Goal: Task Accomplishment & Management: Manage account settings

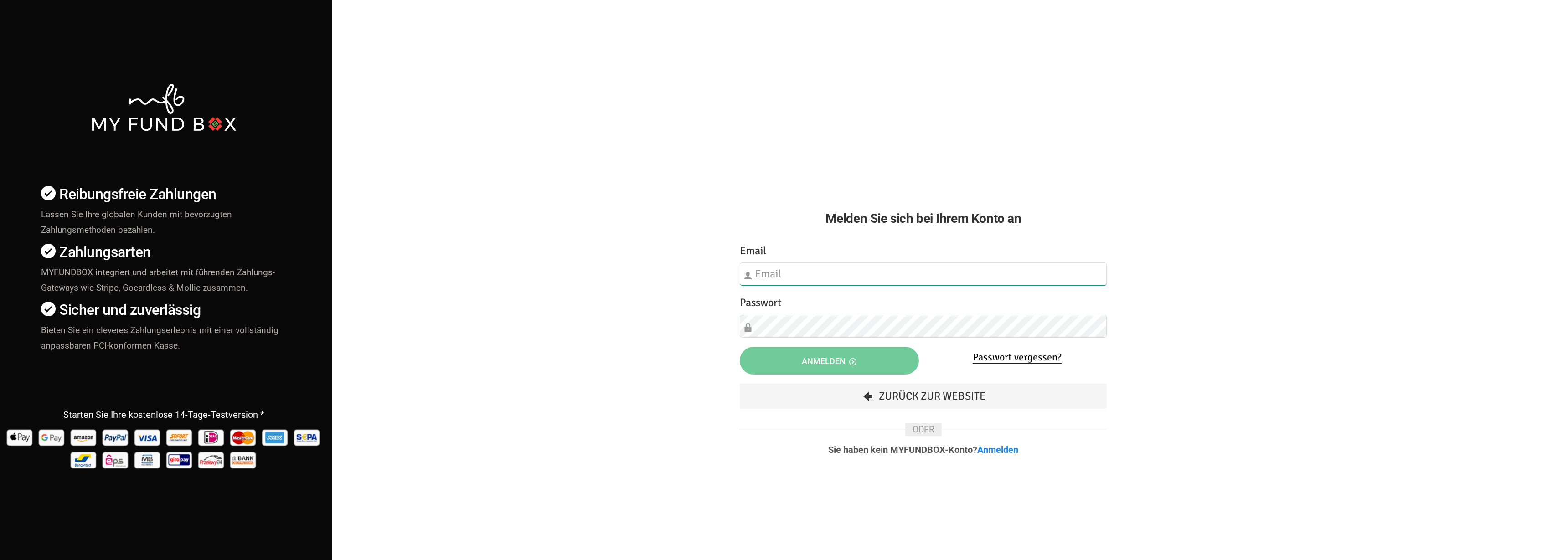
type input "fzgueven@musaid.de"
click at [803, 351] on button "Anmelden" at bounding box center [829, 361] width 179 height 28
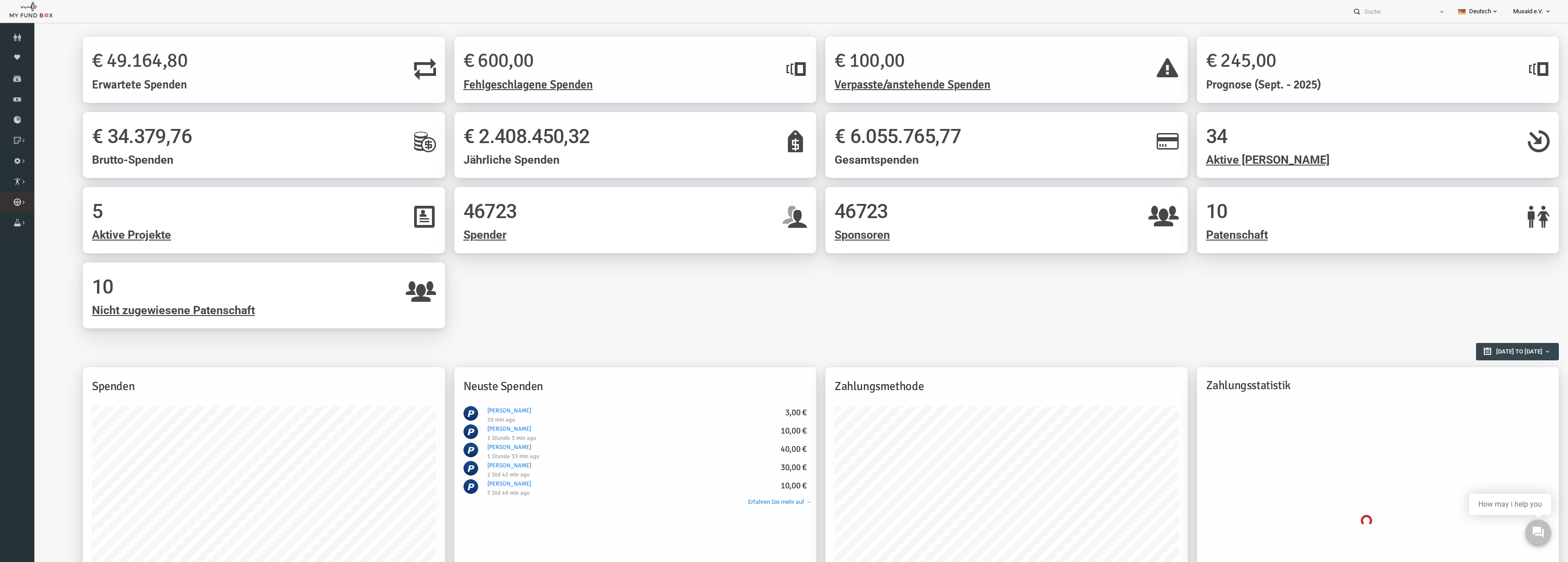
click at [0, 0] on li "Kurban Liste" at bounding box center [0, 0] width 0 height 0
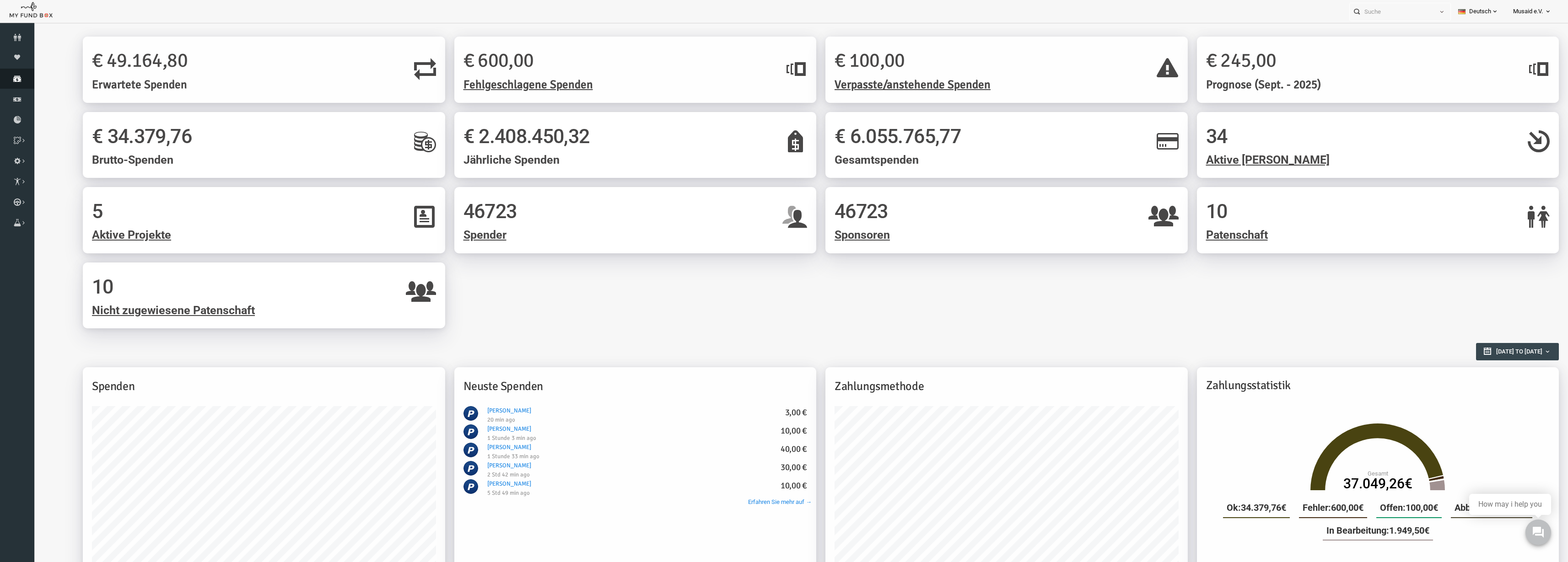
click at [2, 79] on icon at bounding box center [17, 79] width 34 height 7
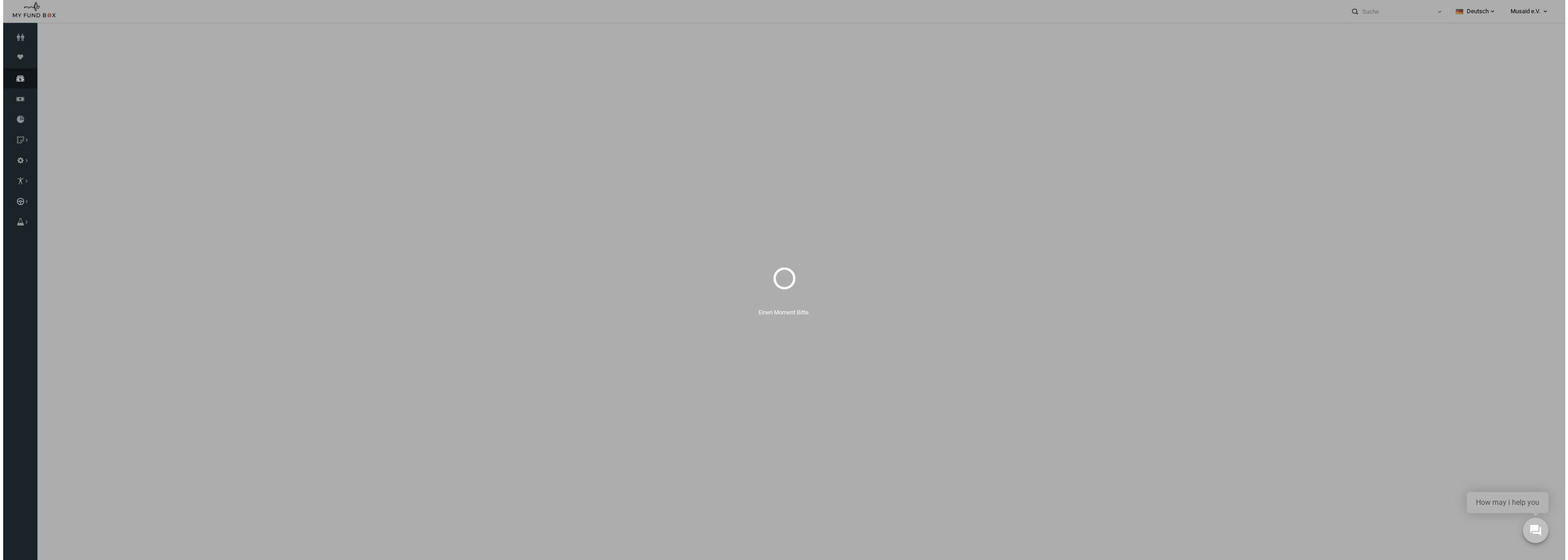
select select "100"
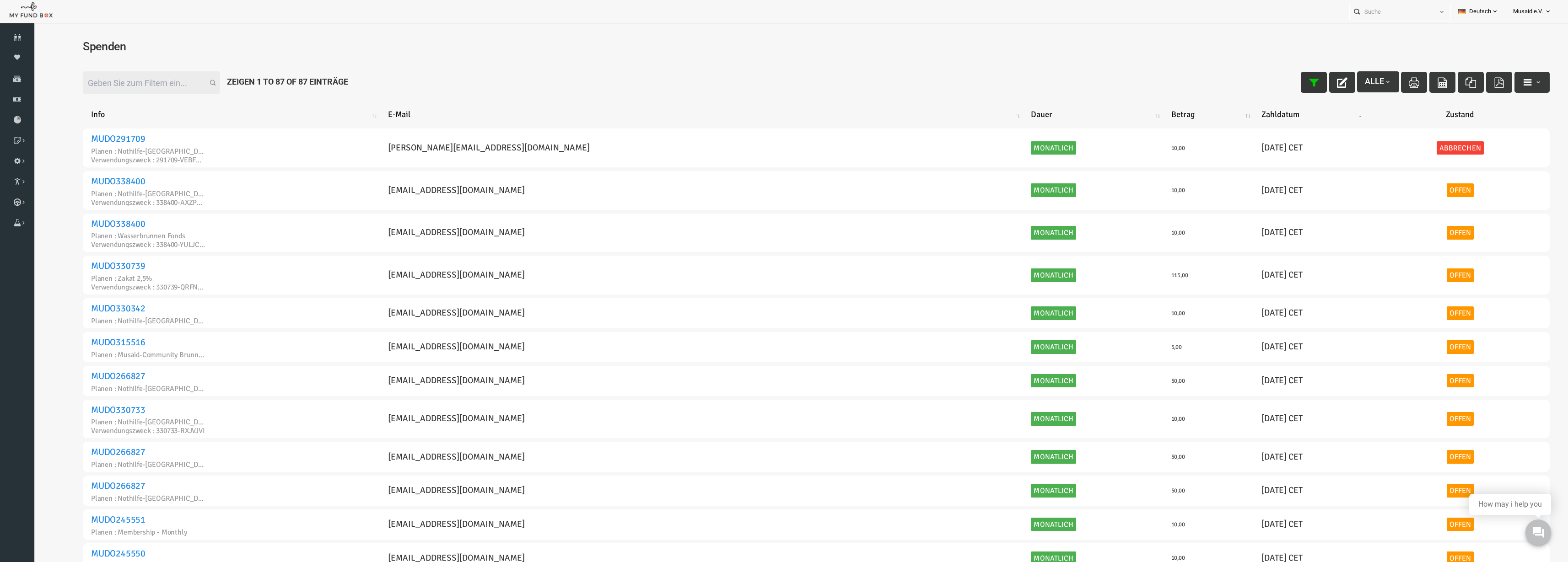
click at [1280, 78] on icon "button" at bounding box center [1283, 82] width 10 height 10
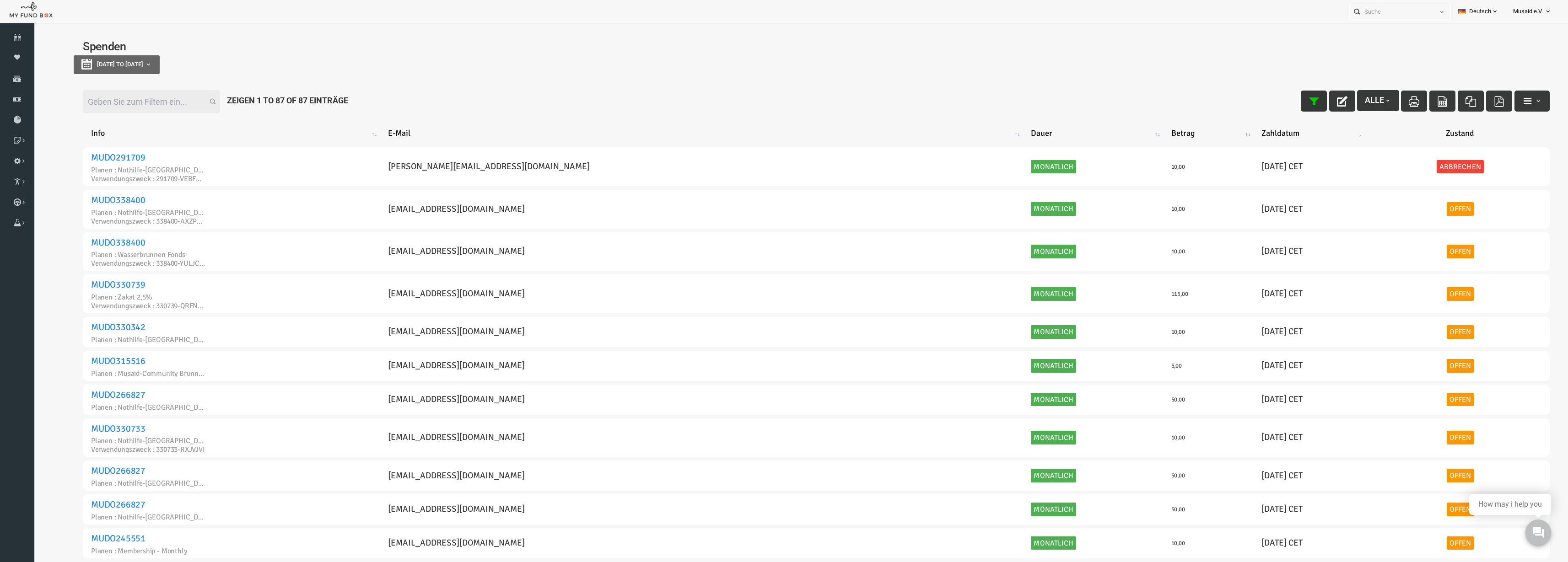
click at [1278, 103] on icon "button" at bounding box center [1283, 101] width 10 height 10
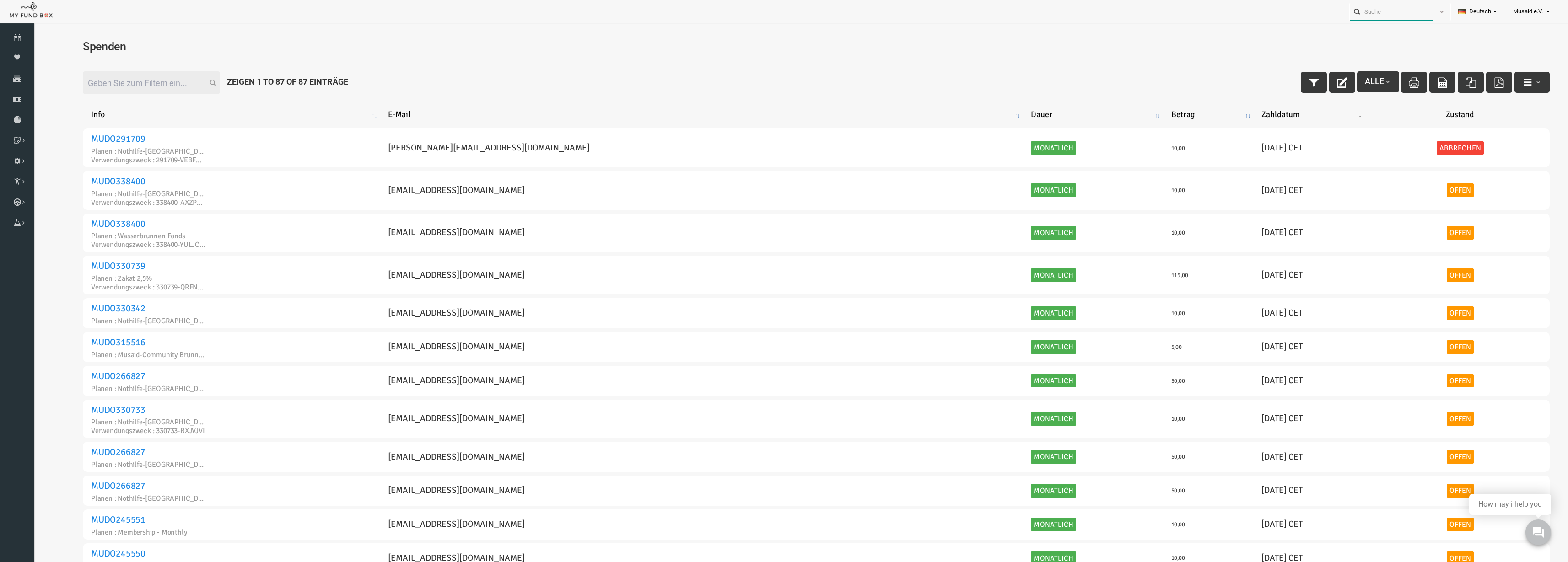
click at [1398, 13] on input "text" at bounding box center [1391, 12] width 84 height 17
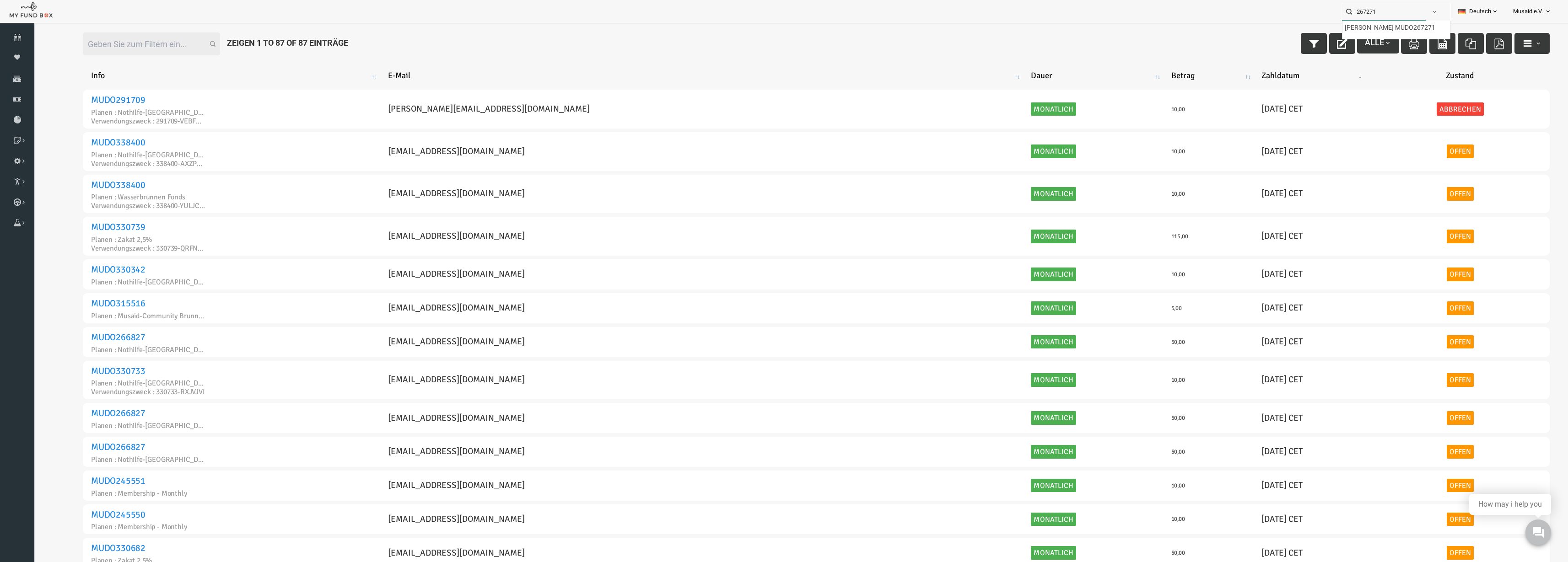
scroll to position [57, 0]
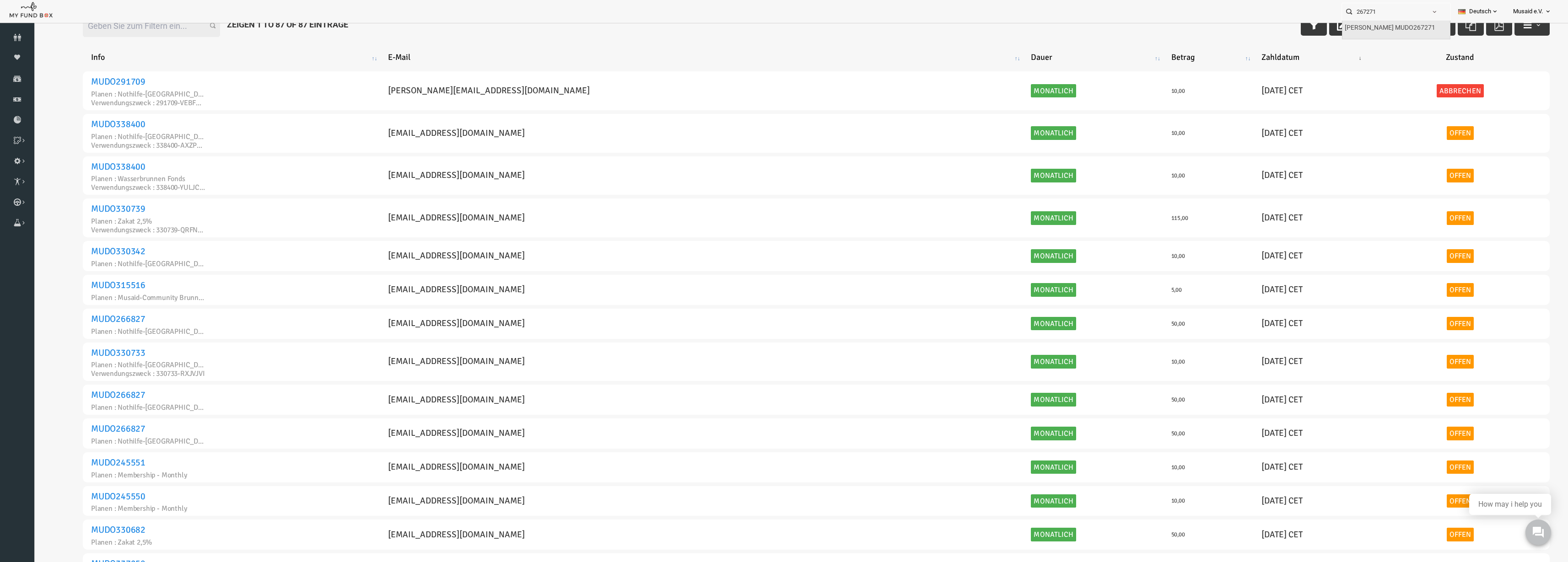
click at [1405, 28] on label "[PERSON_NAME] MUDO267271" at bounding box center [1390, 27] width 90 height 10
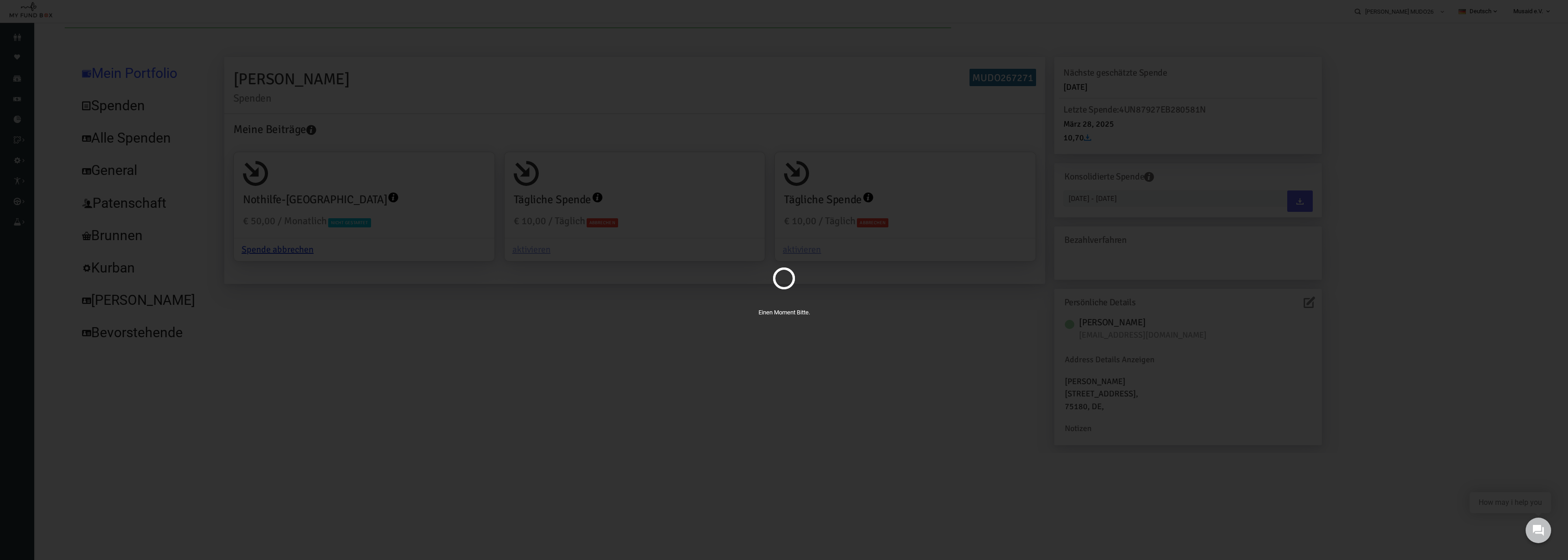
scroll to position [0, 0]
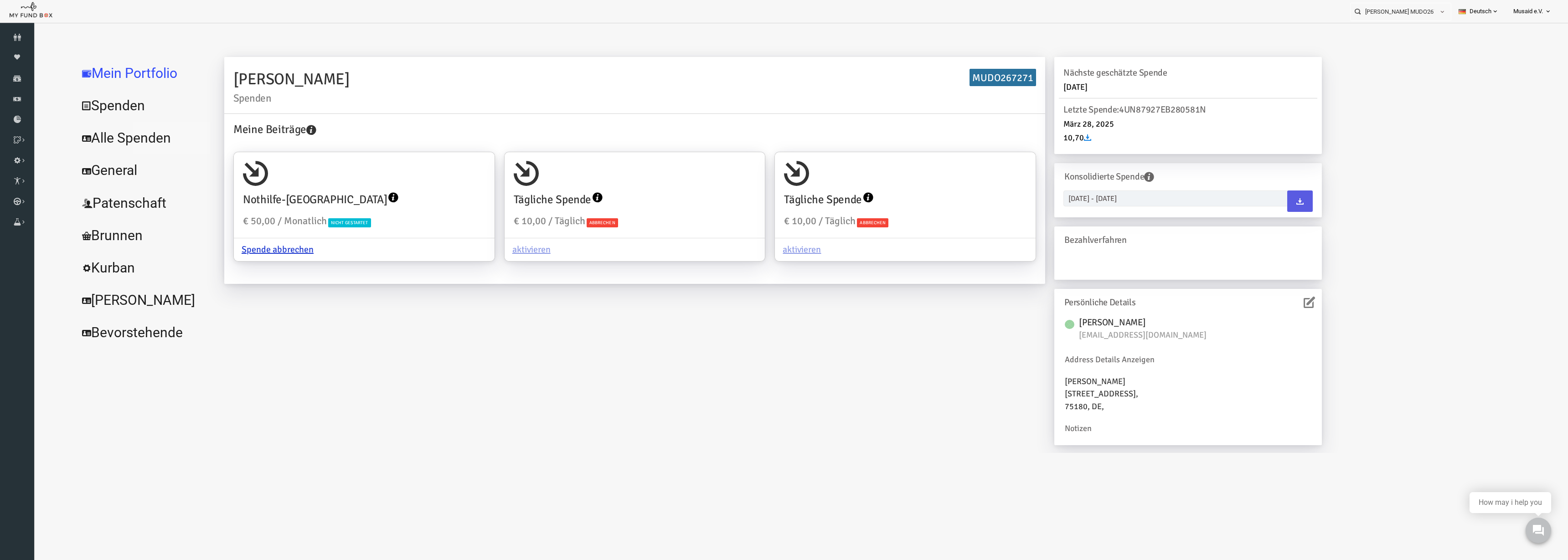
click at [124, 141] on link "Alle Spenden" at bounding box center [111, 138] width 137 height 33
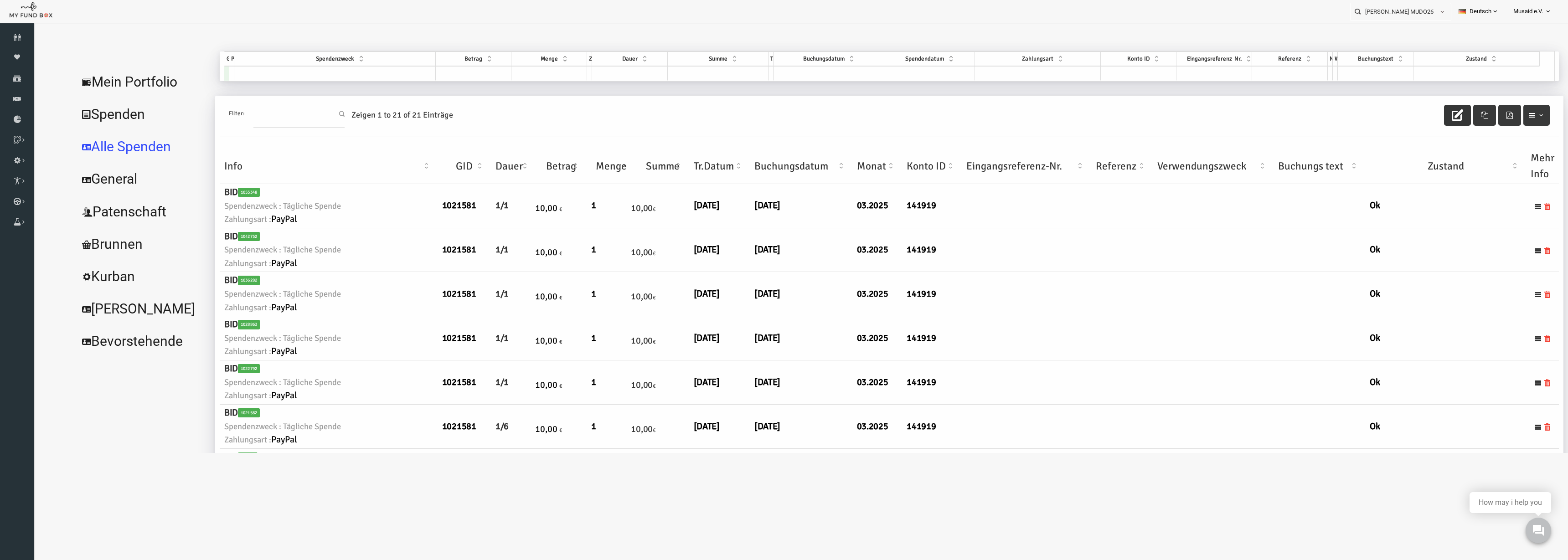
click at [1413, 118] on button "button" at bounding box center [1426, 115] width 27 height 21
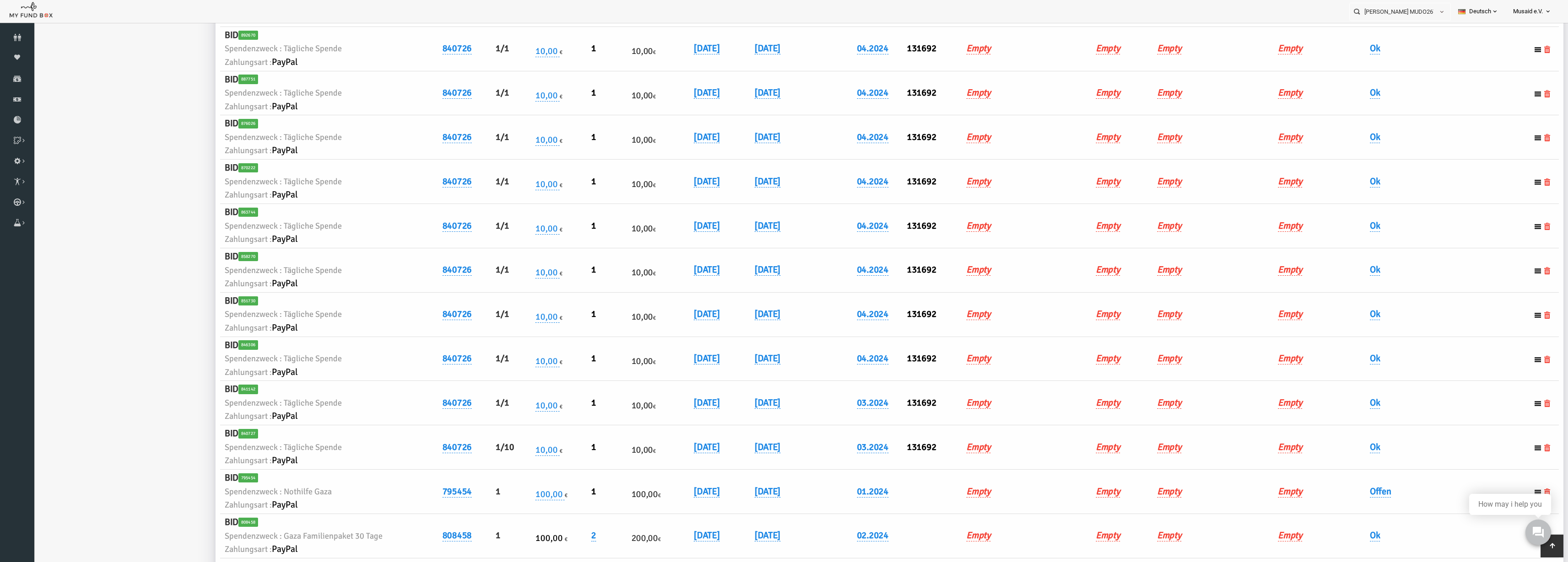
scroll to position [599, 0]
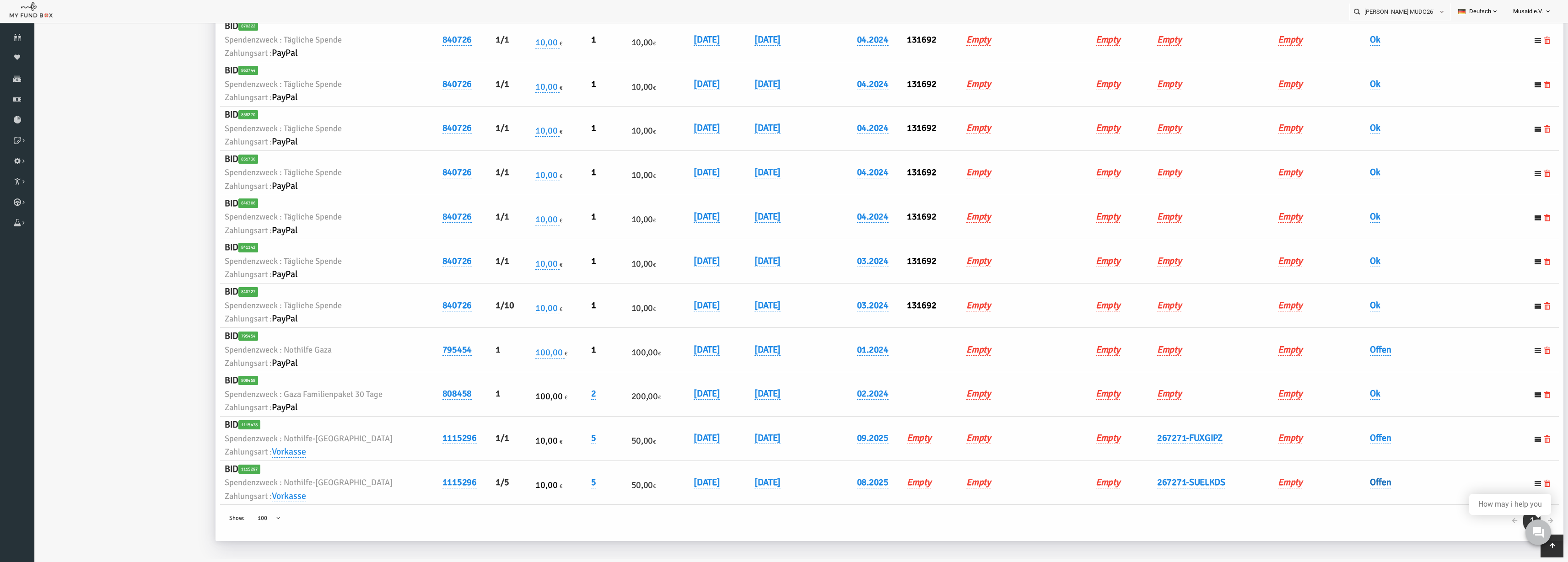
click at [1339, 487] on link "Offen" at bounding box center [1350, 482] width 21 height 12
click at [1333, 492] on span "× Offen" at bounding box center [1373, 498] width 92 height 17
click at [1431, 500] on icon "submit" at bounding box center [1432, 498] width 7 height 7
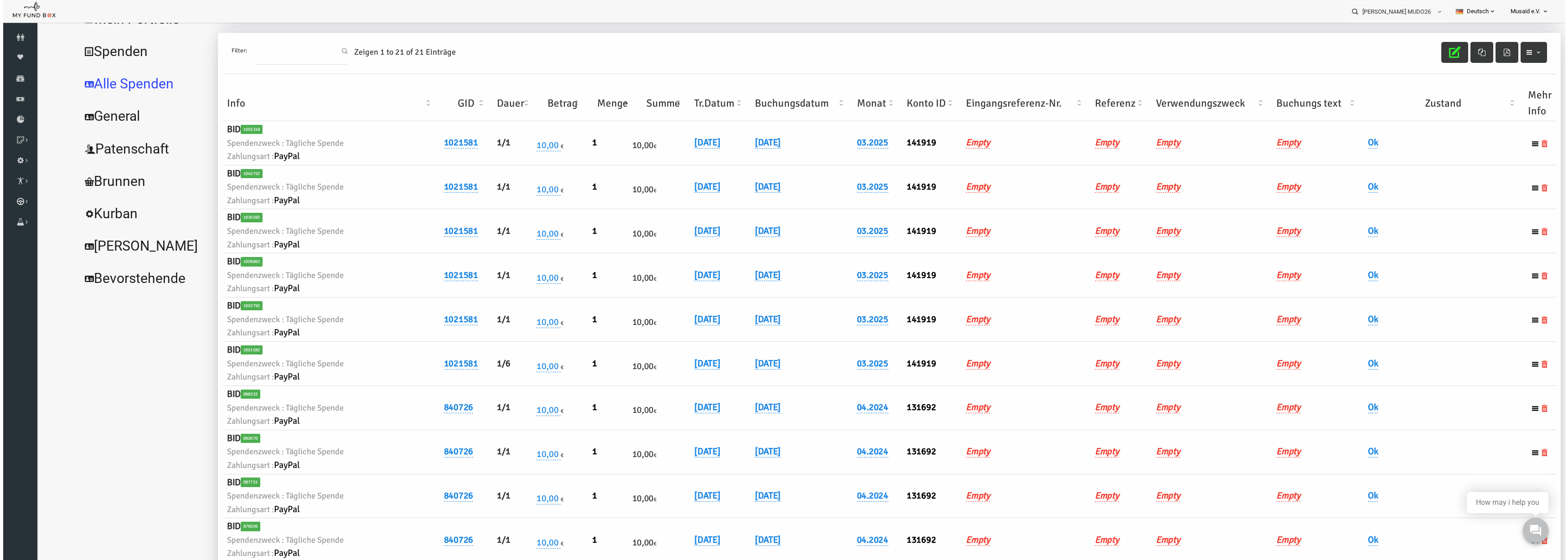
scroll to position [0, 0]
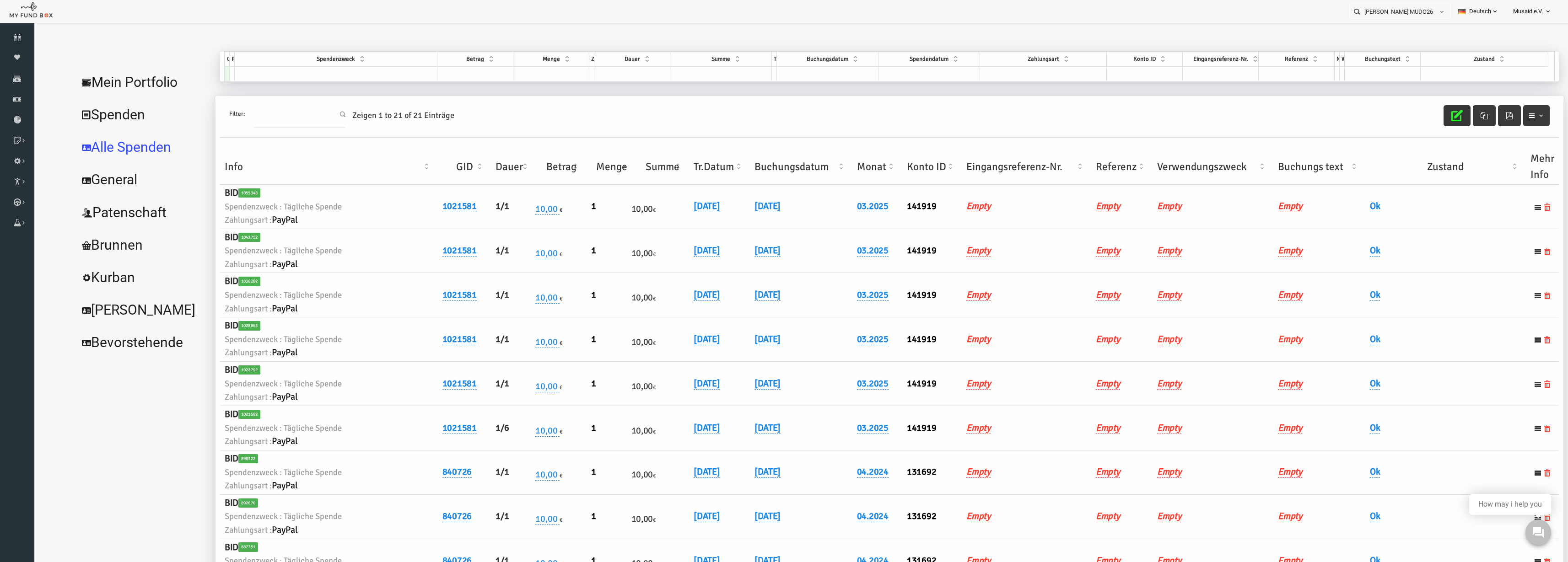
click at [1421, 121] on icon "button" at bounding box center [1426, 115] width 12 height 12
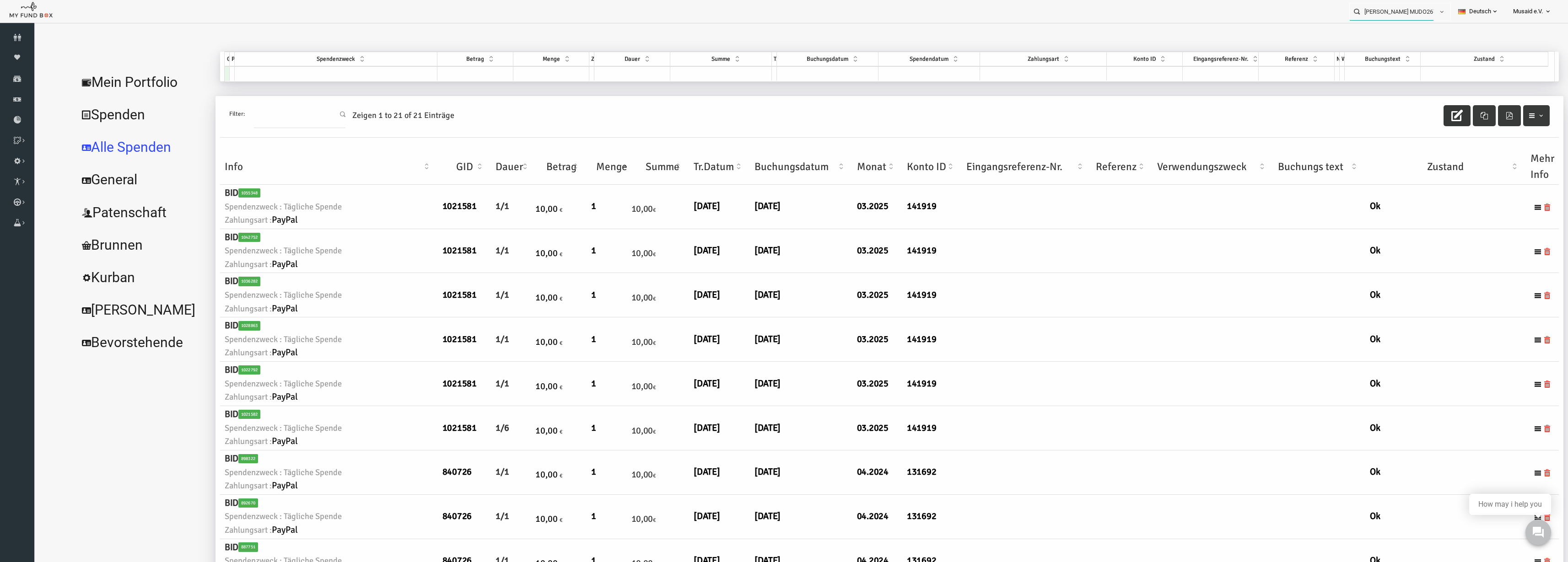
click at [1390, 15] on input "[PERSON_NAME] MUDO267271" at bounding box center [1391, 12] width 84 height 17
click at [1402, 35] on div "Ümit MUDO339592" at bounding box center [1396, 30] width 108 height 19
type input "Ümit MUDO339592"
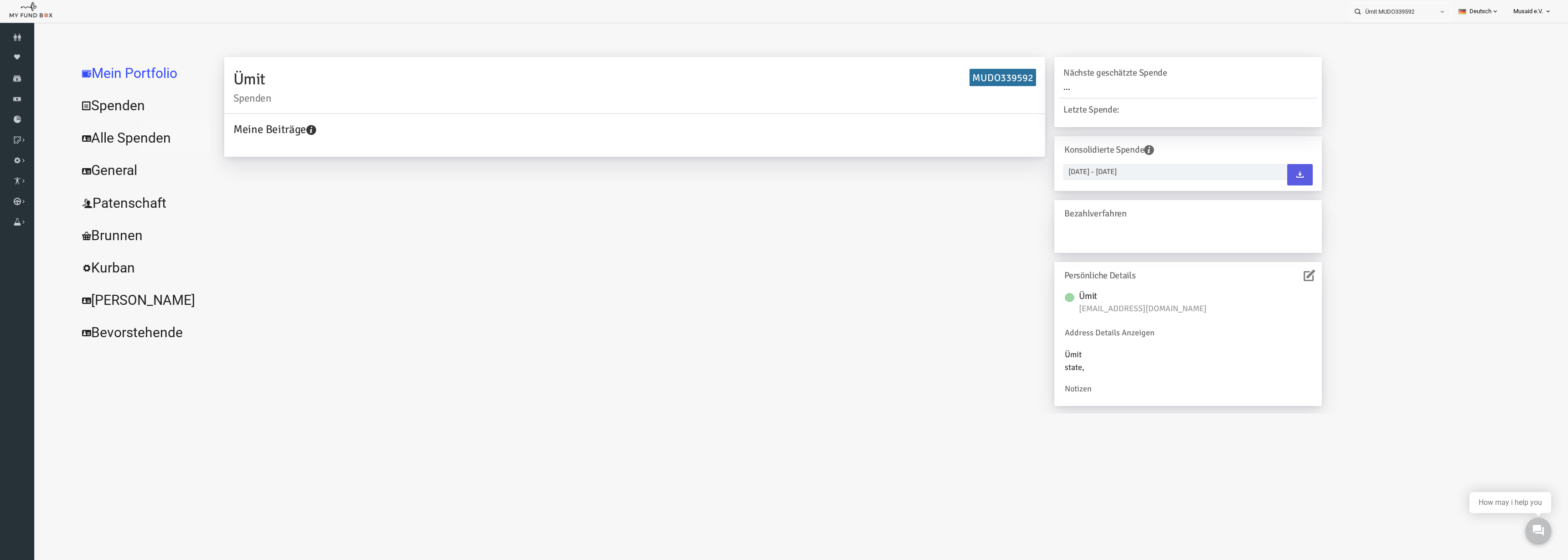
click at [131, 135] on link "Alle Spenden" at bounding box center [111, 138] width 137 height 33
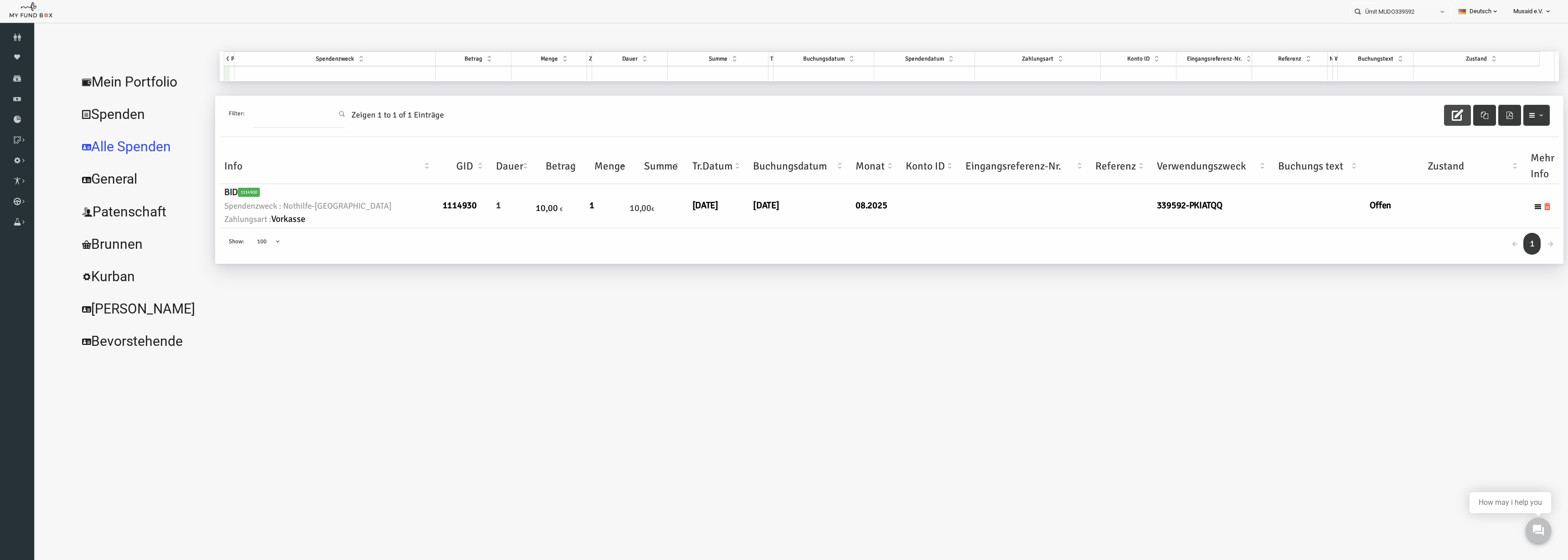
click at [1423, 116] on icon "button" at bounding box center [1426, 115] width 12 height 12
click at [722, 204] on link "[DATE]" at bounding box center [735, 205] width 26 height 12
click at [696, 217] on input "[DATE]" at bounding box center [741, 212] width 110 height 16
type input "[DATE]"
click at [807, 215] on icon "submit" at bounding box center [810, 213] width 7 height 7
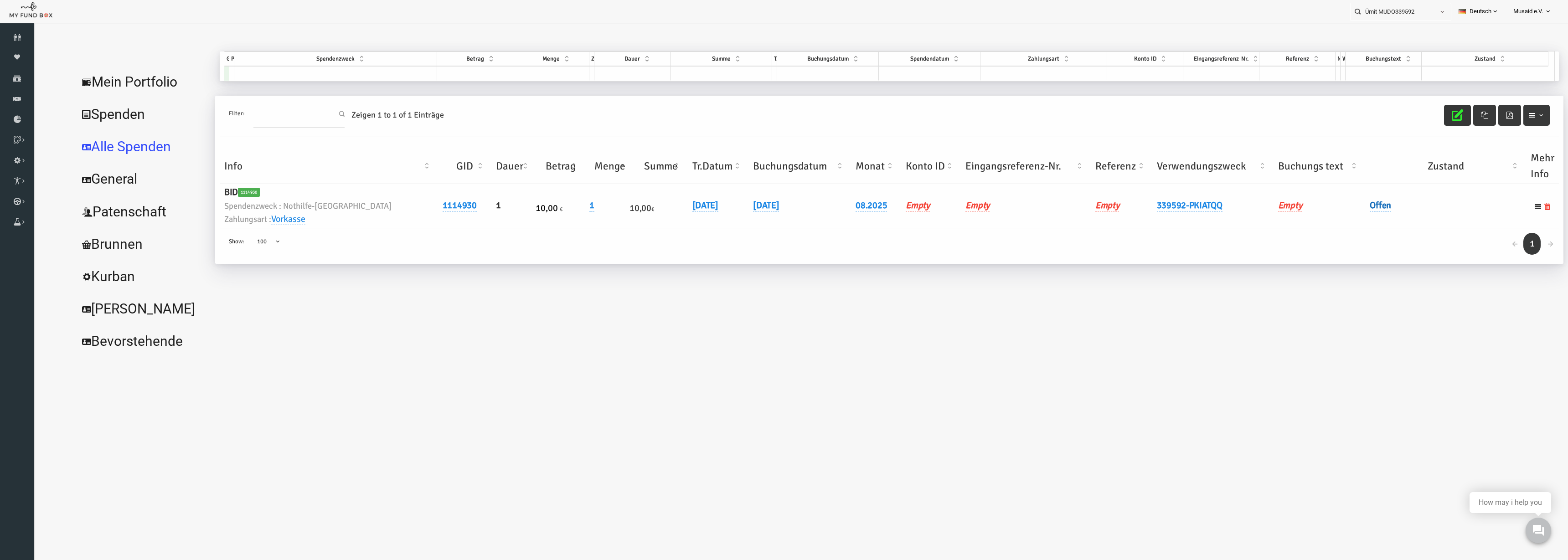
click at [1353, 211] on link "Offen" at bounding box center [1349, 205] width 21 height 12
click at [1348, 223] on span "× Offen" at bounding box center [1373, 220] width 83 height 9
click at [1433, 215] on button "submit" at bounding box center [1432, 220] width 17 height 17
click at [1416, 126] on div "Filter: Zeigen 1 to 1 of 1 Einträge" at bounding box center [858, 116] width 1339 height 41
click at [1416, 122] on button "button" at bounding box center [1426, 115] width 27 height 21
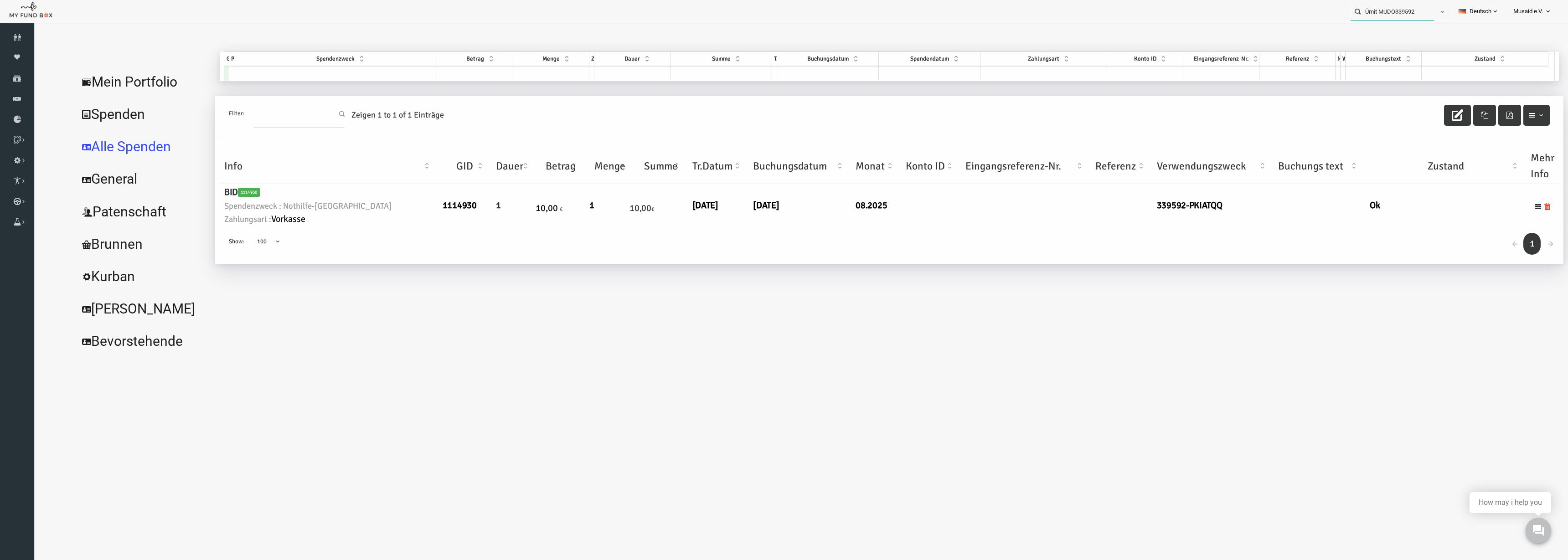
click at [1395, 12] on input "Ümit MUDO339592" at bounding box center [1392, 12] width 83 height 17
click at [1411, 28] on label "[PERSON_NAME] MUDO267742" at bounding box center [1391, 27] width 90 height 10
type input "[PERSON_NAME] MUDO267742"
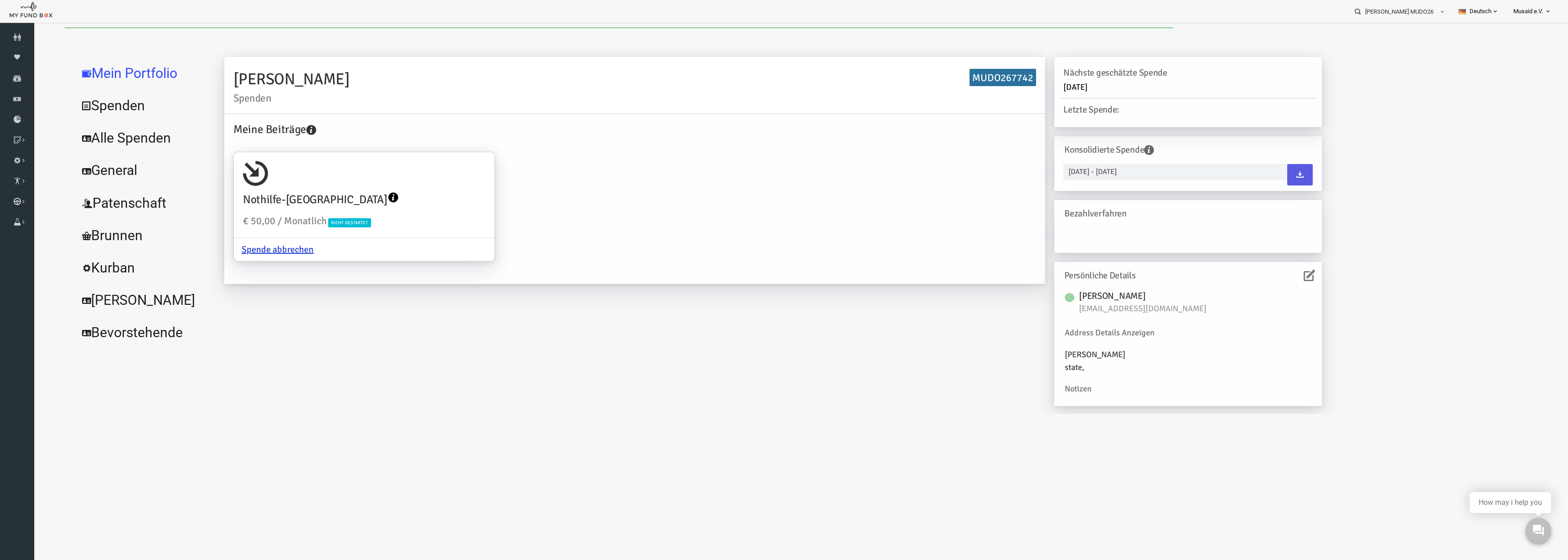
drag, startPoint x: 131, startPoint y: 135, endPoint x: 158, endPoint y: 128, distance: 27.9
click at [135, 133] on link "Alle Spenden" at bounding box center [111, 138] width 137 height 33
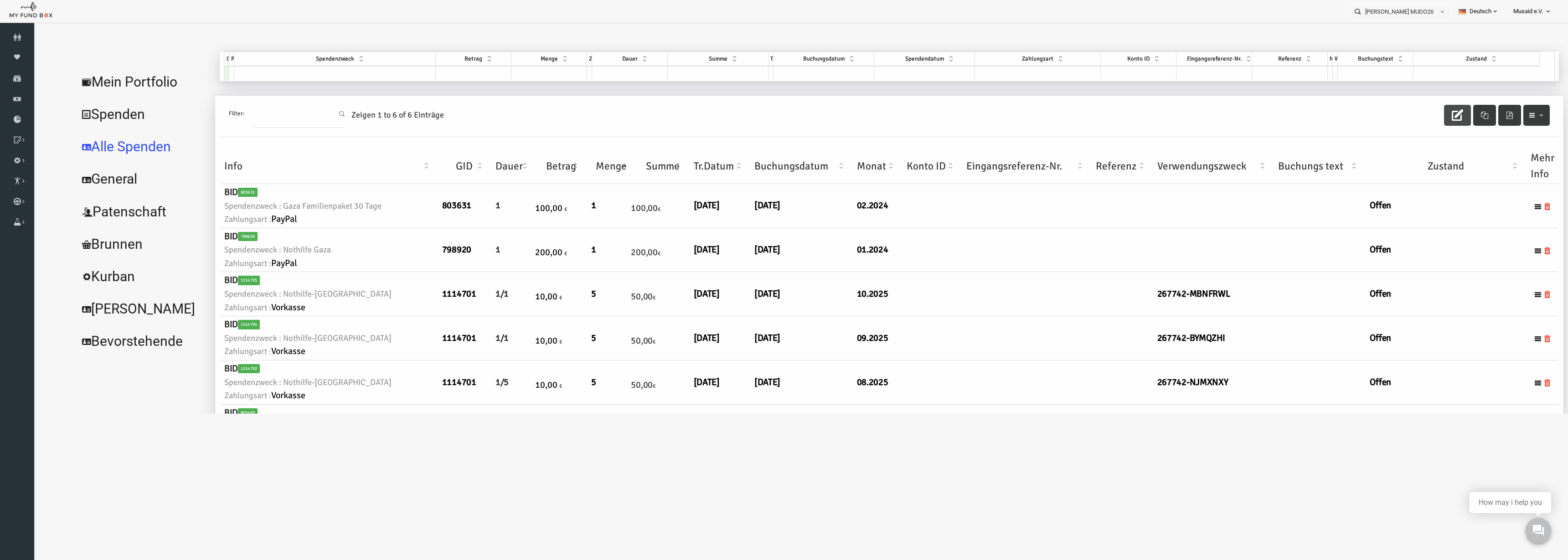
click at [1433, 120] on button "button" at bounding box center [1426, 115] width 27 height 21
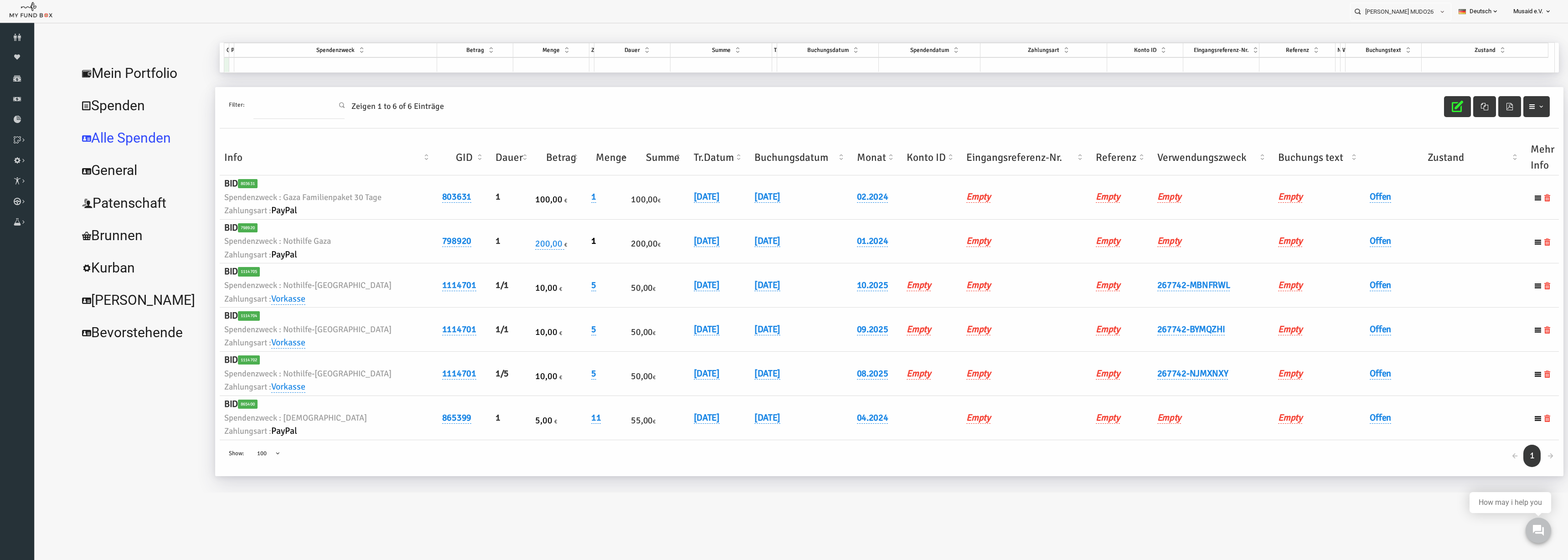
scroll to position [10, 0]
click at [749, 372] on link "[DATE]" at bounding box center [736, 371] width 26 height 12
drag, startPoint x: 734, startPoint y: 379, endPoint x: 727, endPoint y: 379, distance: 7.0
click at [727, 379] on input "[DATE]" at bounding box center [778, 379] width 110 height 16
click at [733, 379] on input "[DATE]" at bounding box center [778, 379] width 110 height 16
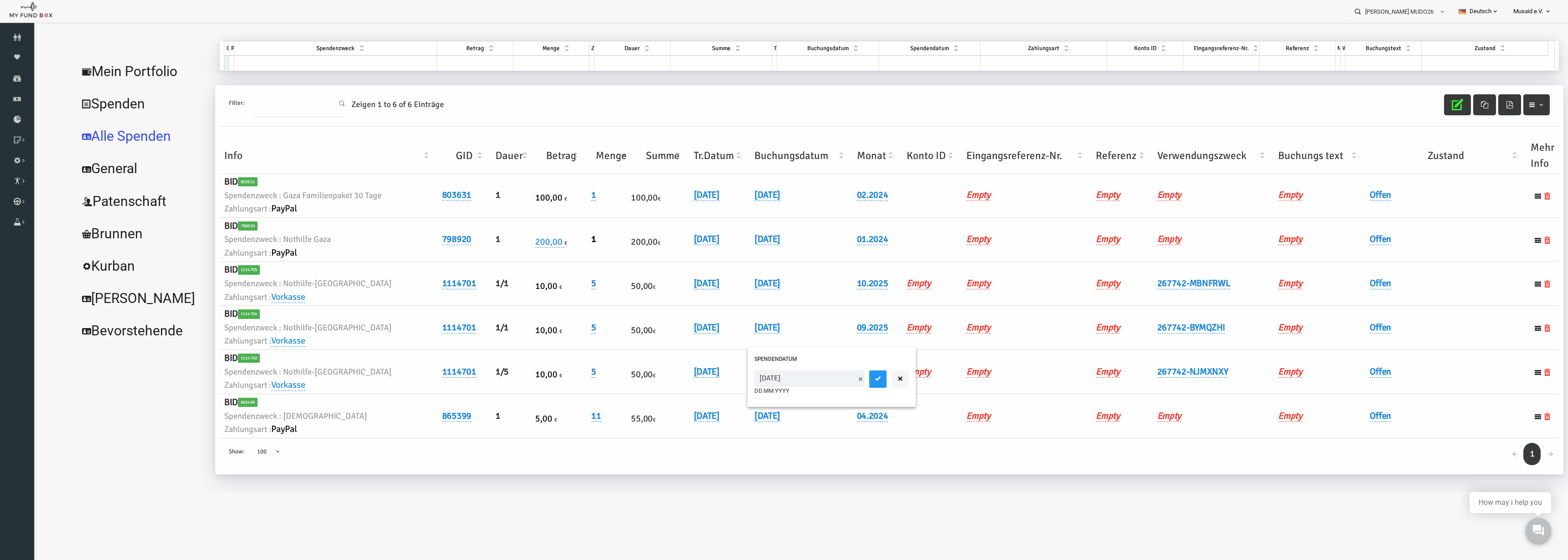
drag, startPoint x: 736, startPoint y: 379, endPoint x: 713, endPoint y: 377, distance: 23.1
click at [713, 377] on tr "BID 1114702 Spendenzweck : Nothilfe-Gaza Zahlungsart : Vorkasse 1114701 1/5 10,…" at bounding box center [858, 372] width 1339 height 44
click at [740, 374] on link "[DATE]" at bounding box center [736, 371] width 26 height 12
drag, startPoint x: 735, startPoint y: 378, endPoint x: 730, endPoint y: 377, distance: 5.1
click at [730, 377] on input "[DATE]" at bounding box center [778, 379] width 110 height 16
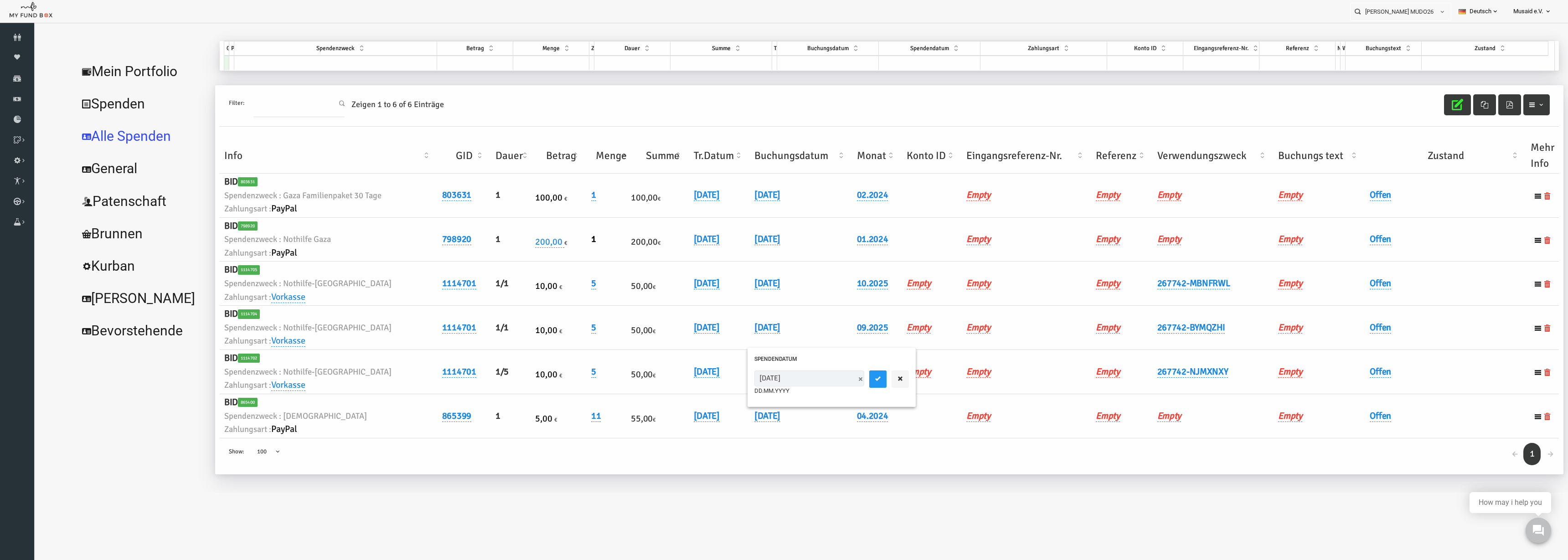
click at [730, 377] on input "[DATE]" at bounding box center [778, 379] width 110 height 16
drag, startPoint x: 729, startPoint y: 379, endPoint x: 735, endPoint y: 380, distance: 6.1
click at [735, 380] on input "[DATE]" at bounding box center [778, 379] width 110 height 16
type input "10.82.0251"
drag, startPoint x: 775, startPoint y: 375, endPoint x: 712, endPoint y: 378, distance: 63.1
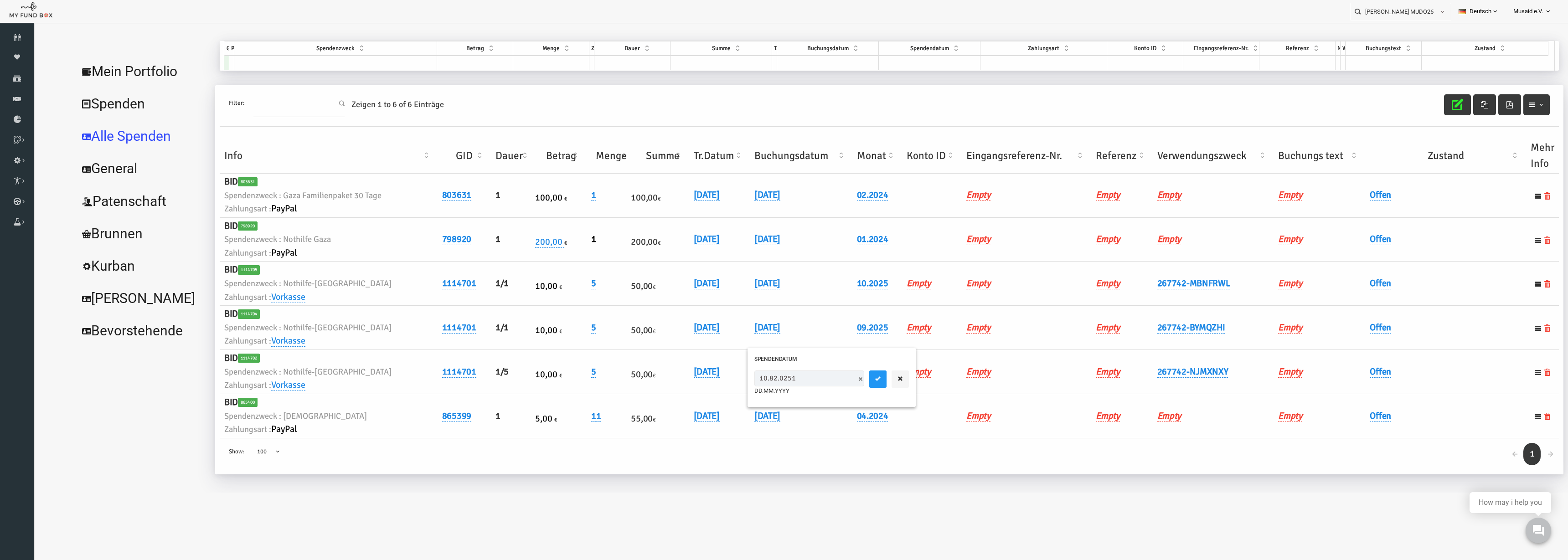
click at [712, 378] on tr "BID 1114702 Spendenzweck : Nothilfe-Gaza Zahlungsart : Vorkasse 1114701 1/5 10,…" at bounding box center [858, 372] width 1339 height 44
click at [736, 375] on link "[DATE]" at bounding box center [736, 371] width 26 height 12
click at [736, 378] on input "[DATE]" at bounding box center [778, 379] width 110 height 16
type input "00.82.0211"
click at [826, 382] on span at bounding box center [830, 379] width 7 height 7
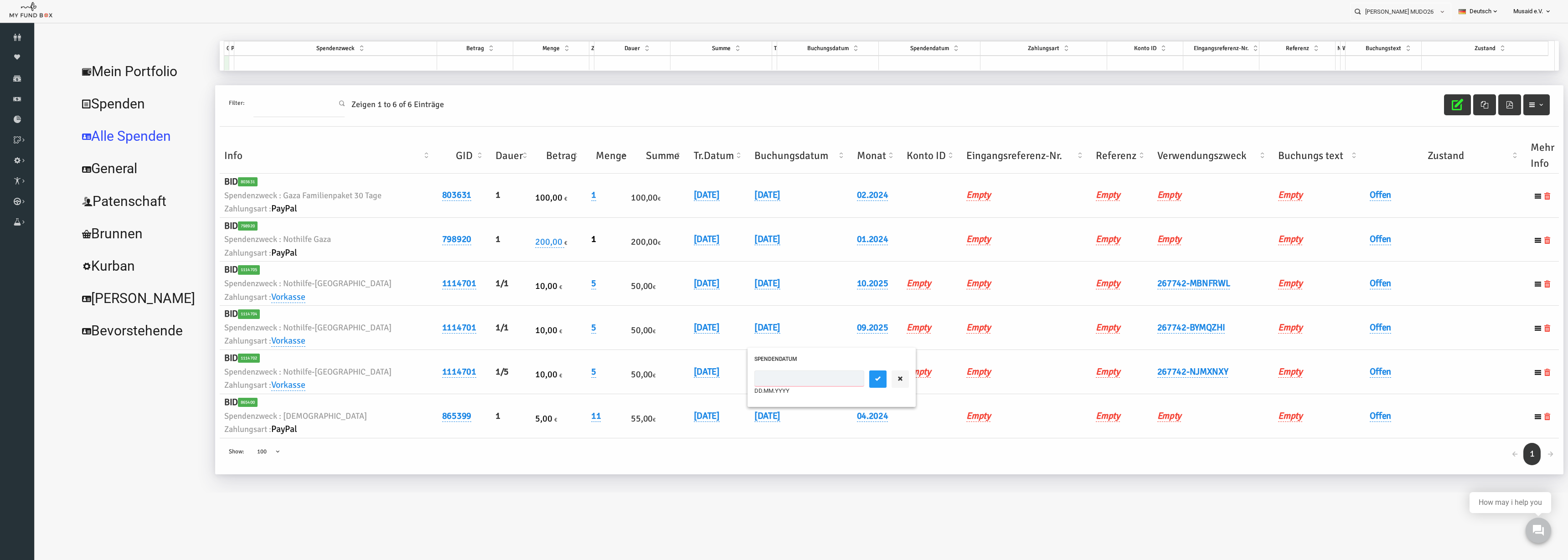
click at [756, 379] on input "text" at bounding box center [778, 379] width 110 height 16
type input "[DATE]"
click at [838, 377] on button "submit" at bounding box center [847, 379] width 17 height 17
click at [1345, 368] on link "Offen" at bounding box center [1349, 371] width 21 height 12
click at [1339, 382] on span "× Offen" at bounding box center [1373, 387] width 83 height 9
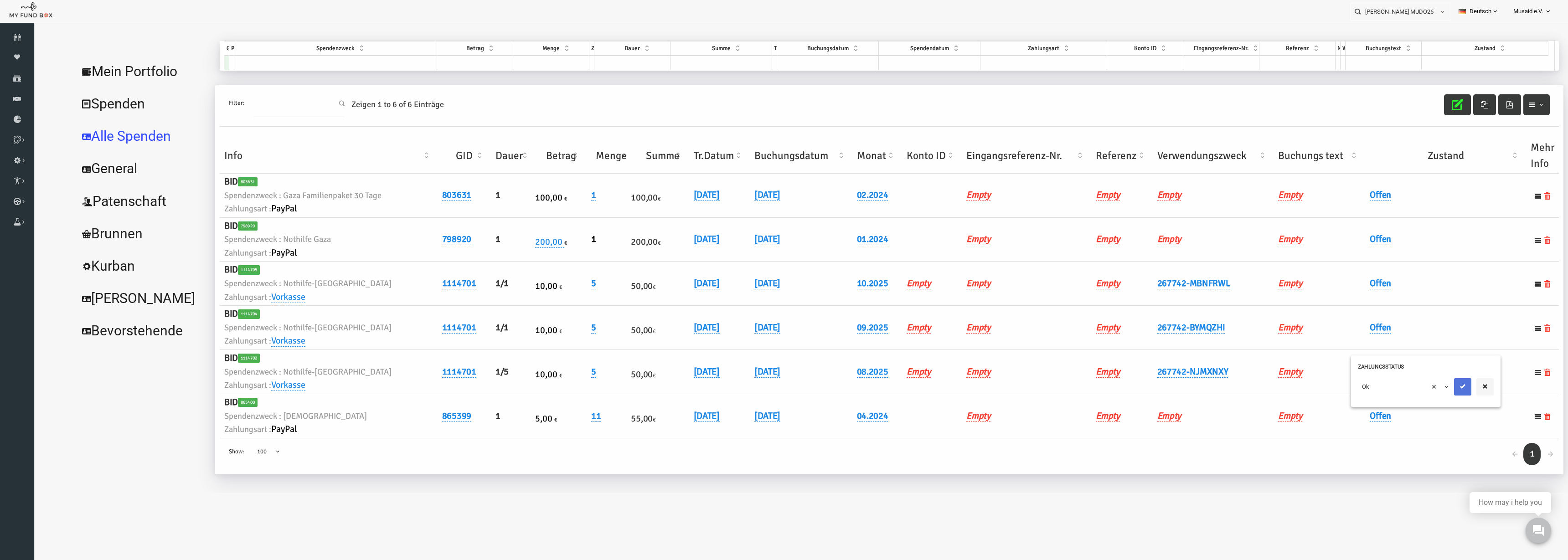
click at [1433, 384] on icon "submit" at bounding box center [1432, 387] width 7 height 7
click at [1421, 108] on icon "button" at bounding box center [1426, 104] width 12 height 12
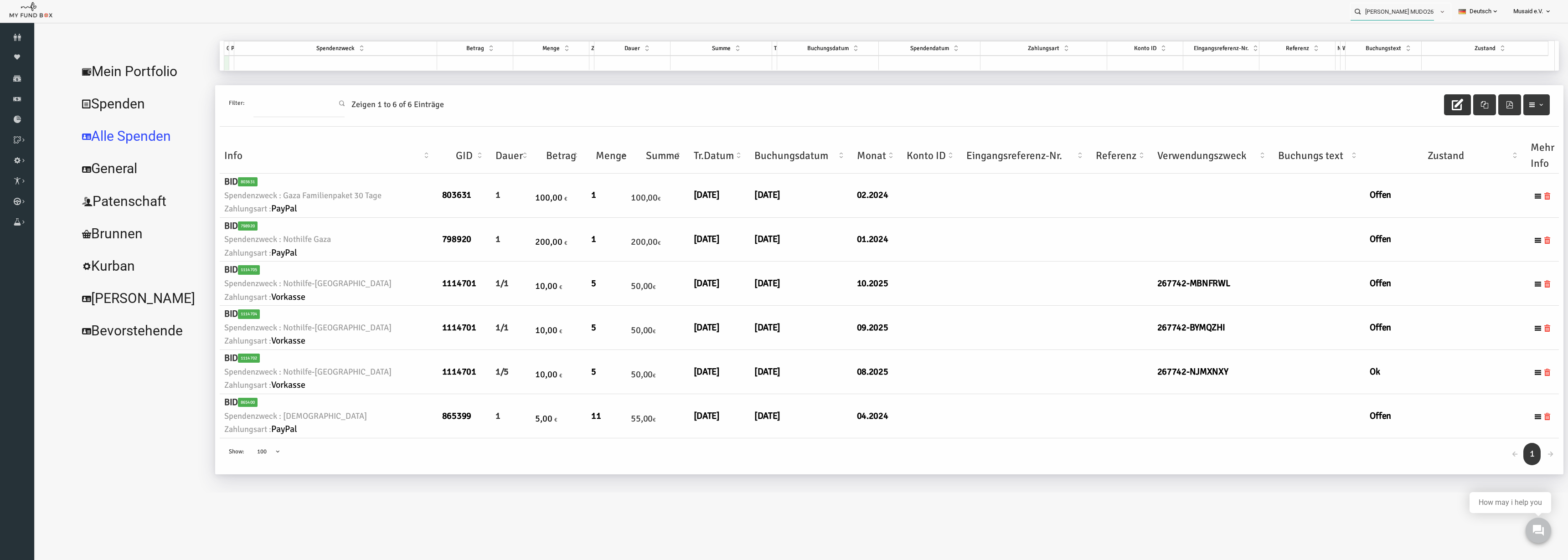
click at [1386, 7] on input "[PERSON_NAME] MUDO267742" at bounding box center [1392, 12] width 83 height 17
click at [1419, 28] on label at bounding box center [1419, 27] width 1 height 10
type input "Özlem Sen MUDO331074"
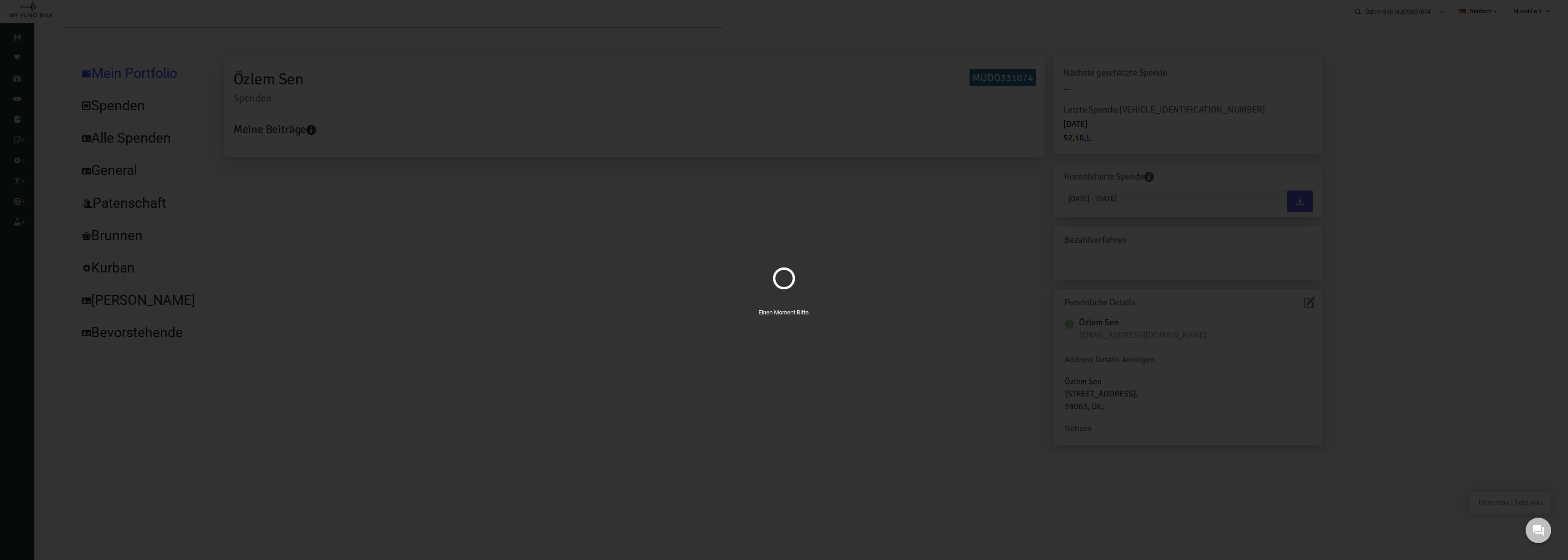
scroll to position [0, 0]
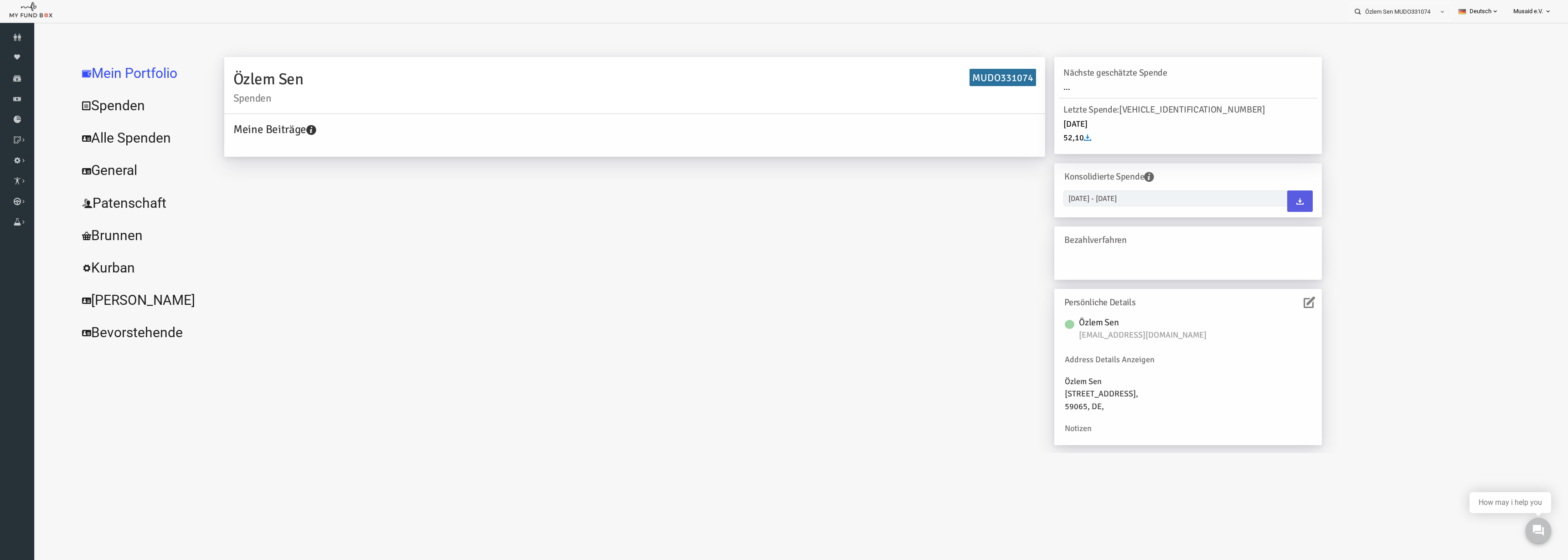
click at [141, 138] on link "Alle Spenden" at bounding box center [111, 138] width 137 height 33
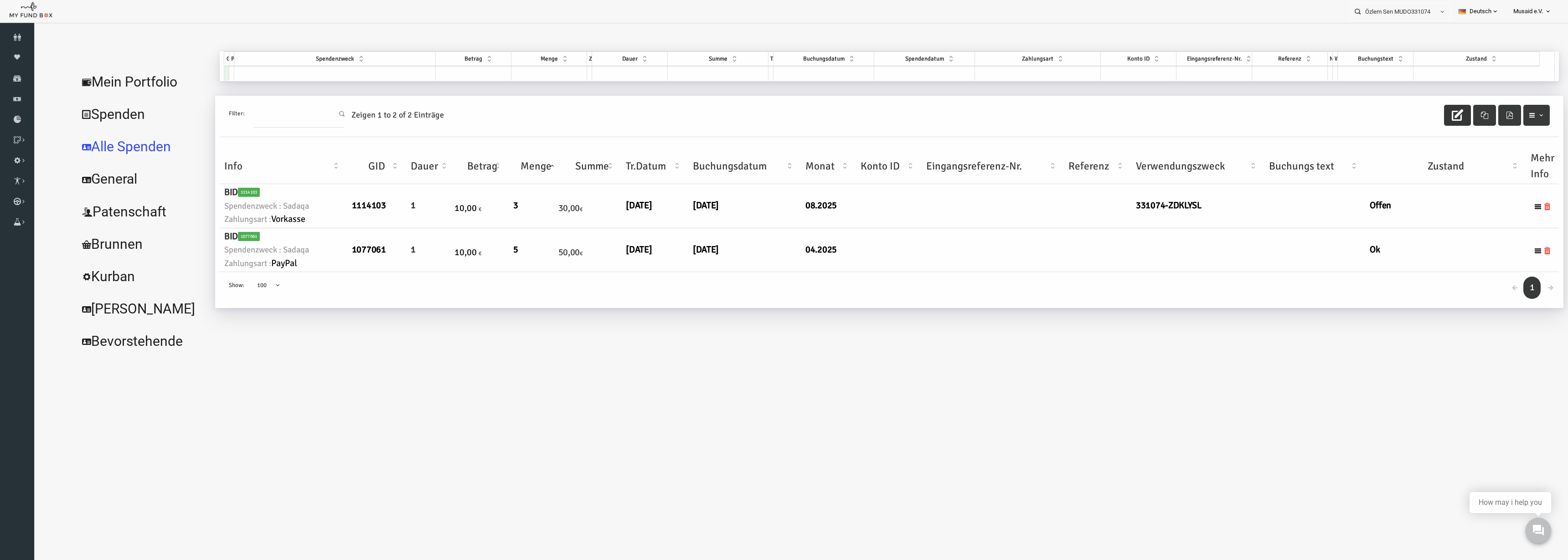
click at [1424, 116] on icon "button" at bounding box center [1426, 115] width 12 height 12
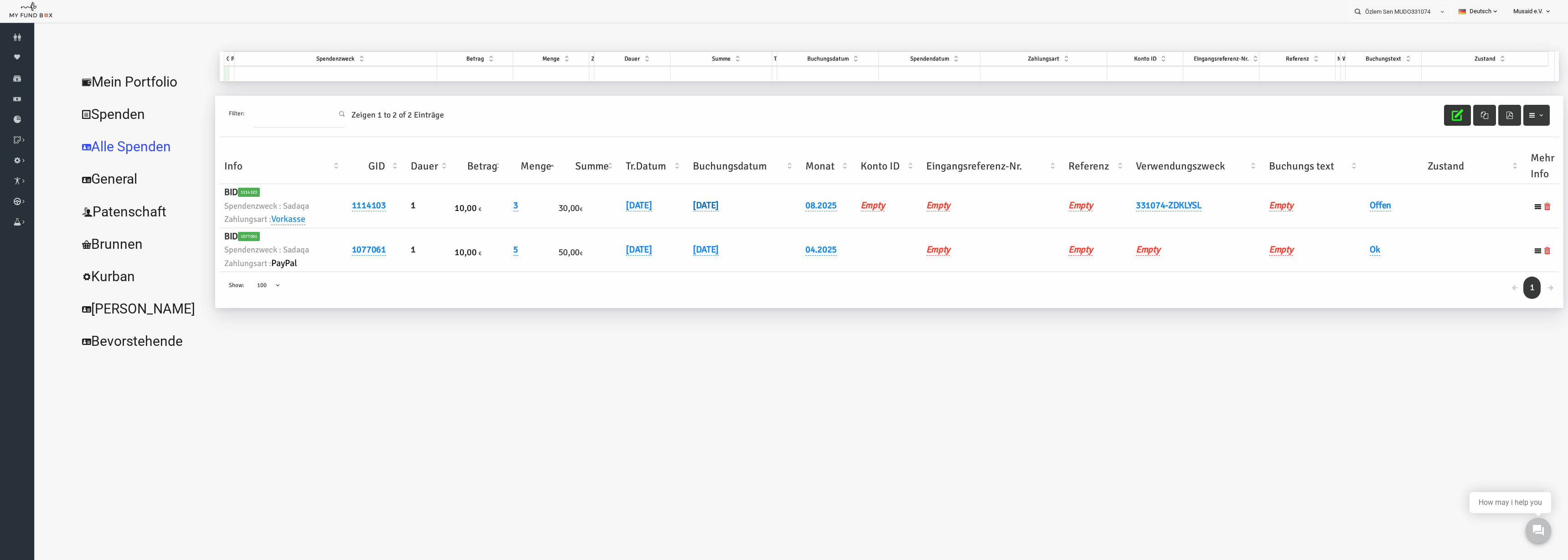
click at [675, 208] on link "[DATE]" at bounding box center [674, 205] width 26 height 12
click at [676, 215] on input "[DATE]" at bounding box center [723, 212] width 110 height 16
click at [673, 215] on input "[DATE]" at bounding box center [723, 212] width 110 height 16
drag, startPoint x: 679, startPoint y: 215, endPoint x: 672, endPoint y: 218, distance: 7.6
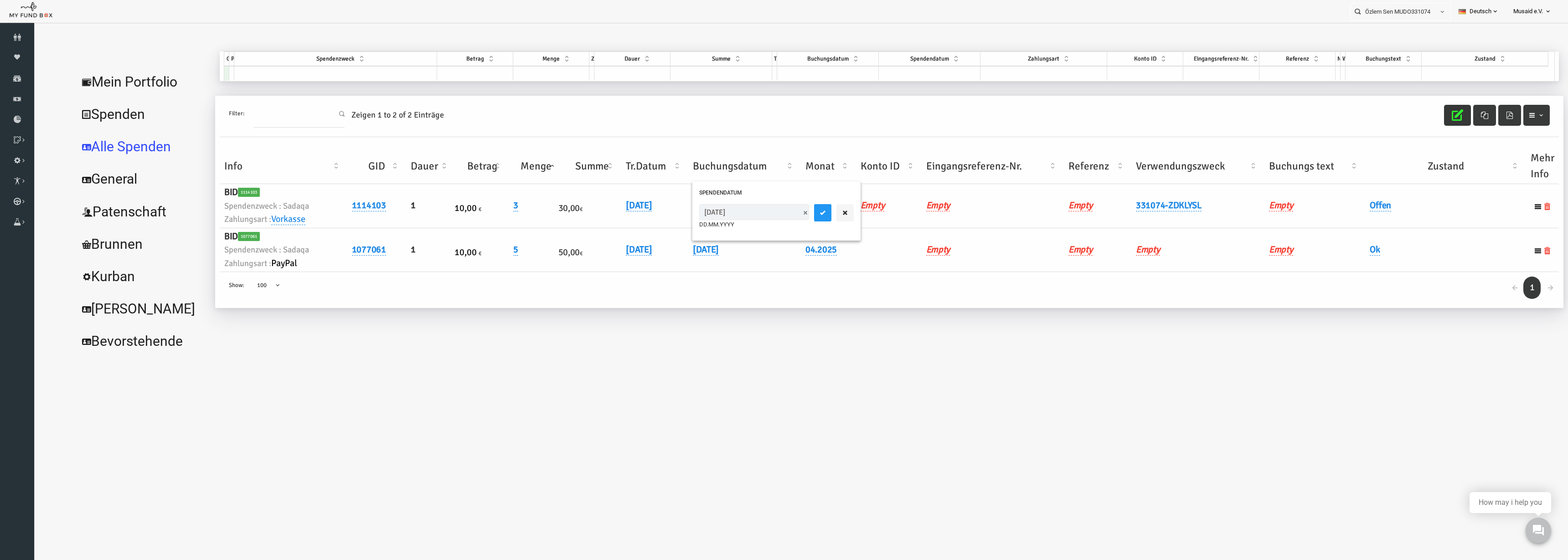
click at [672, 218] on input "[DATE]" at bounding box center [723, 212] width 110 height 16
drag, startPoint x: 681, startPoint y: 212, endPoint x: 674, endPoint y: 211, distance: 7.1
click at [674, 211] on input "[DATE]" at bounding box center [723, 212] width 110 height 16
click at [695, 209] on input "10.82.0251" at bounding box center [723, 212] width 110 height 16
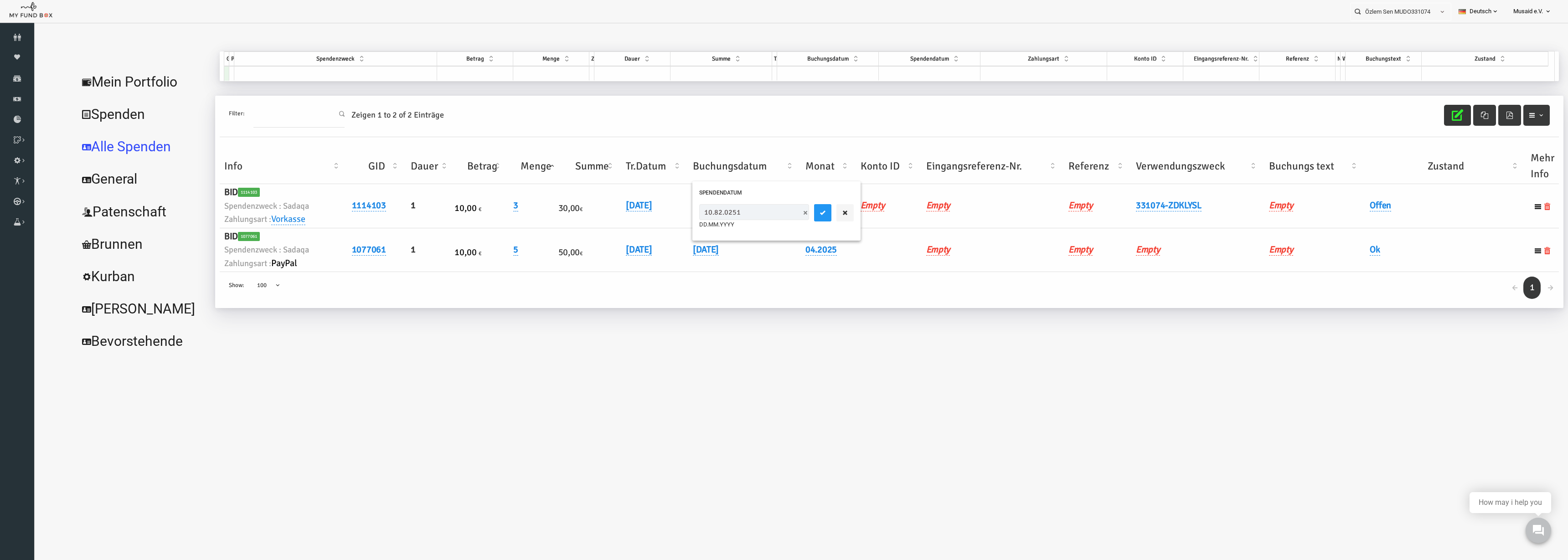
click at [695, 209] on input "10.82.0251" at bounding box center [723, 212] width 110 height 16
type input "[DATE]"
click at [783, 217] on button "submit" at bounding box center [792, 212] width 17 height 17
click at [1353, 198] on td "Offen" at bounding box center [1415, 206] width 161 height 44
click at [1353, 206] on link "Offen" at bounding box center [1349, 205] width 21 height 12
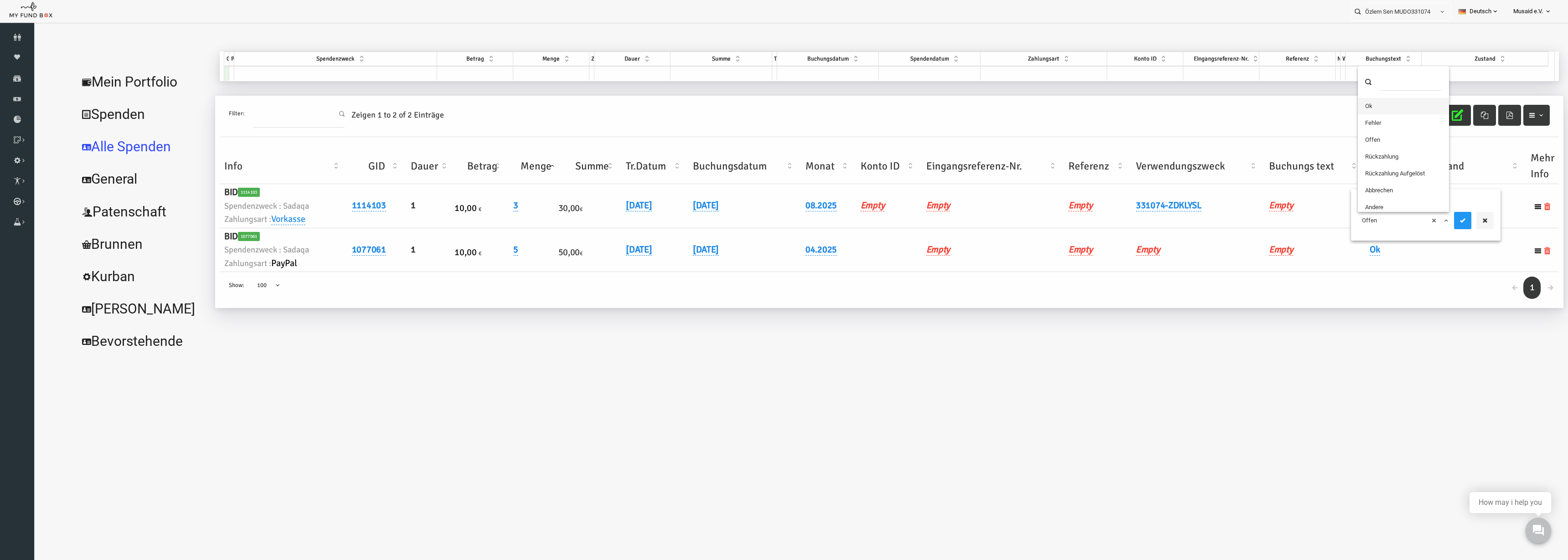
click at [1350, 223] on span "× Offen" at bounding box center [1373, 220] width 83 height 9
click at [1429, 224] on button "submit" at bounding box center [1432, 220] width 17 height 17
click at [1413, 118] on button "button" at bounding box center [1426, 115] width 27 height 21
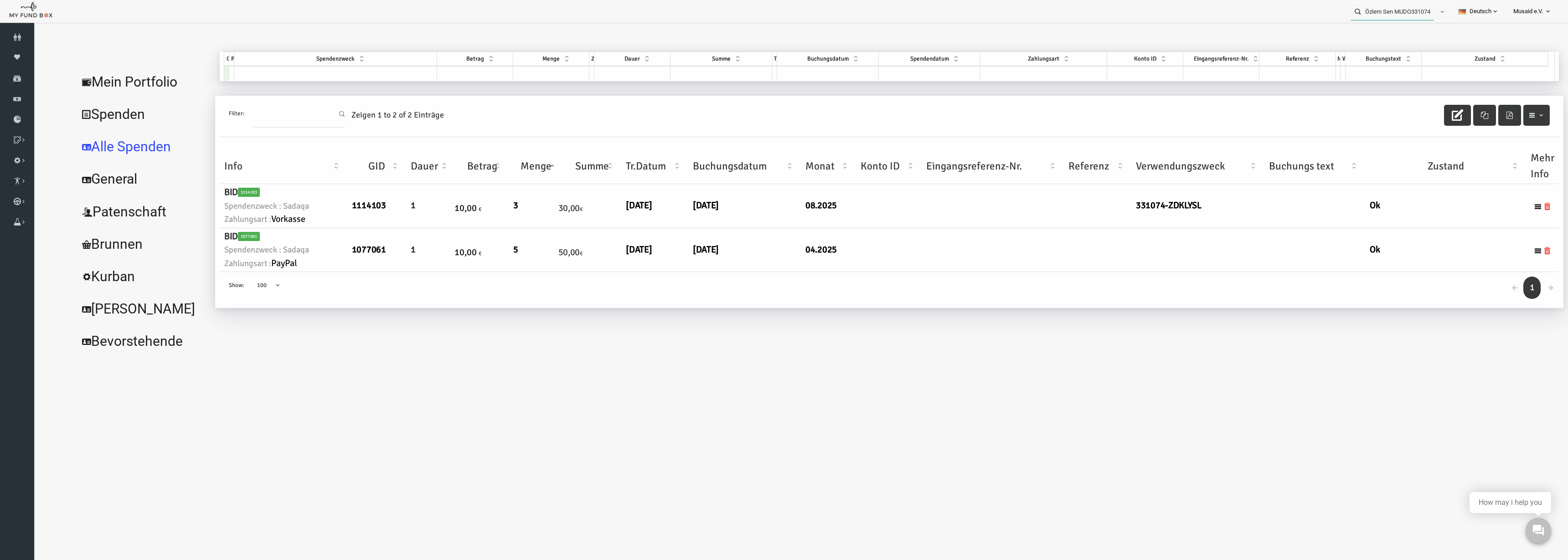
click at [1380, 9] on input "Özlem Sen MUDO331074" at bounding box center [1392, 12] width 83 height 17
click at [1421, 24] on label "[PERSON_NAME] MUDO316804" at bounding box center [1391, 27] width 90 height 10
type input "[PERSON_NAME] MUDO316804"
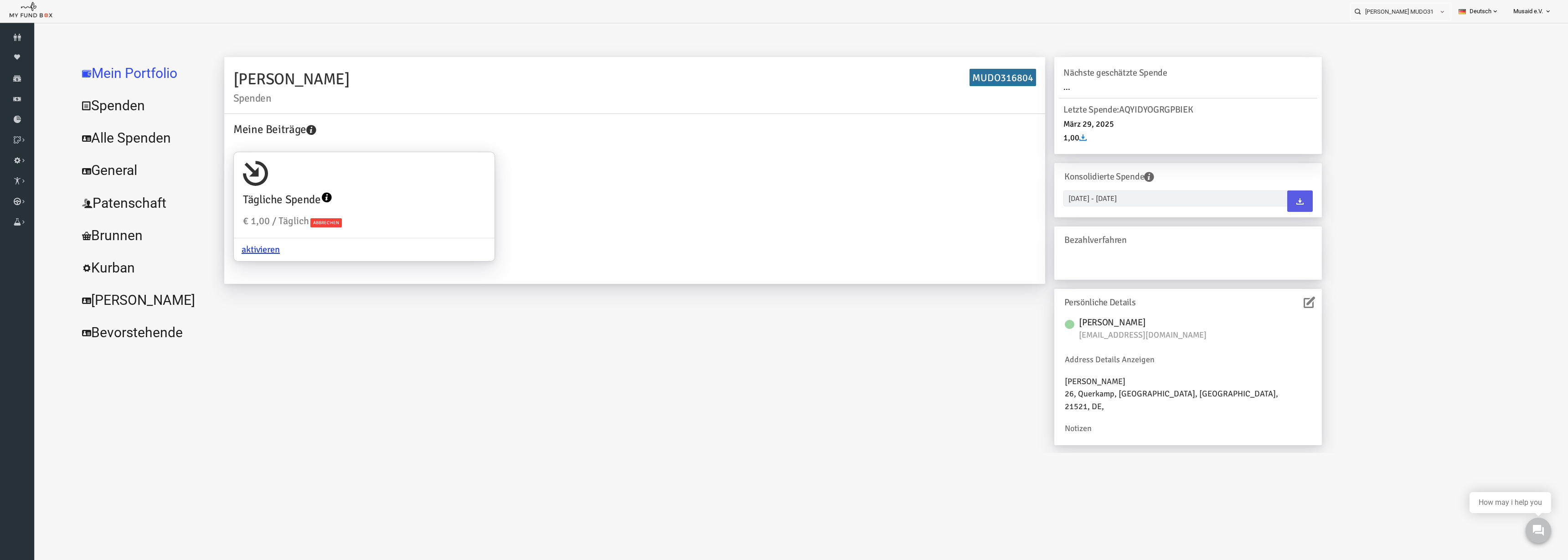
click at [128, 136] on link "Alle Spenden" at bounding box center [111, 138] width 137 height 33
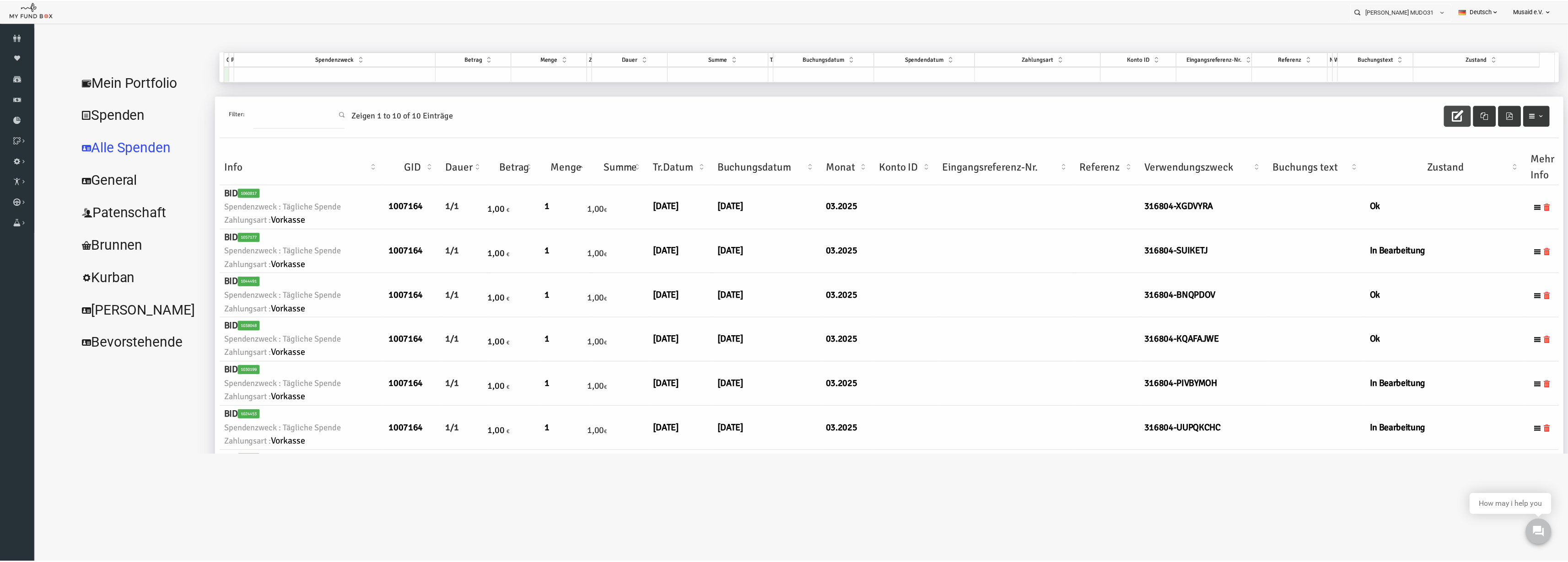
click at [1439, 111] on button "button" at bounding box center [1432, 117] width 27 height 21
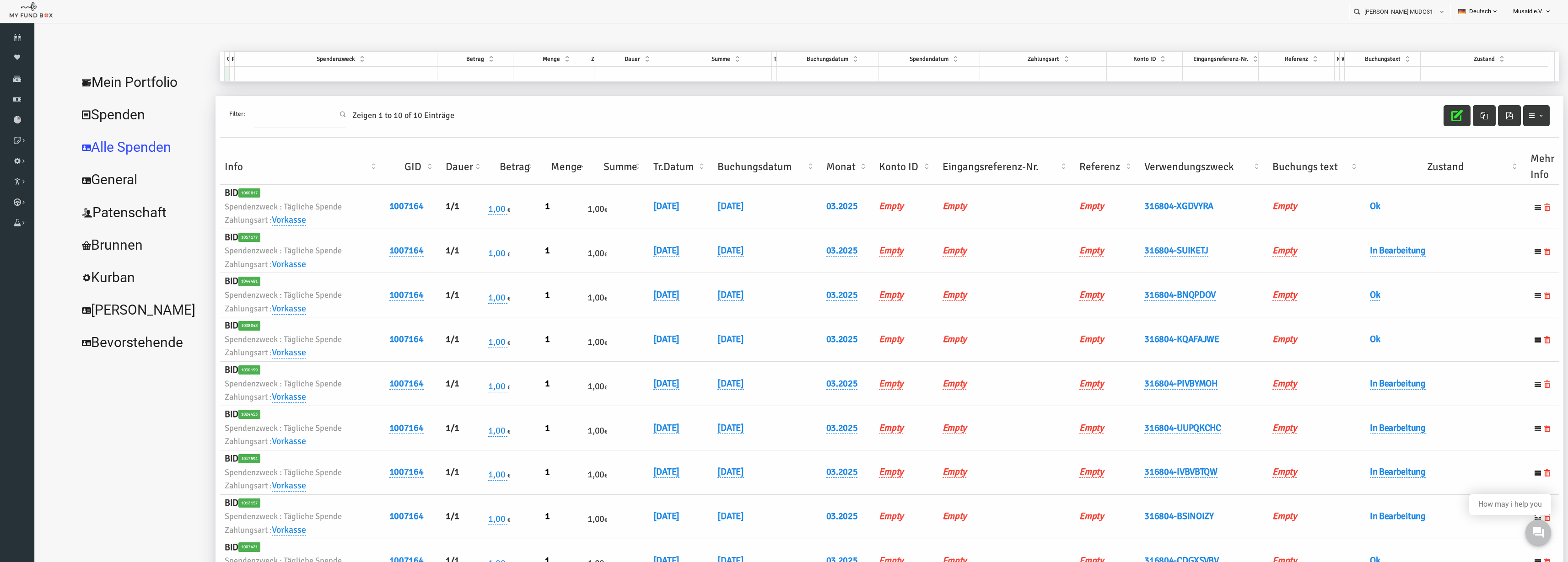
click at [1138, 179] on th "Verwendungszweck" at bounding box center [1173, 167] width 128 height 35
click at [1138, 174] on th "Verwendungszweck" at bounding box center [1173, 167] width 128 height 35
drag, startPoint x: 1420, startPoint y: 109, endPoint x: 1360, endPoint y: 107, distance: 60.0
click at [1421, 110] on icon "button" at bounding box center [1426, 115] width 12 height 12
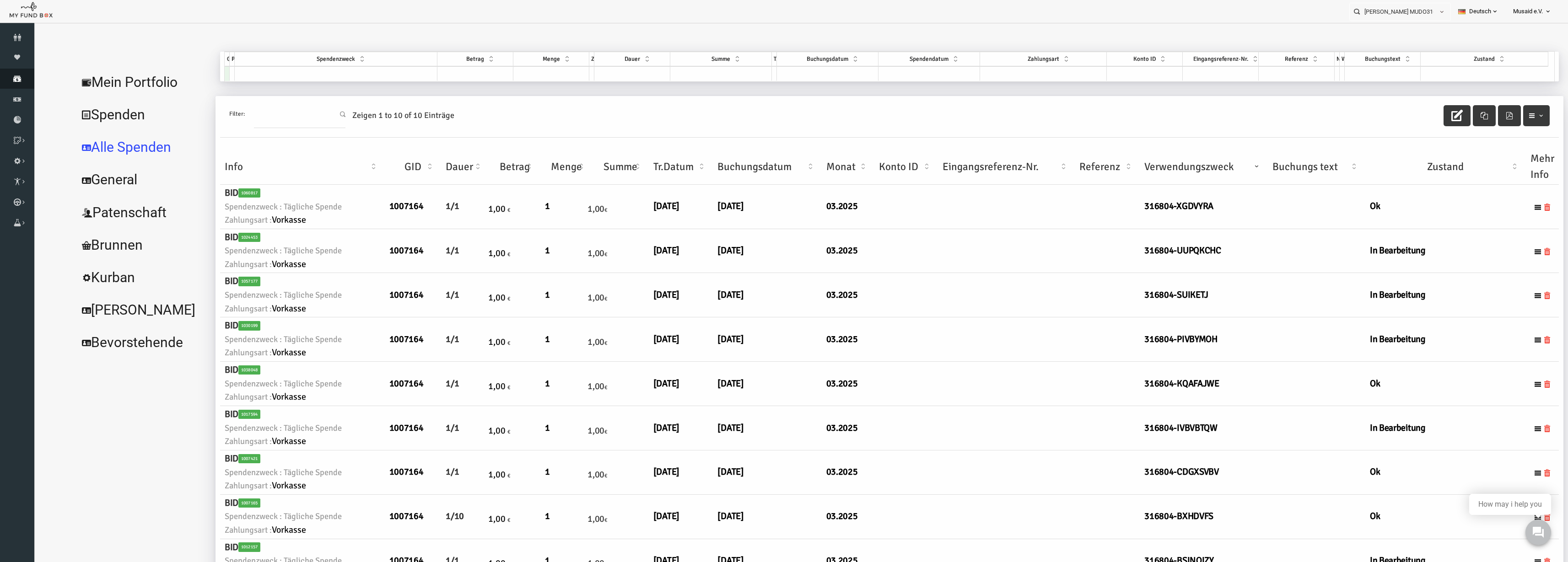
click at [12, 68] on link "Spenden" at bounding box center [17, 78] width 34 height 20
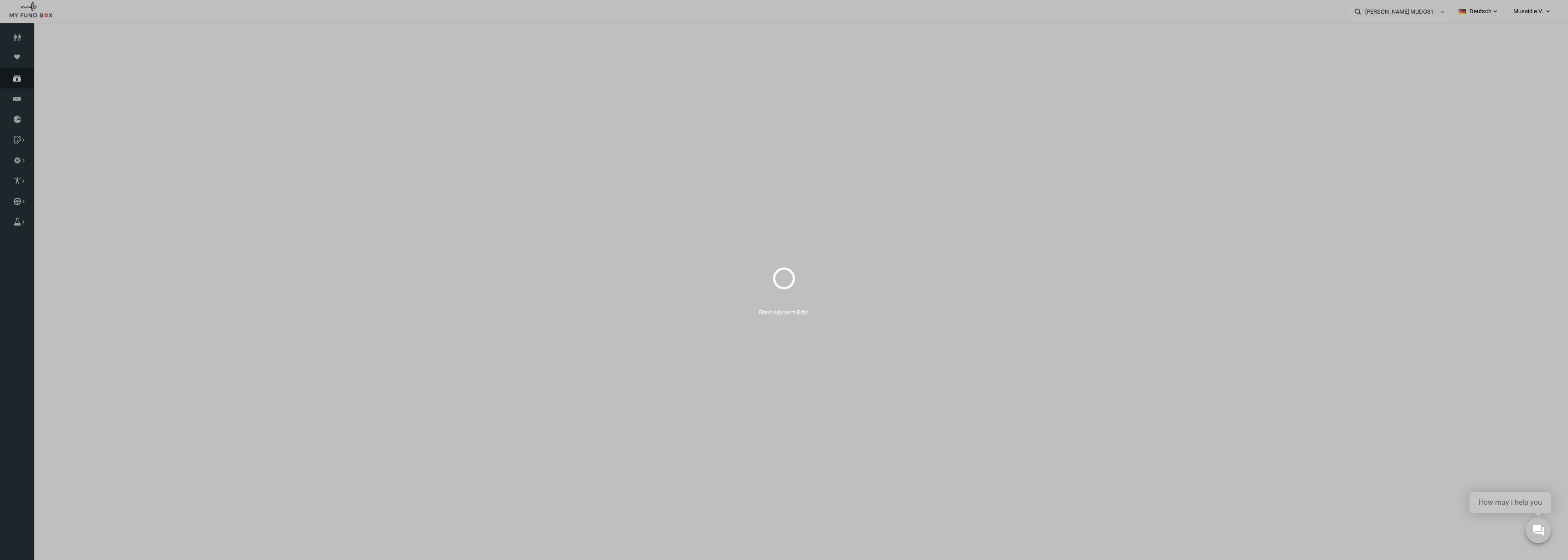
select select "100"
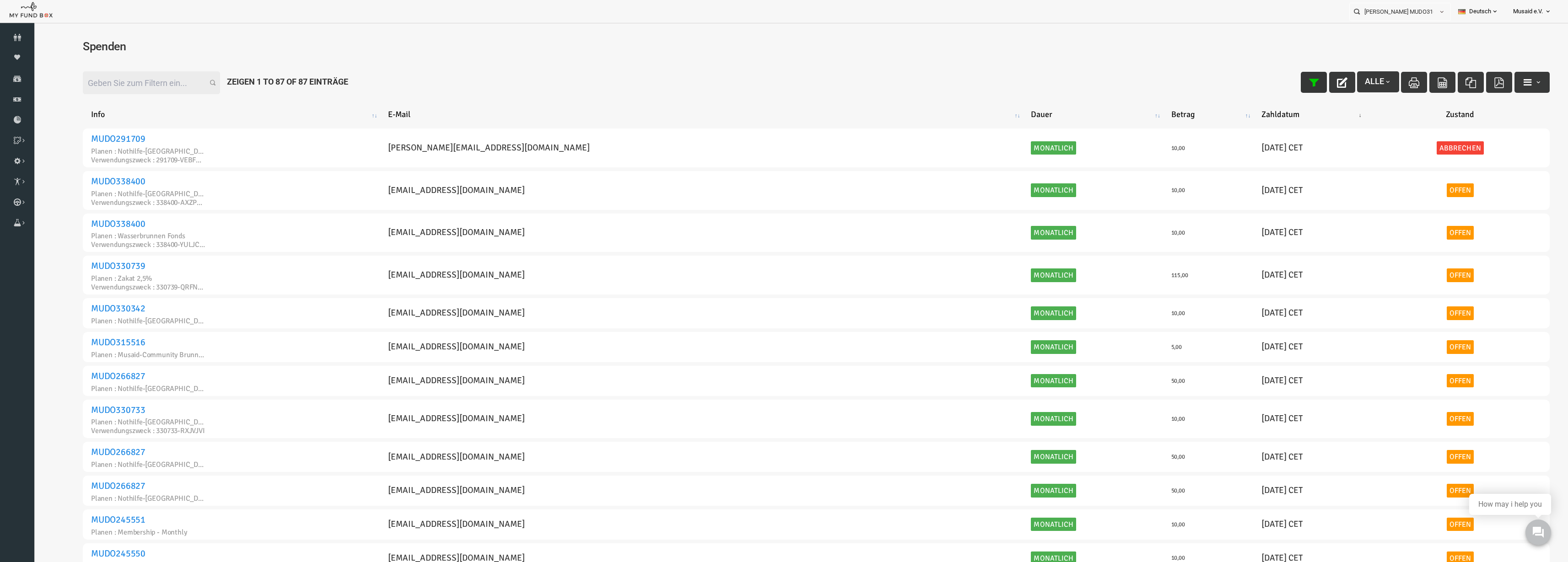
click at [1278, 89] on button "button" at bounding box center [1283, 82] width 26 height 21
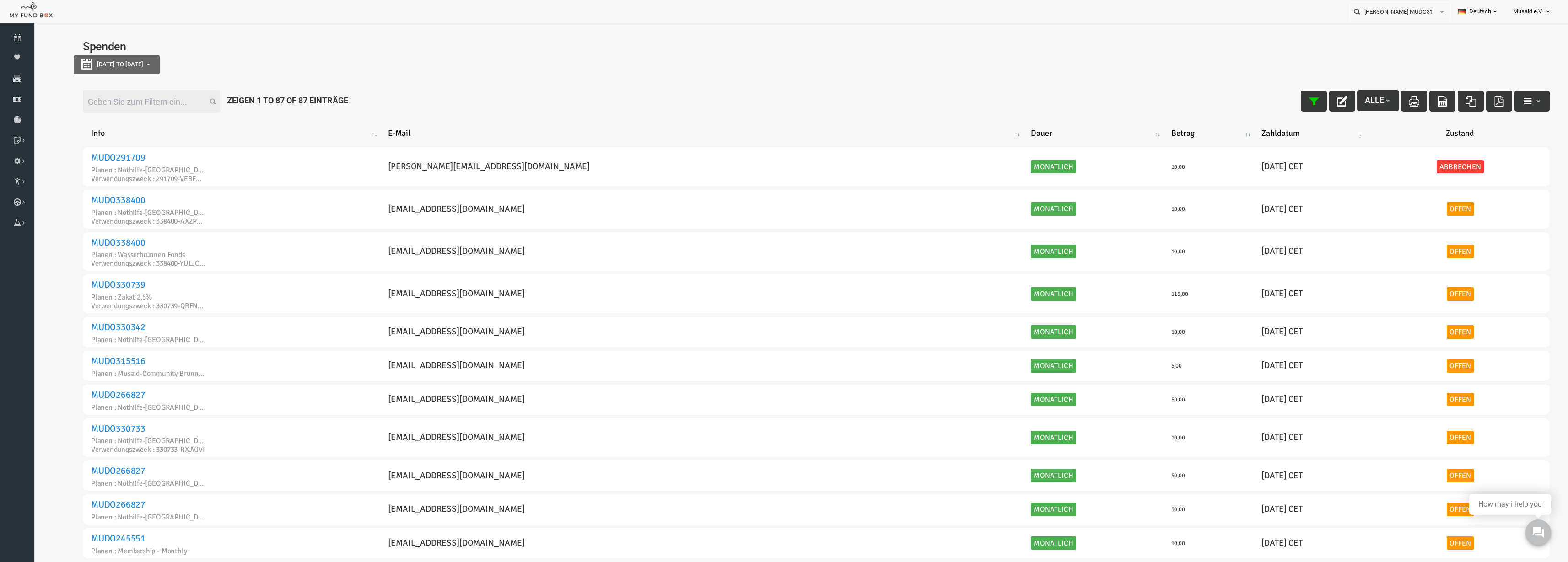
click at [90, 75] on div "Spenden [DATE] to [DATE]" at bounding box center [785, 60] width 1486 height 57
type input "[DATE]"
click at [112, 65] on span "[DATE] to [DATE]" at bounding box center [90, 64] width 46 height 7
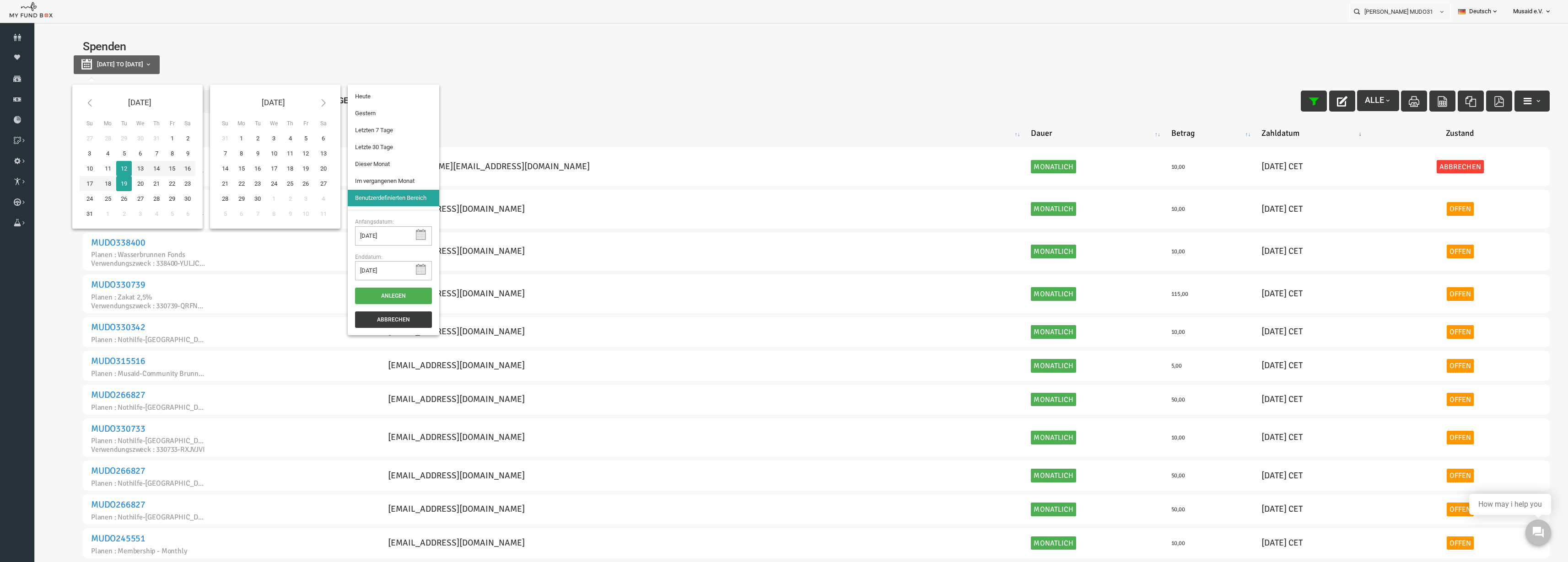
type input "[DATE]"
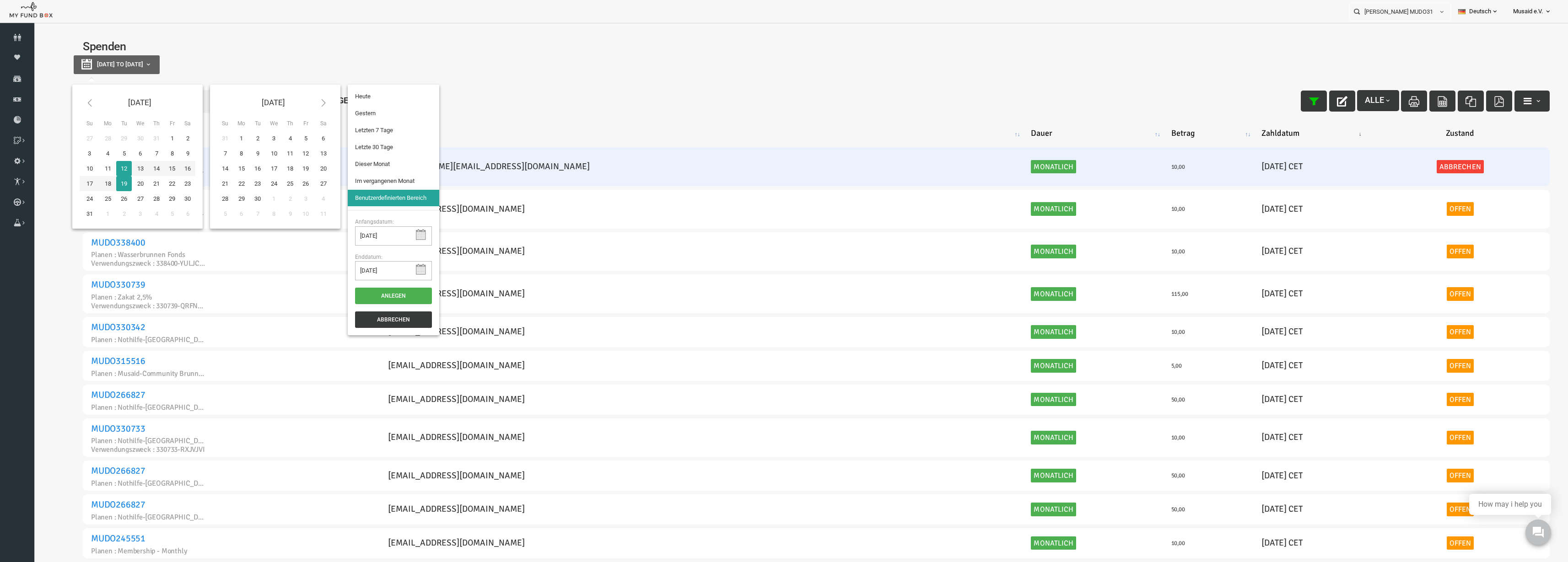
type input "[DATE]"
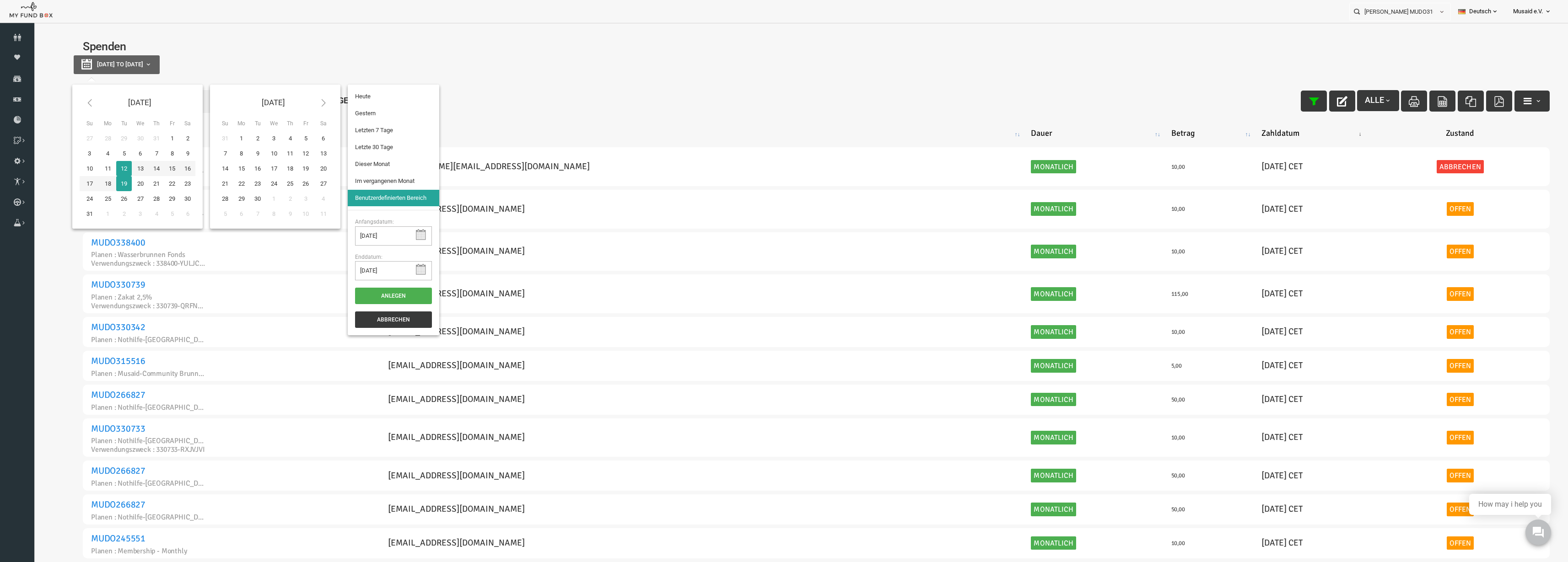
type input "[DATE]"
click at [346, 145] on li "Letzte 30 Tage" at bounding box center [363, 147] width 92 height 16
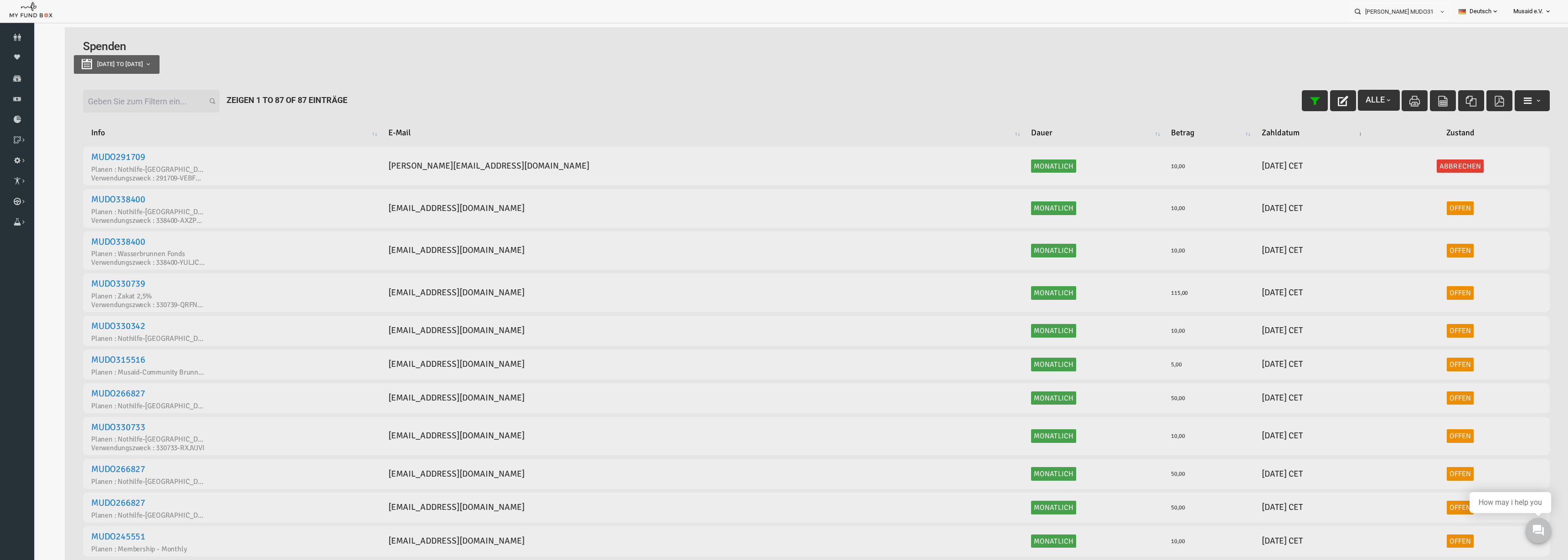
select select "100"
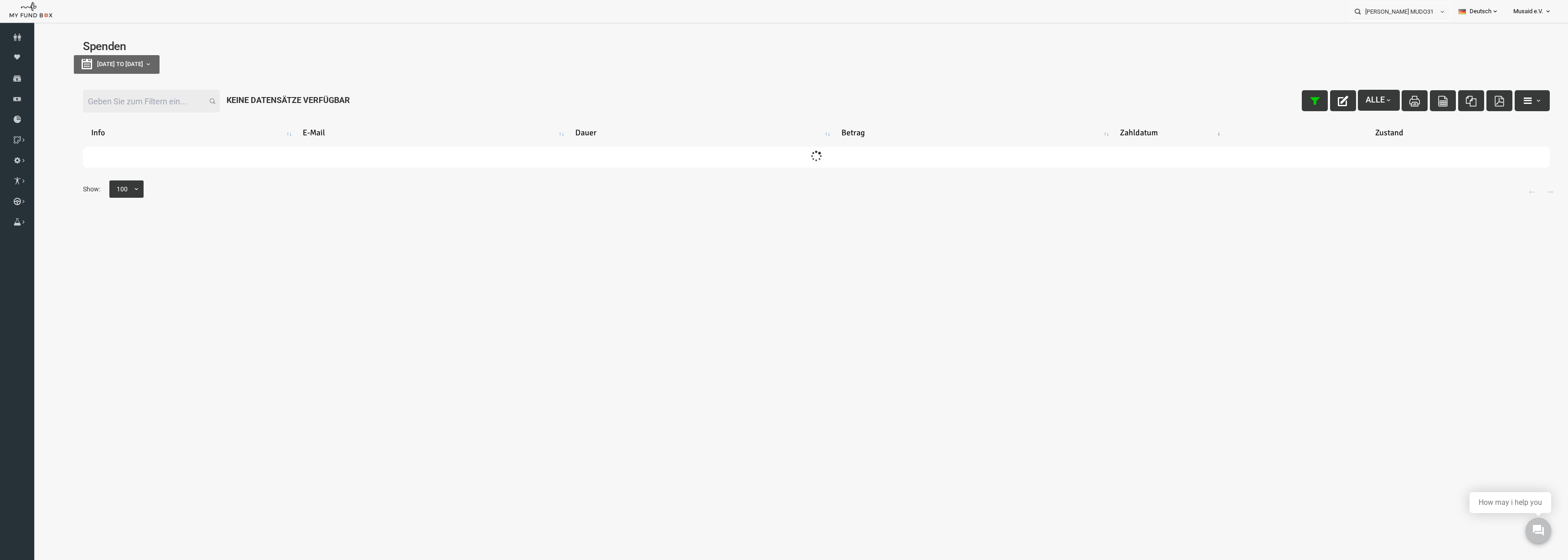
click at [135, 96] on input "Filter:" at bounding box center [120, 101] width 137 height 23
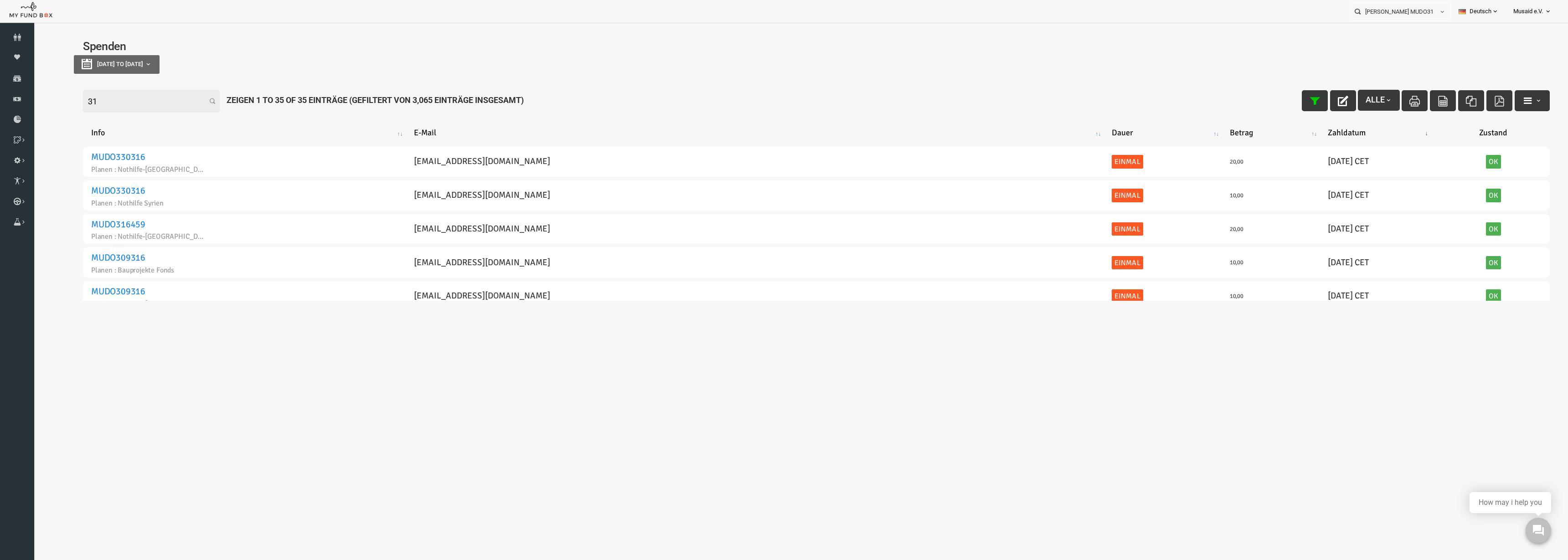
type input "3"
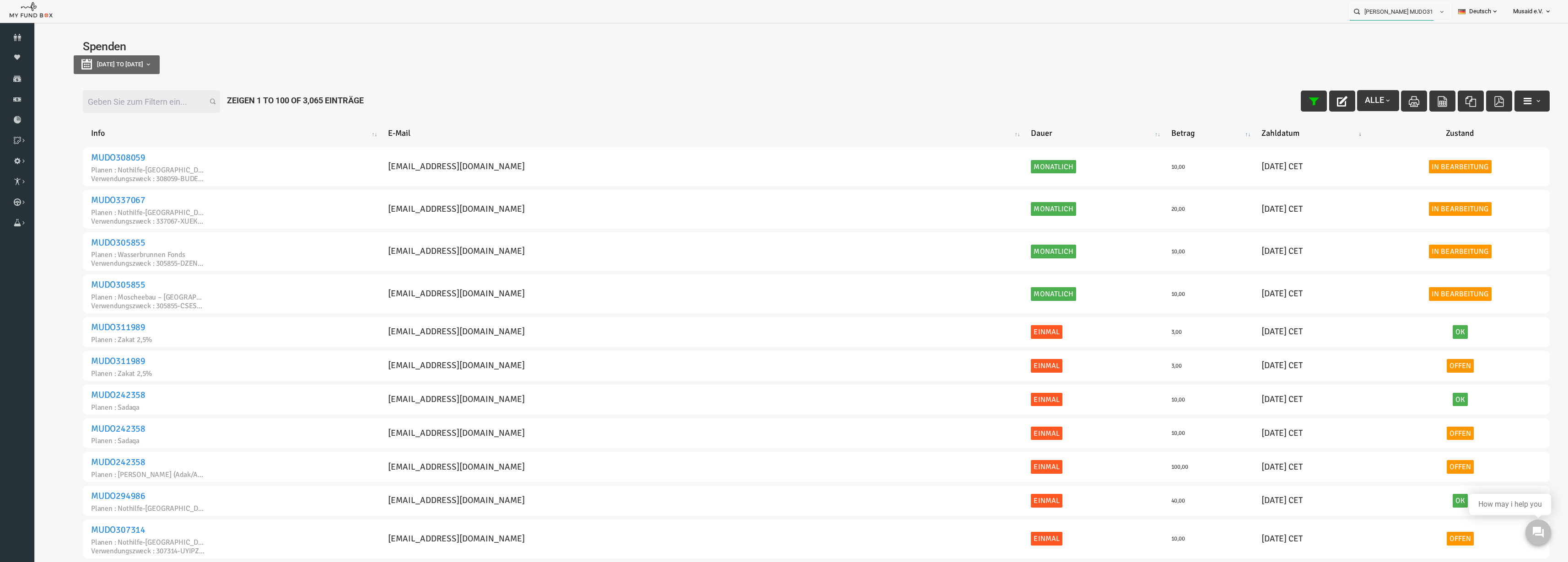
click at [1382, 13] on input "[PERSON_NAME] MUDO316804" at bounding box center [1391, 12] width 84 height 17
click at [1377, 13] on input "297556" at bounding box center [1383, 12] width 84 height 17
click at [1375, 15] on input "297556" at bounding box center [1383, 12] width 84 height 17
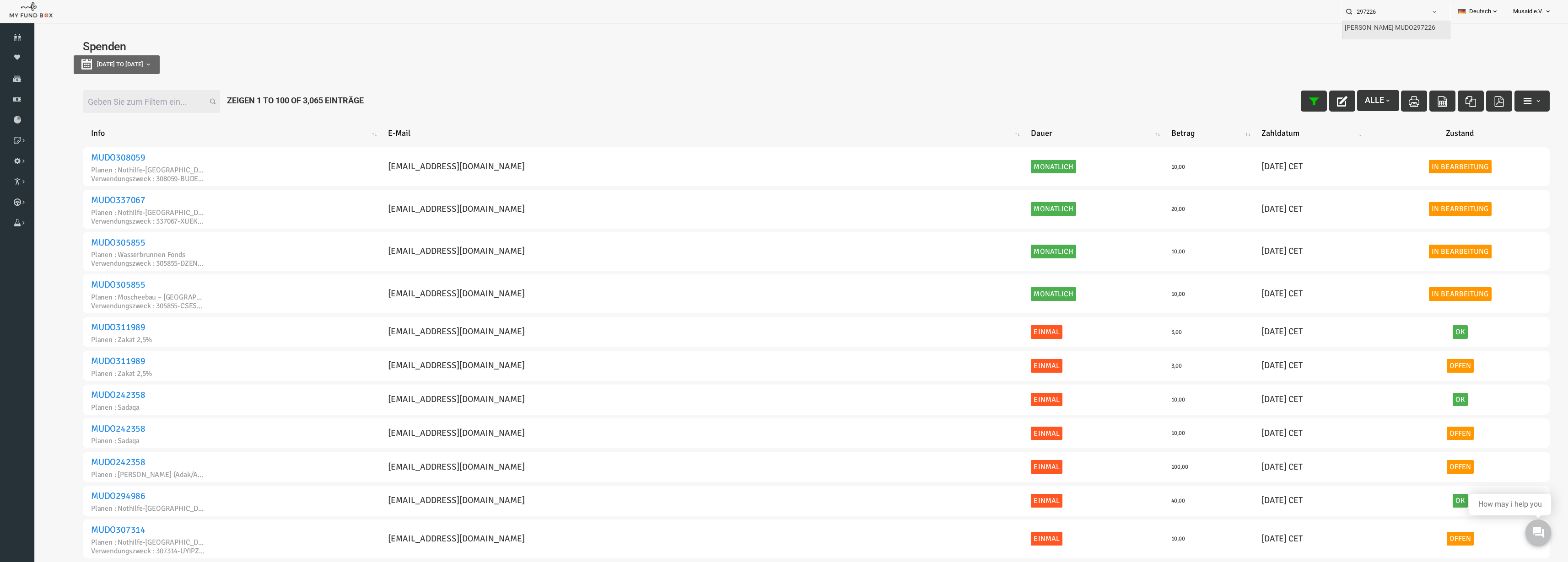
click at [1400, 30] on label "[PERSON_NAME] MUDO297226" at bounding box center [1390, 27] width 90 height 10
type input "[PERSON_NAME] MUDO297226"
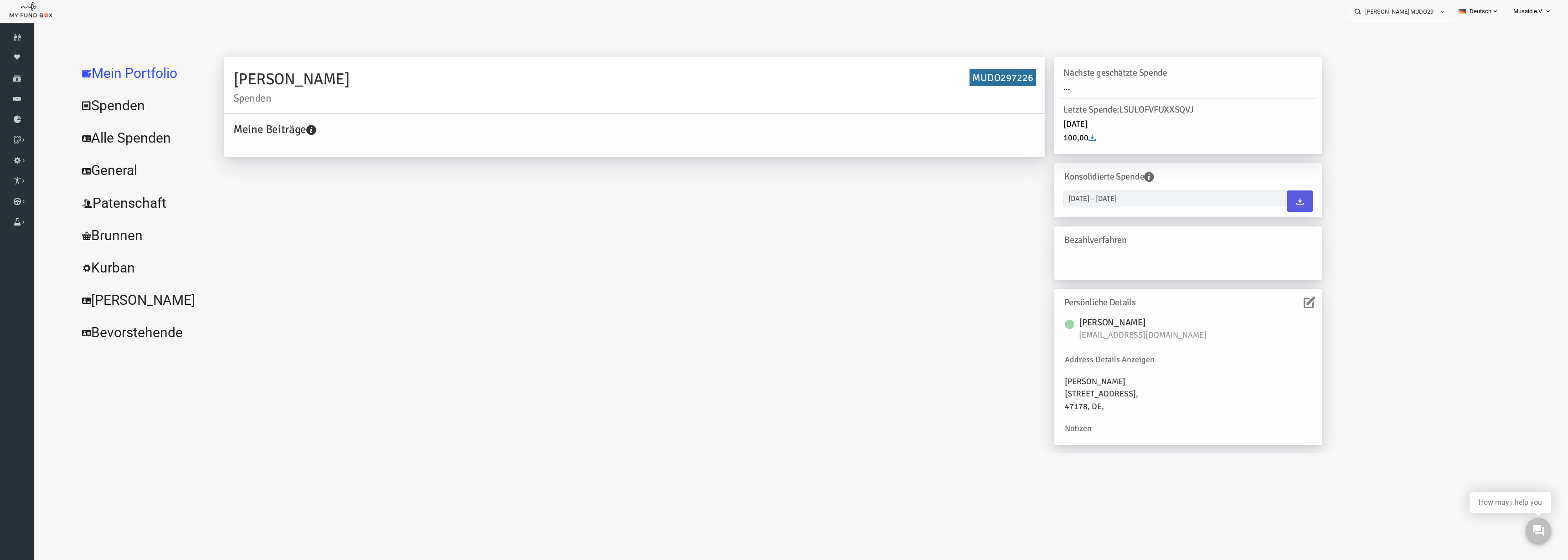
drag, startPoint x: 132, startPoint y: 136, endPoint x: 145, endPoint y: 135, distance: 13.0
click at [132, 137] on link "Alle Spenden" at bounding box center [111, 138] width 137 height 33
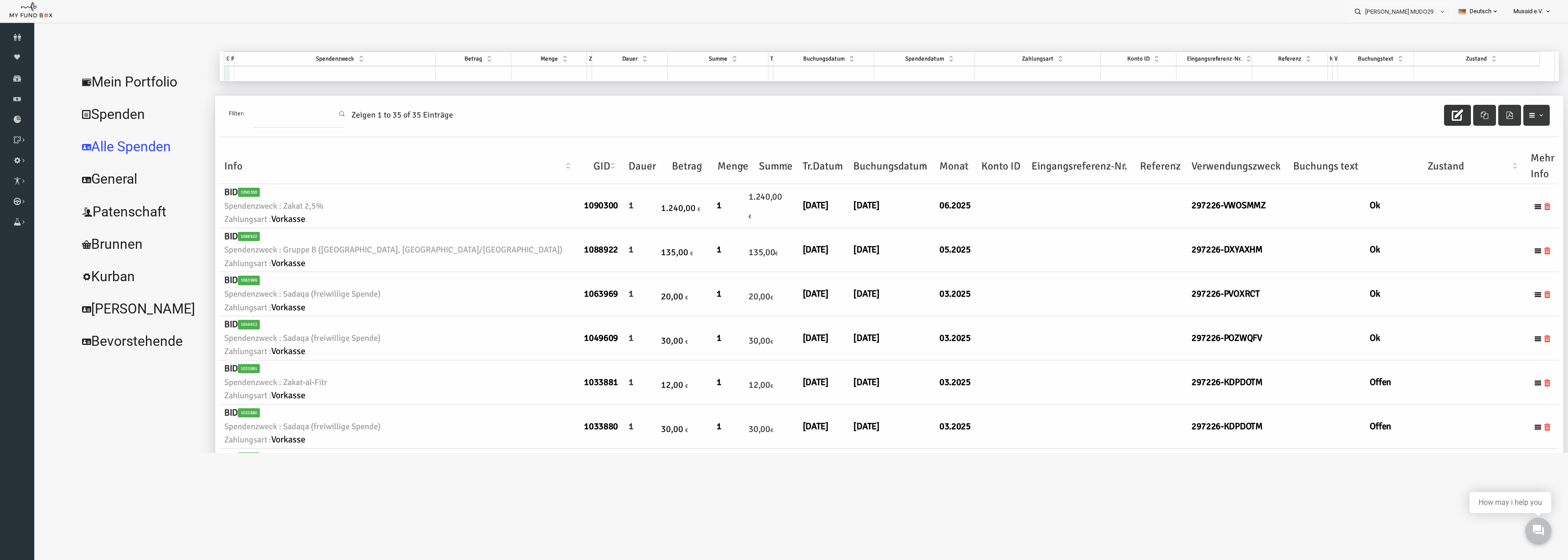
click at [1427, 116] on button "button" at bounding box center [1426, 115] width 27 height 21
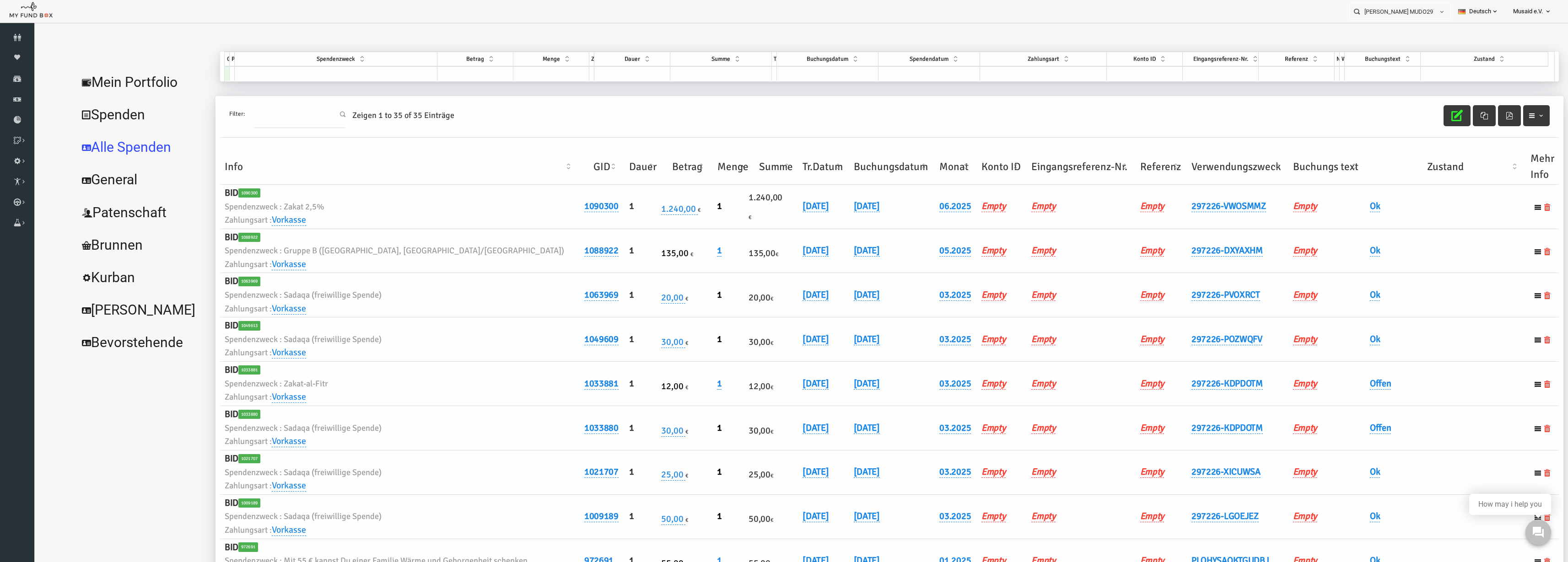
click at [1184, 167] on th "Verwendungszweck" at bounding box center [1207, 167] width 101 height 35
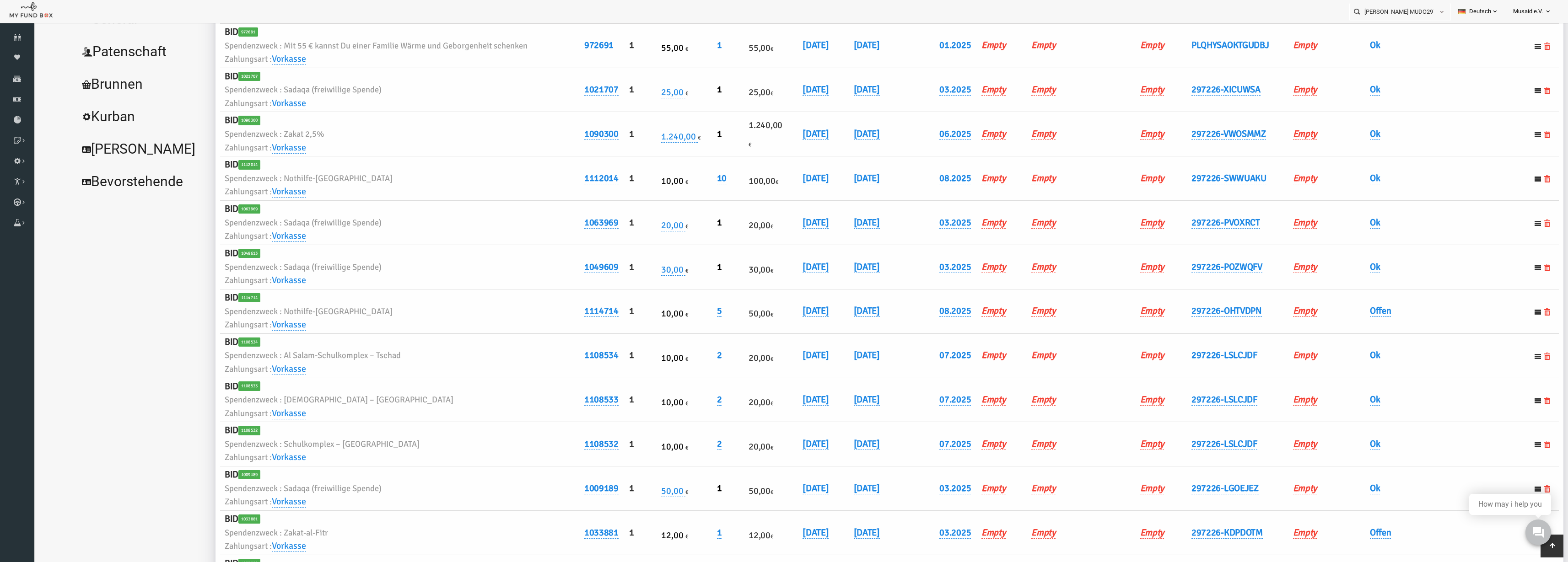
scroll to position [172, 0]
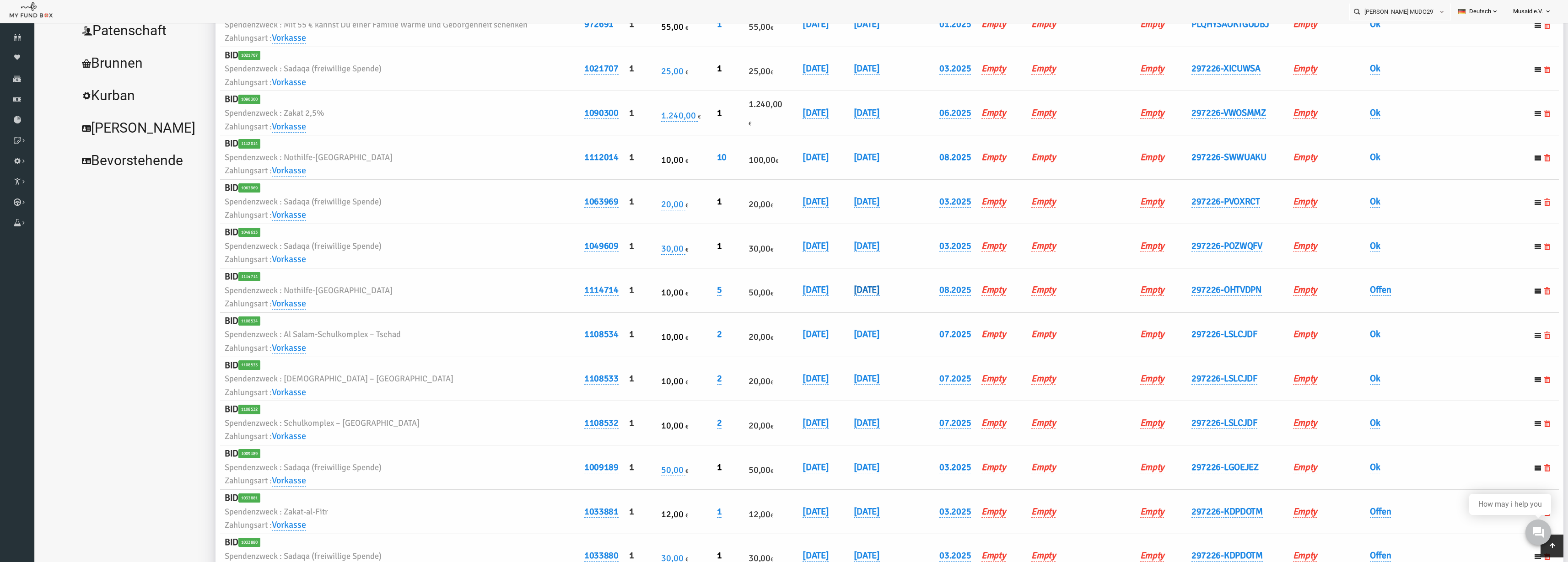
click at [844, 287] on link "[DATE]" at bounding box center [836, 290] width 26 height 12
click at [817, 300] on input "[DATE]" at bounding box center [866, 297] width 110 height 16
drag, startPoint x: 824, startPoint y: 297, endPoint x: 815, endPoint y: 297, distance: 9.0
click at [815, 297] on input "[DATE]" at bounding box center [866, 297] width 110 height 16
drag, startPoint x: 863, startPoint y: 297, endPoint x: 805, endPoint y: 296, distance: 58.0
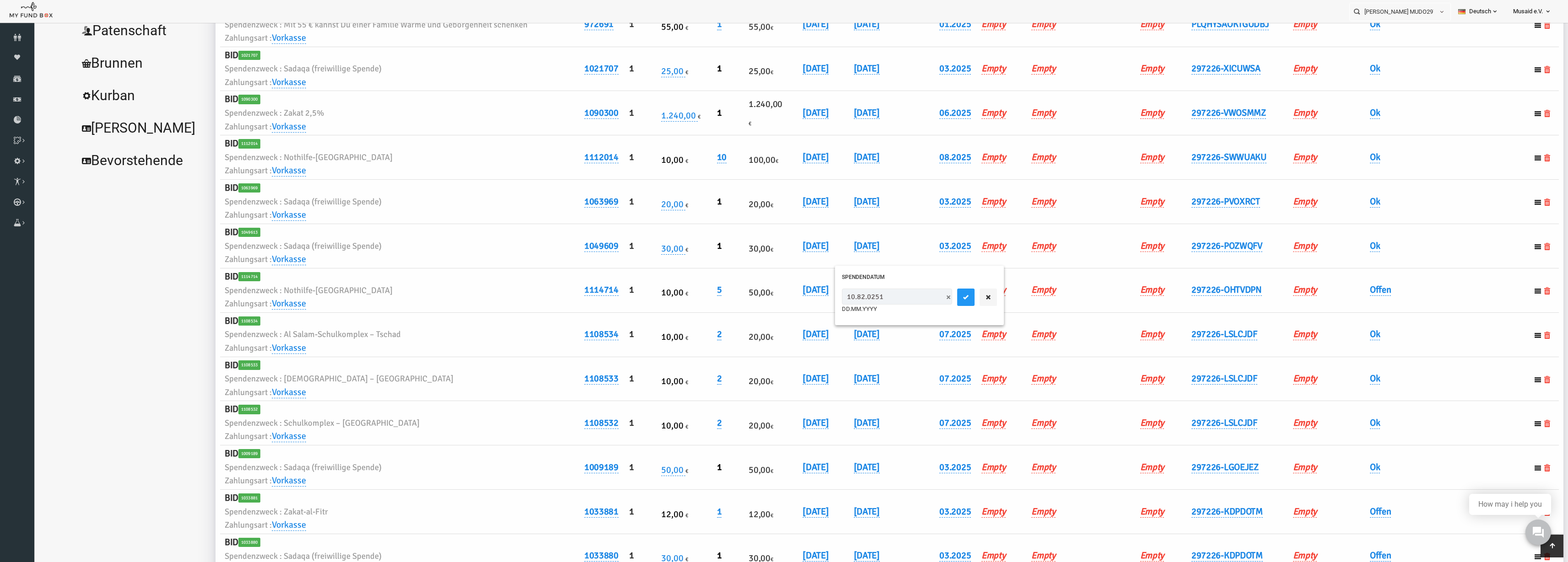
click at [805, 296] on div "10.82.0251 DD.MM.YYYY" at bounding box center [888, 303] width 169 height 43
type input "[DATE]"
click at [926, 301] on button "submit" at bounding box center [935, 297] width 17 height 17
click at [1344, 292] on link "Offen" at bounding box center [1350, 290] width 21 height 12
drag, startPoint x: 1343, startPoint y: 304, endPoint x: 1344, endPoint y: 310, distance: 6.1
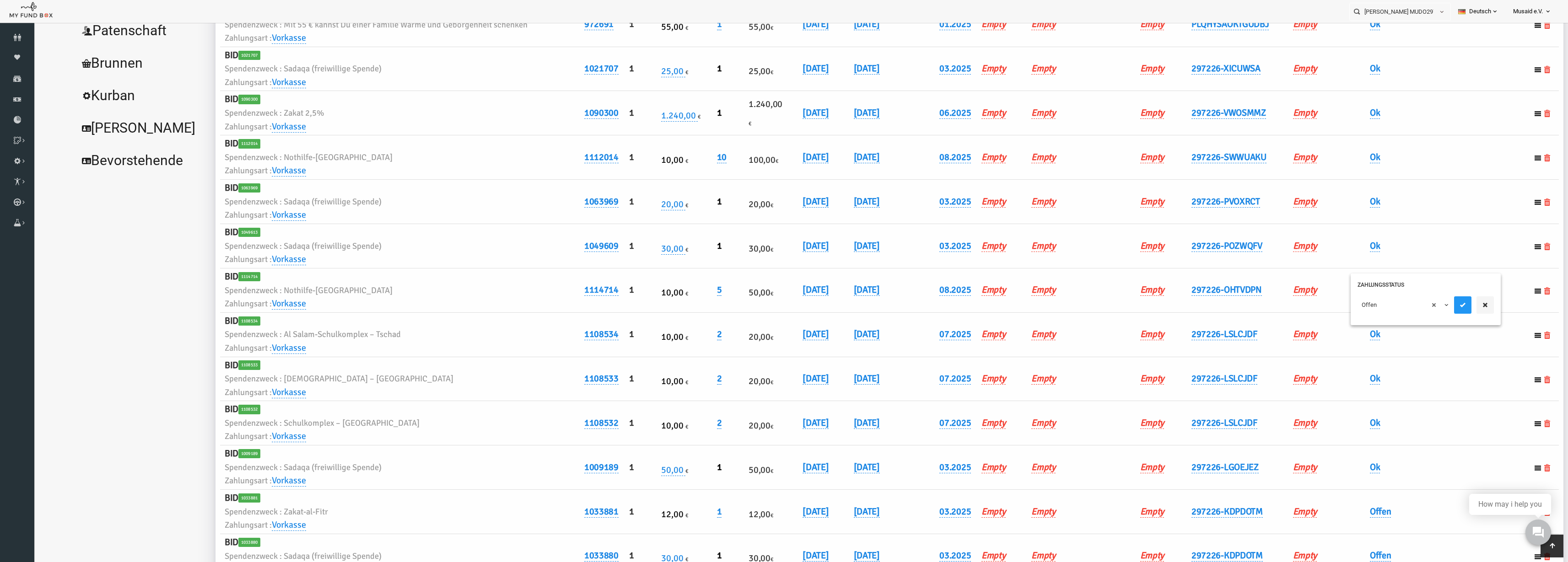
click at [1343, 305] on span "× Offen" at bounding box center [1372, 305] width 83 height 9
drag, startPoint x: 1349, startPoint y: 360, endPoint x: 1354, endPoint y: 357, distance: 5.8
click at [1429, 307] on icon "submit" at bounding box center [1432, 305] width 7 height 7
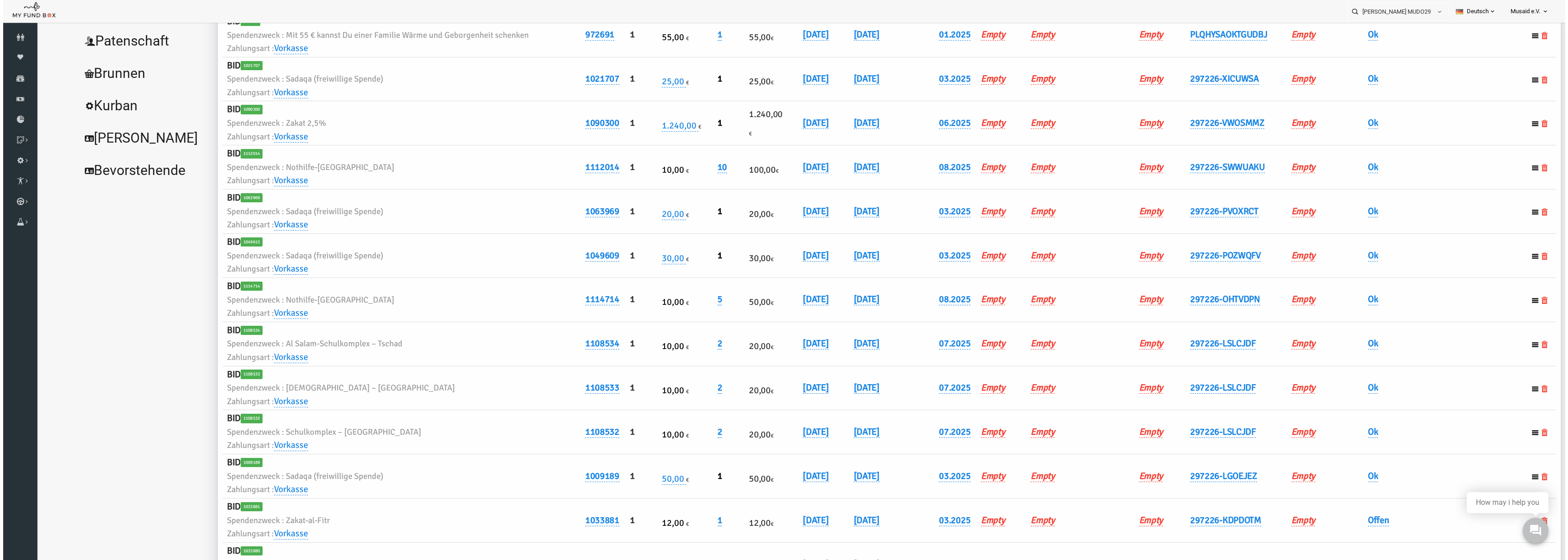
scroll to position [0, 0]
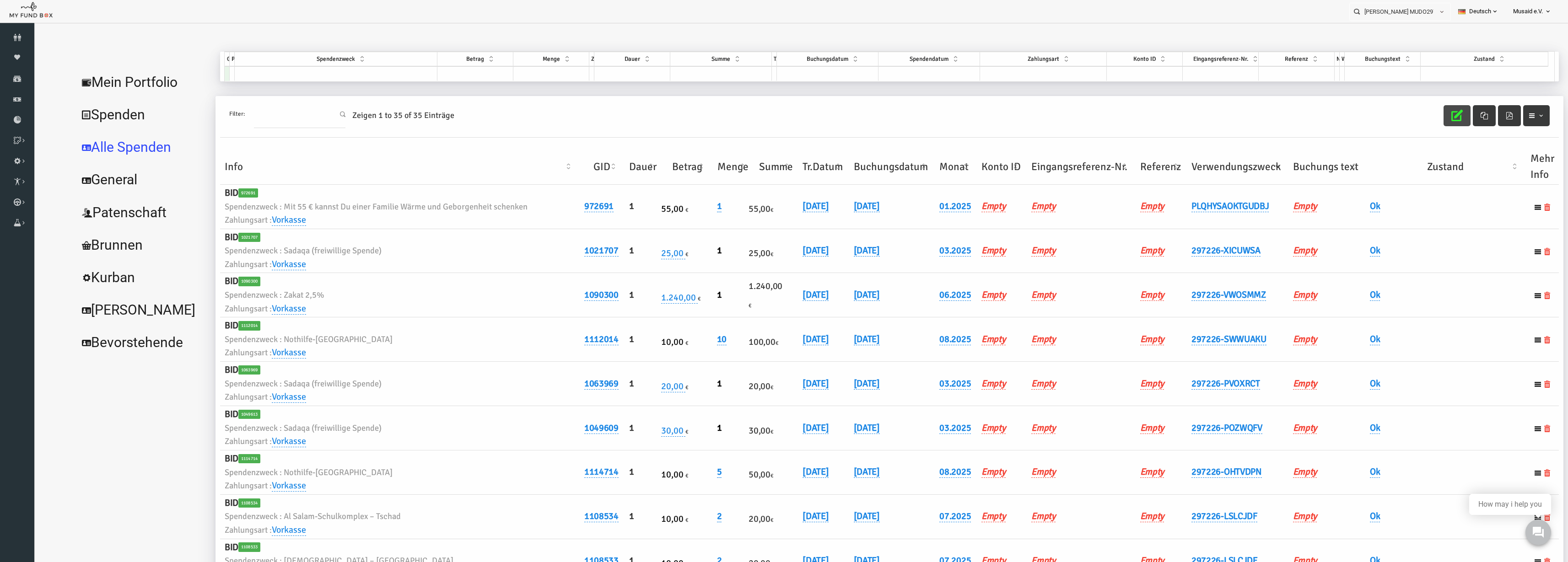
click at [1431, 111] on button "button" at bounding box center [1426, 115] width 27 height 21
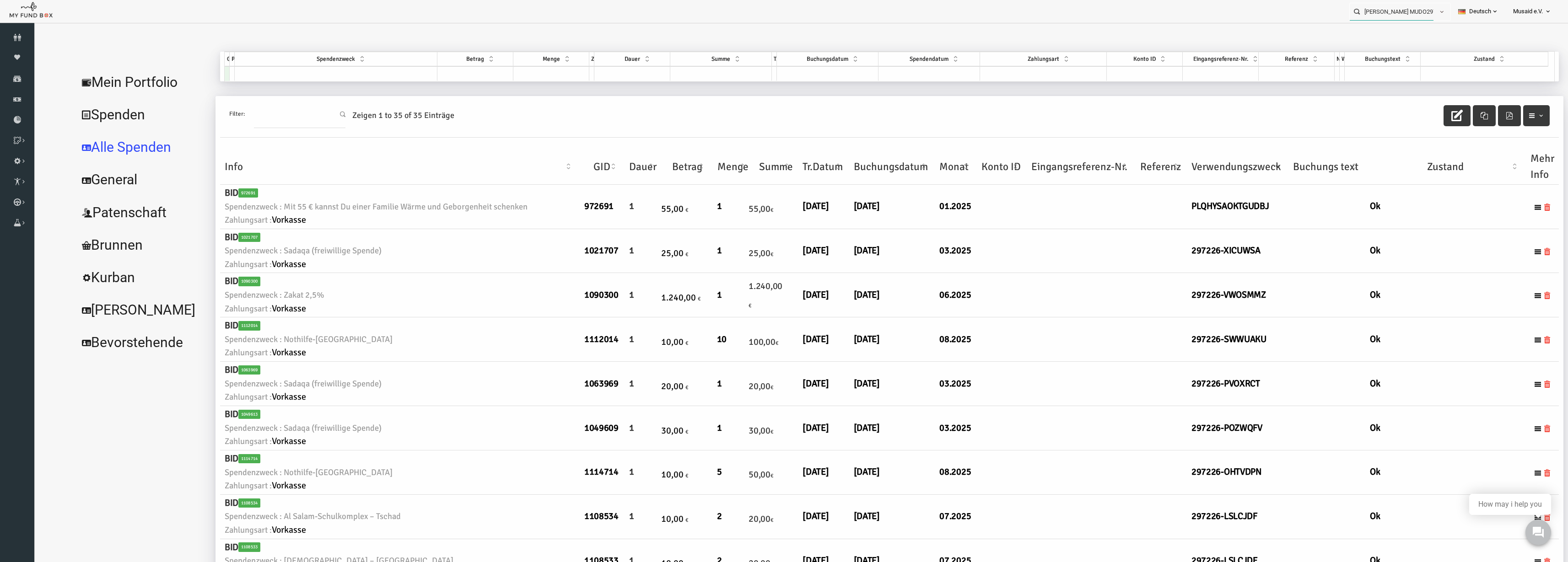
click at [1400, 13] on input "[PERSON_NAME] MUDO297226" at bounding box center [1391, 12] width 84 height 17
click at [1389, 25] on label "[PERSON_NAME] MUDO267512" at bounding box center [1390, 27] width 90 height 10
type input "[PERSON_NAME] MUDO267512"
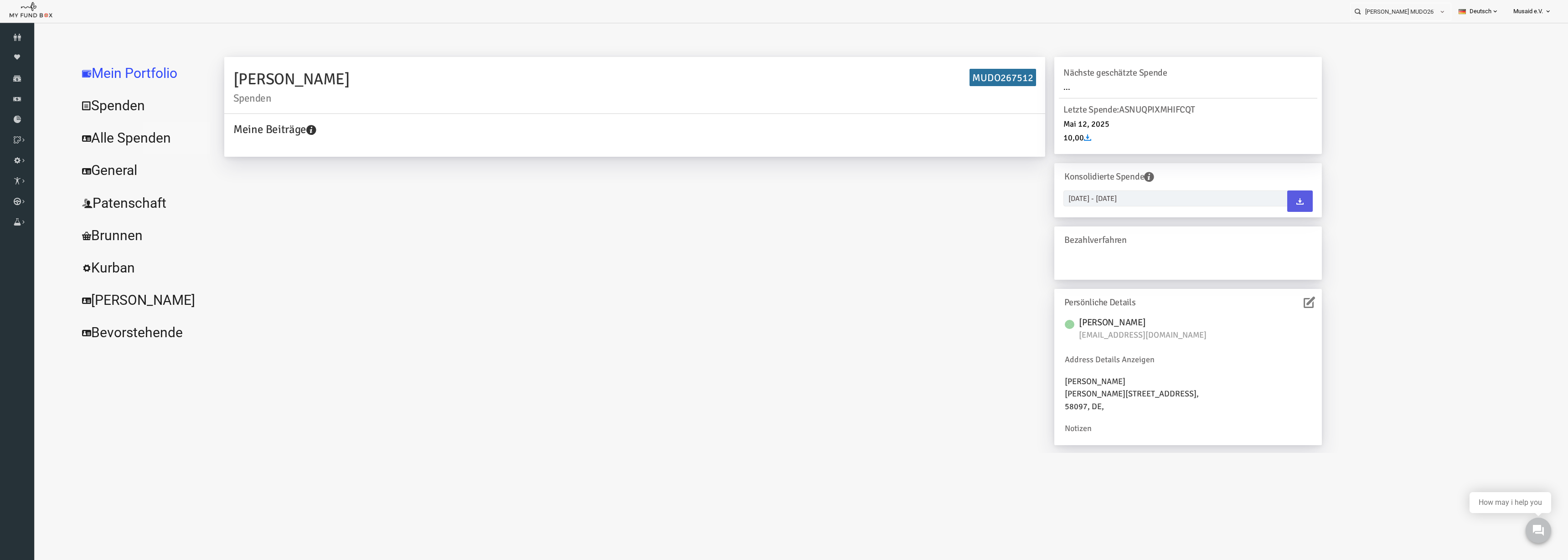
click at [135, 135] on link "Alle Spenden" at bounding box center [111, 138] width 137 height 33
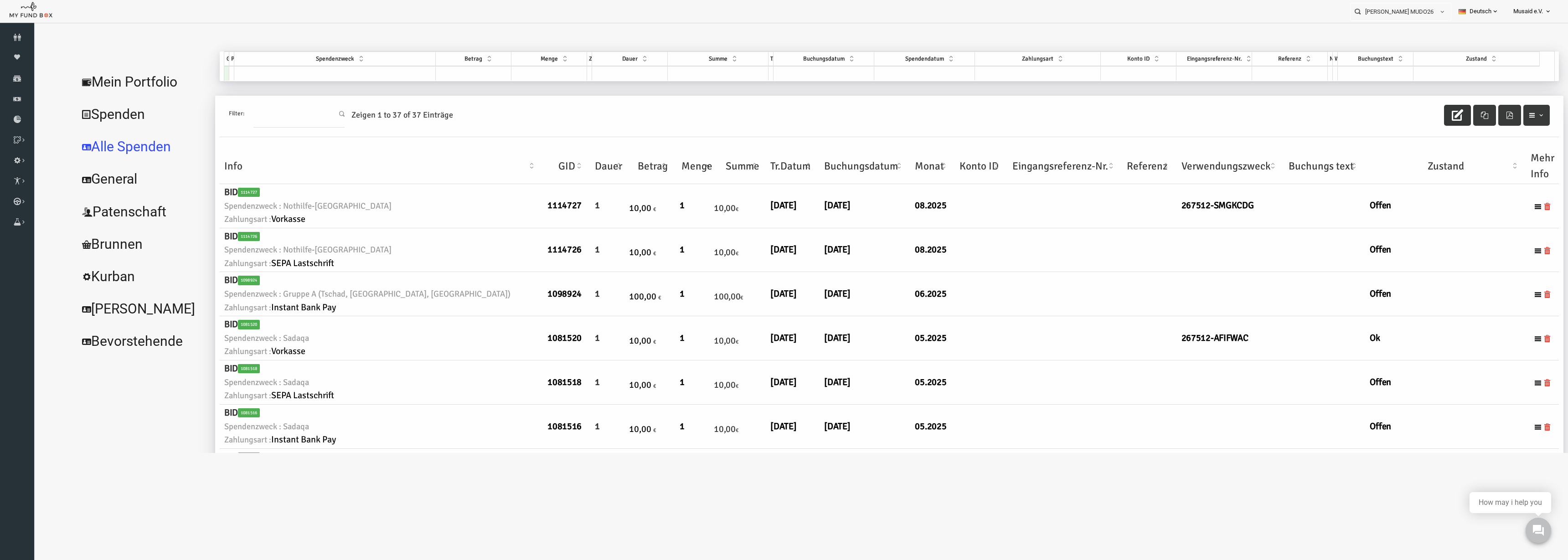
click at [1418, 121] on button "button" at bounding box center [1426, 115] width 27 height 21
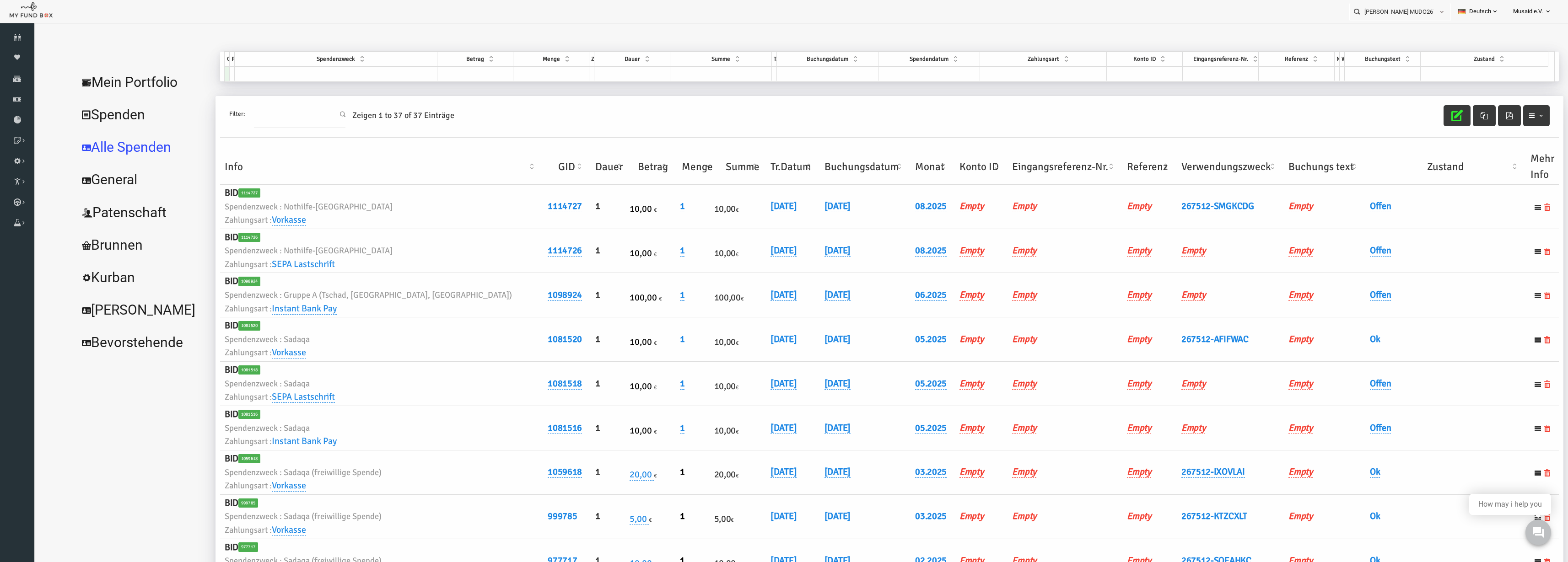
click at [1167, 155] on th "Verwendungszweck" at bounding box center [1200, 167] width 107 height 35
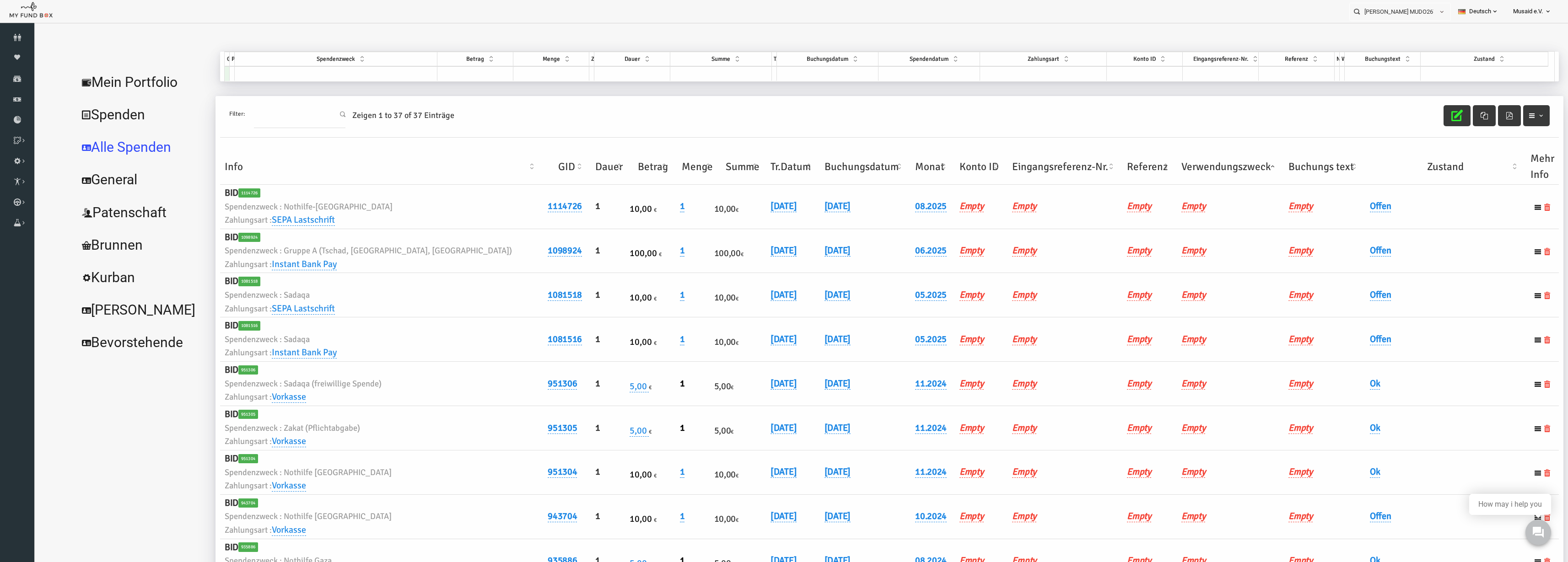
click at [1177, 164] on th "Verwendungszweck" at bounding box center [1200, 167] width 107 height 35
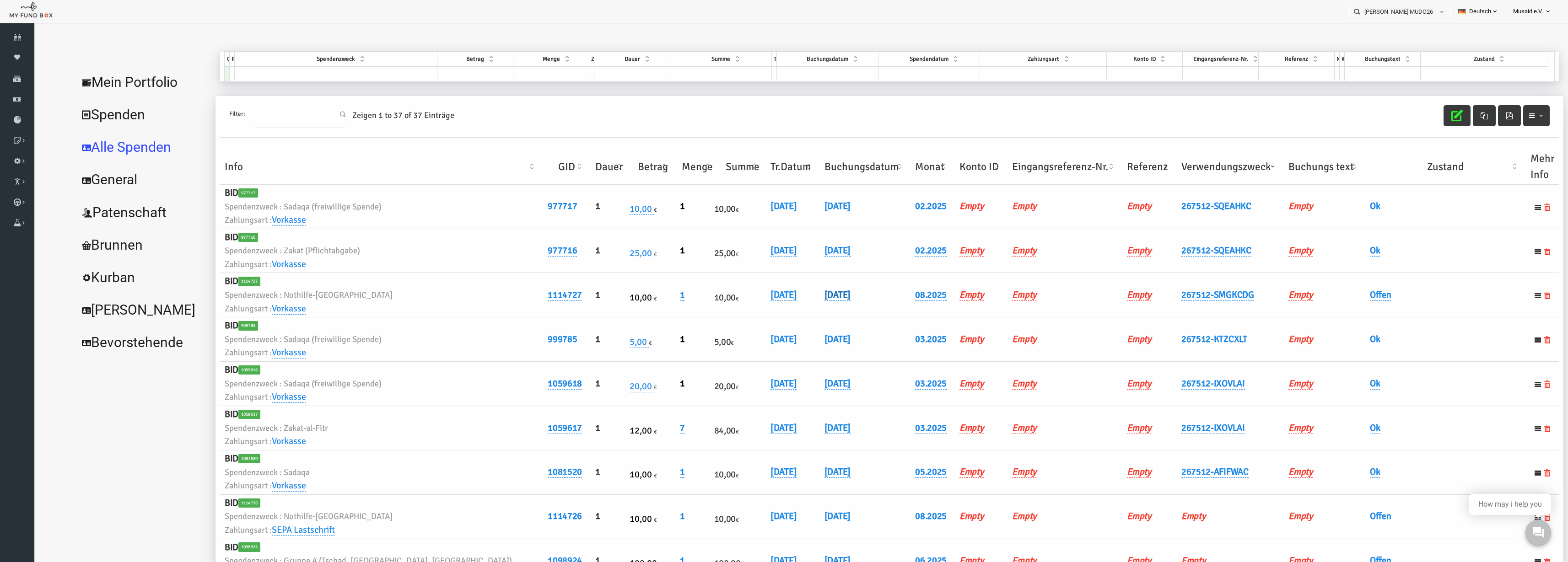
click at [794, 294] on link "[DATE]" at bounding box center [807, 294] width 26 height 12
click at [788, 301] on input "[DATE]" at bounding box center [801, 302] width 110 height 16
click at [849, 299] on span at bounding box center [852, 302] width 7 height 7
type input "[DATE]"
click at [861, 308] on button "submit" at bounding box center [870, 302] width 17 height 17
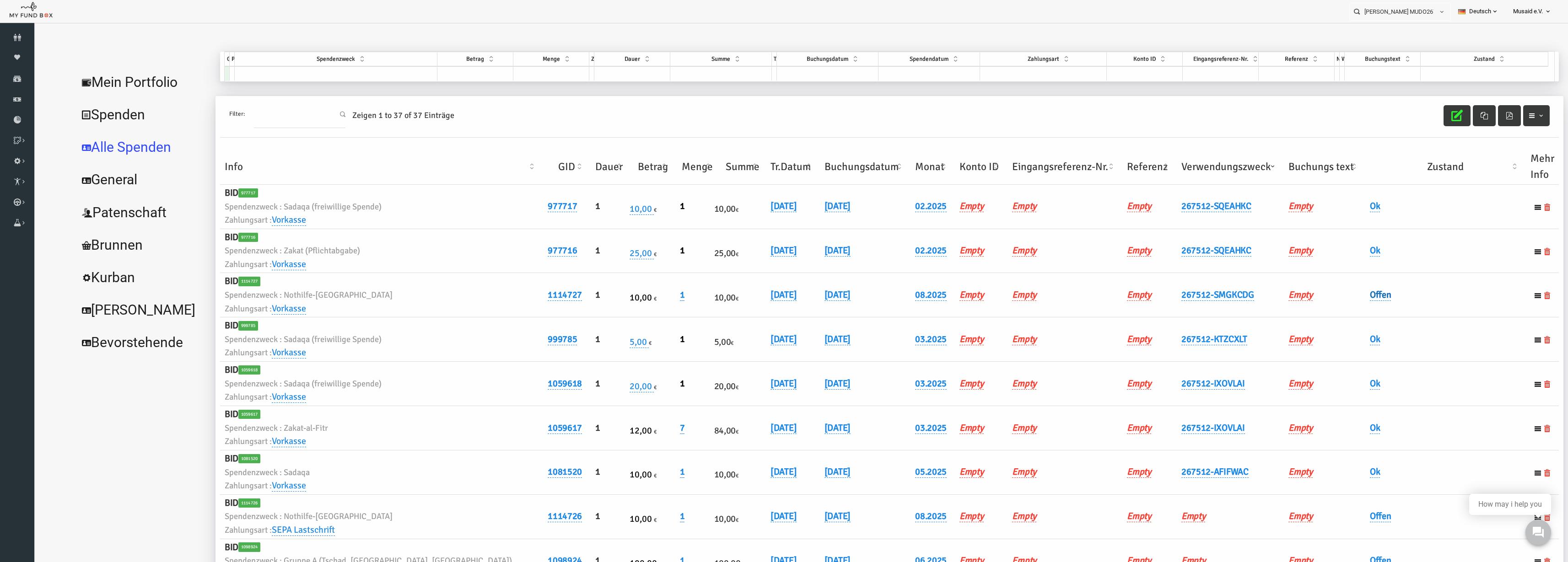
click at [1350, 296] on link "Offen" at bounding box center [1350, 294] width 21 height 12
click at [1338, 308] on span "× Offen" at bounding box center [1372, 310] width 83 height 9
click at [1432, 315] on button "submit" at bounding box center [1432, 310] width 17 height 17
click at [1414, 115] on button "button" at bounding box center [1426, 115] width 27 height 21
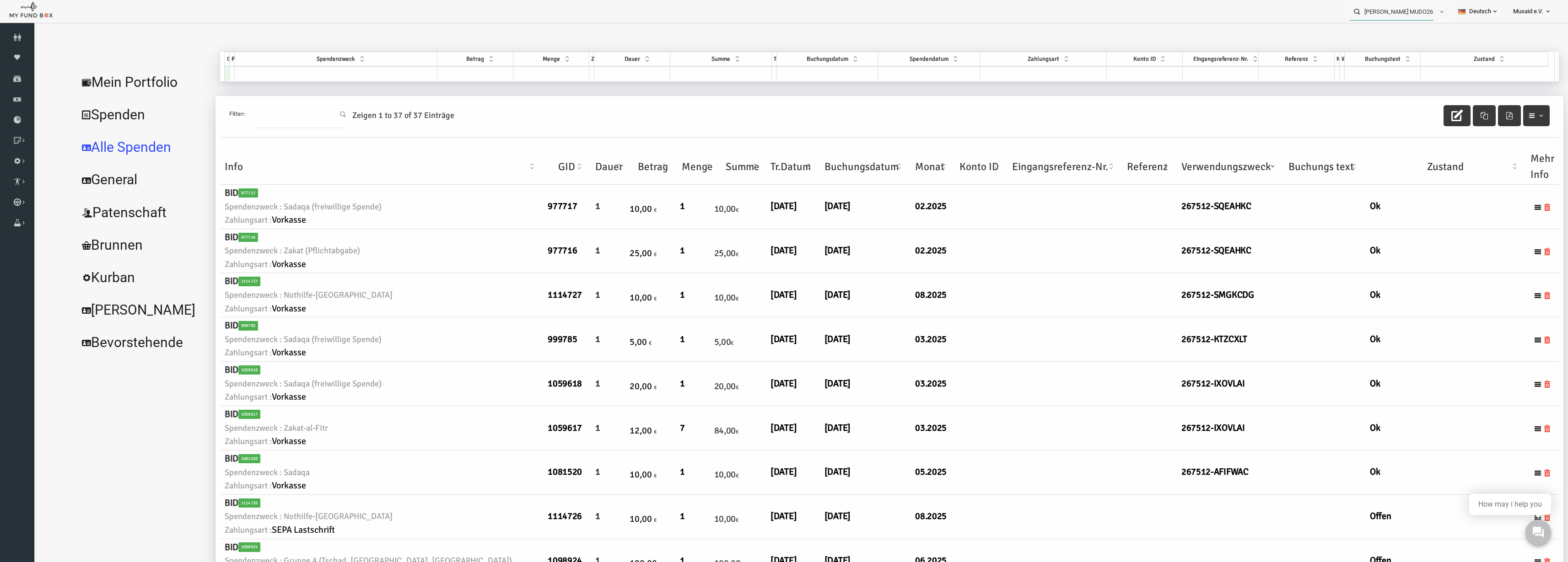
click at [1391, 3] on input "[PERSON_NAME] MUDO267512" at bounding box center [1391, 12] width 84 height 17
click at [1393, 7] on input "[PERSON_NAME] MUDO267512" at bounding box center [1391, 12] width 84 height 17
click at [1389, 22] on div "Filiz ergezen MUDO306508" at bounding box center [1396, 30] width 108 height 19
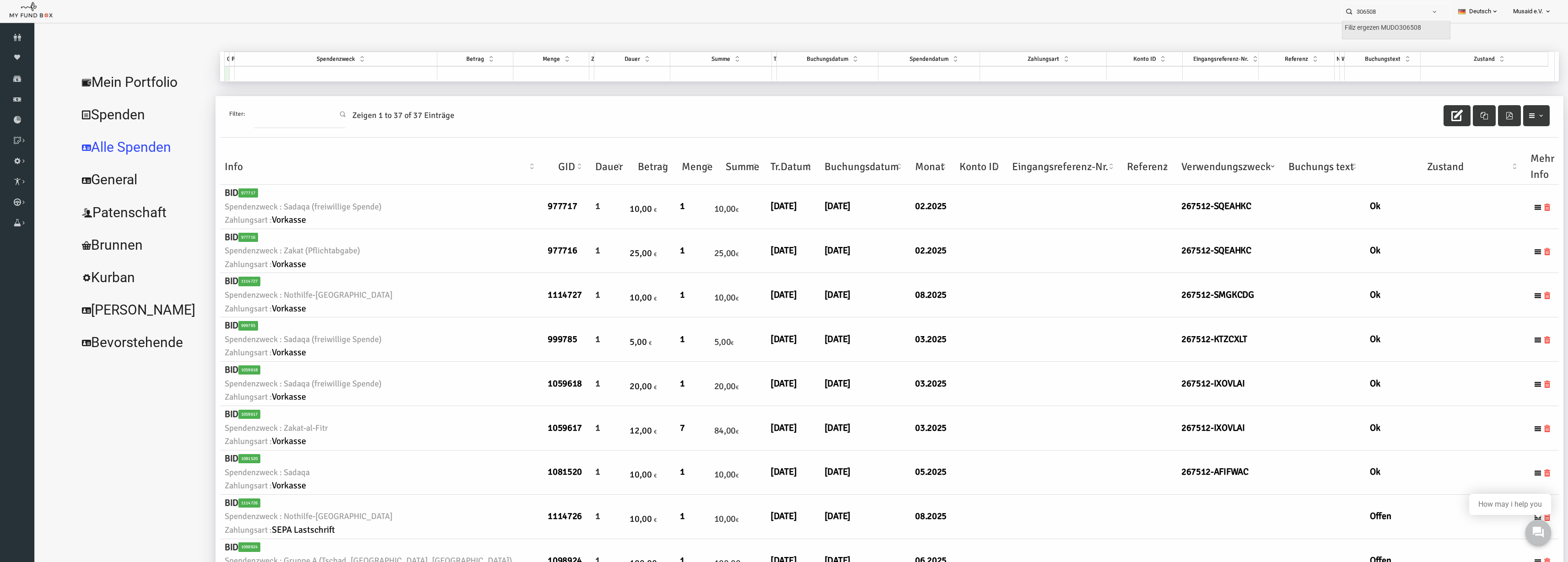
type input "Filiz ergezen MUDO306508"
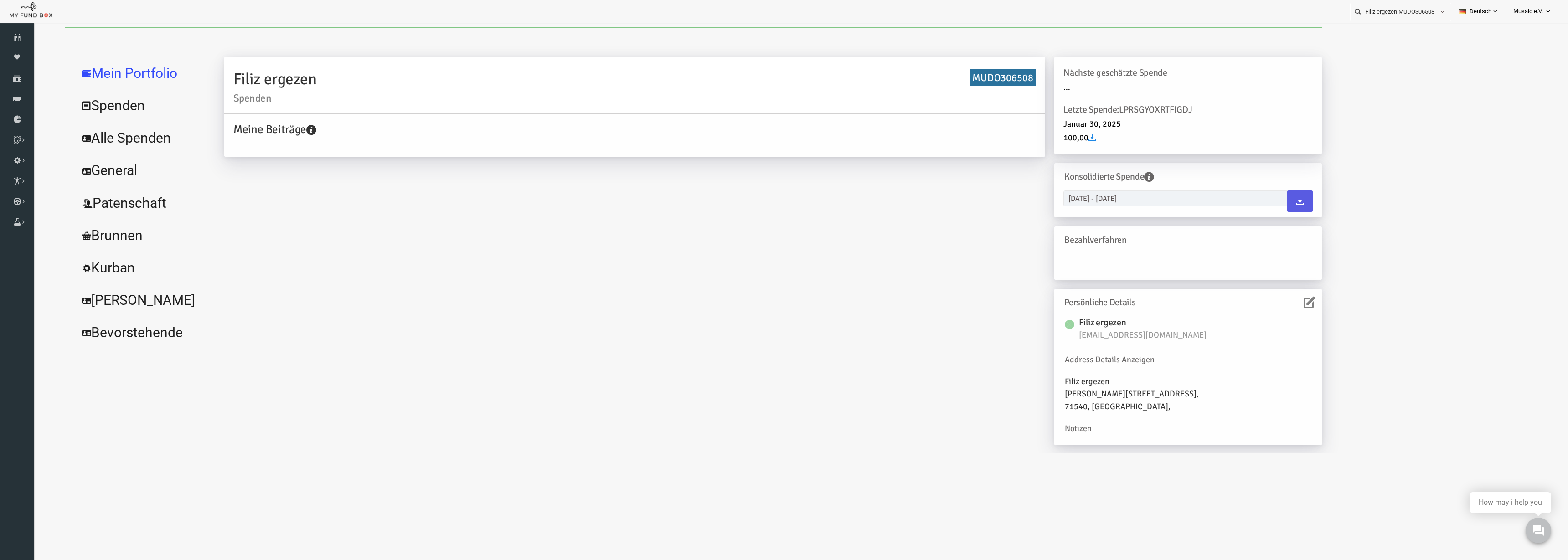
click at [117, 142] on link "Alle Spenden" at bounding box center [111, 138] width 137 height 33
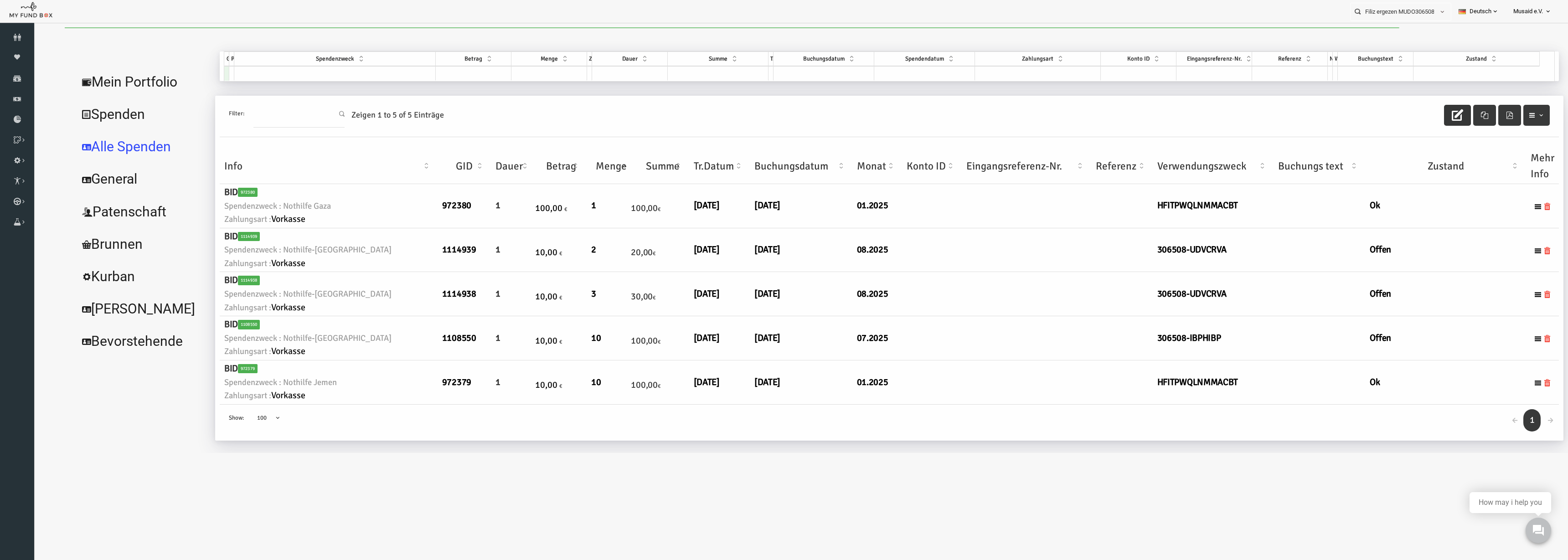
click at [1413, 113] on button "button" at bounding box center [1426, 115] width 27 height 21
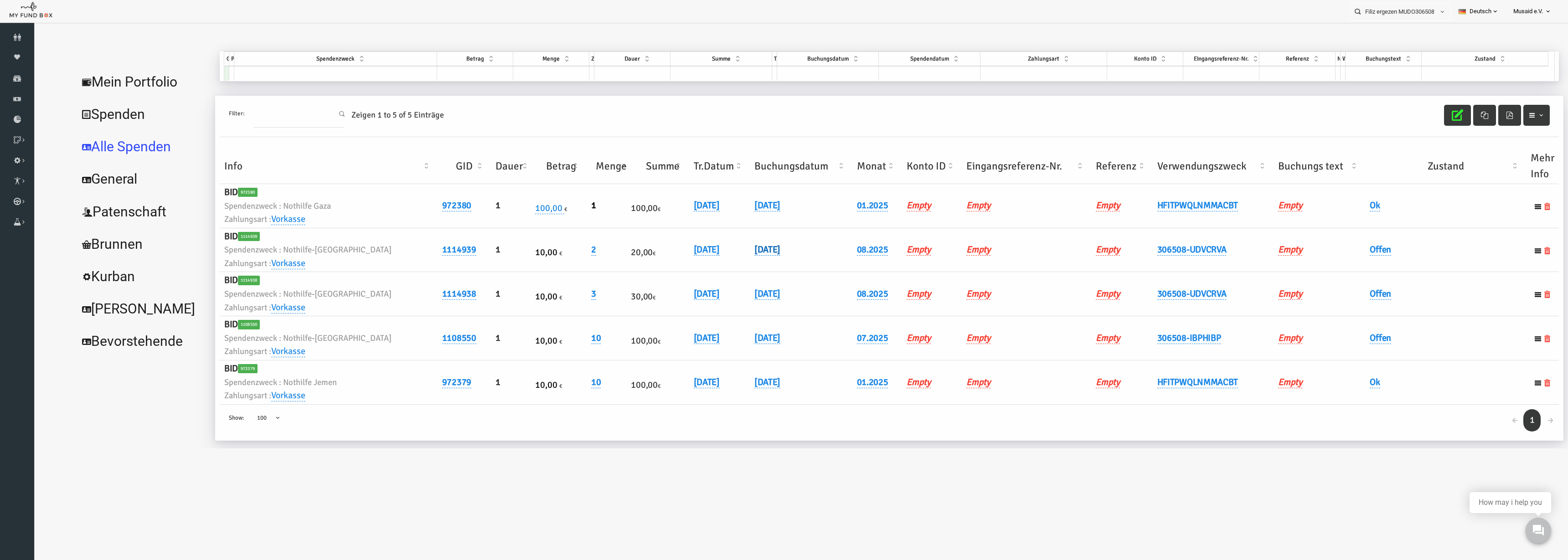
click at [723, 255] on link "[DATE]" at bounding box center [736, 250] width 26 height 12
click at [704, 260] on input "[DATE]" at bounding box center [747, 256] width 110 height 16
type input "[DATE]"
click at [807, 257] on button "submit" at bounding box center [815, 257] width 17 height 17
click at [663, 290] on link "[DATE]" at bounding box center [676, 293] width 26 height 12
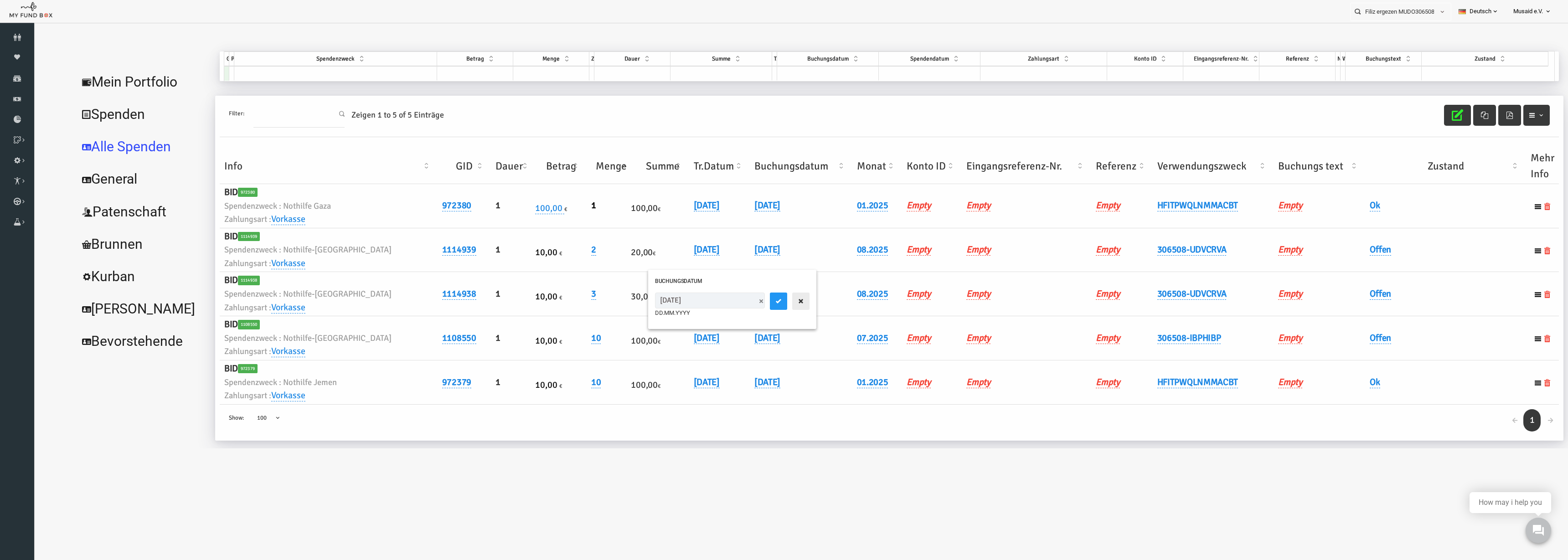
click at [761, 307] on button "button" at bounding box center [770, 301] width 17 height 17
click at [725, 298] on link "[DATE]" at bounding box center [736, 293] width 26 height 12
click at [705, 304] on input "[DATE]" at bounding box center [747, 301] width 110 height 16
type input "[DATE]"
click at [807, 305] on button "submit" at bounding box center [815, 301] width 17 height 17
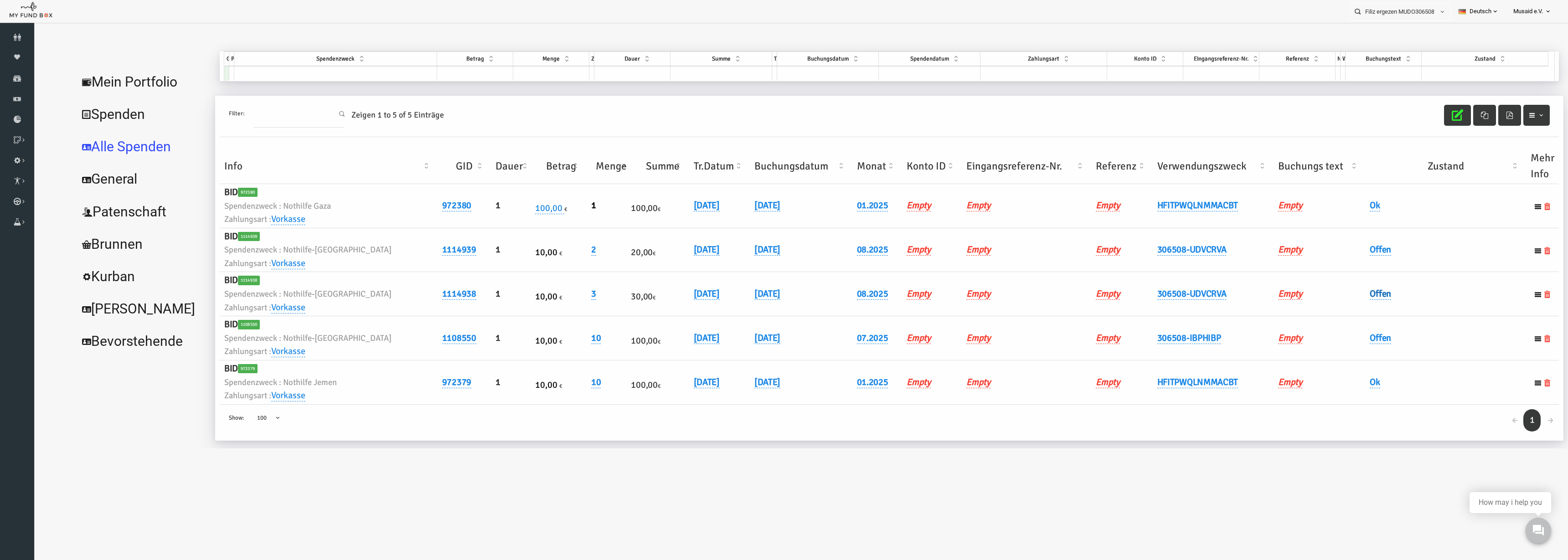
click at [1340, 293] on link "Offen" at bounding box center [1349, 293] width 21 height 12
click at [1340, 309] on span "× Offen" at bounding box center [1373, 309] width 83 height 9
click at [1432, 306] on icon "submit" at bounding box center [1432, 309] width 7 height 7
click at [1349, 259] on td "Offen" at bounding box center [1415, 250] width 161 height 44
click at [1348, 253] on link "Offen" at bounding box center [1349, 250] width 21 height 12
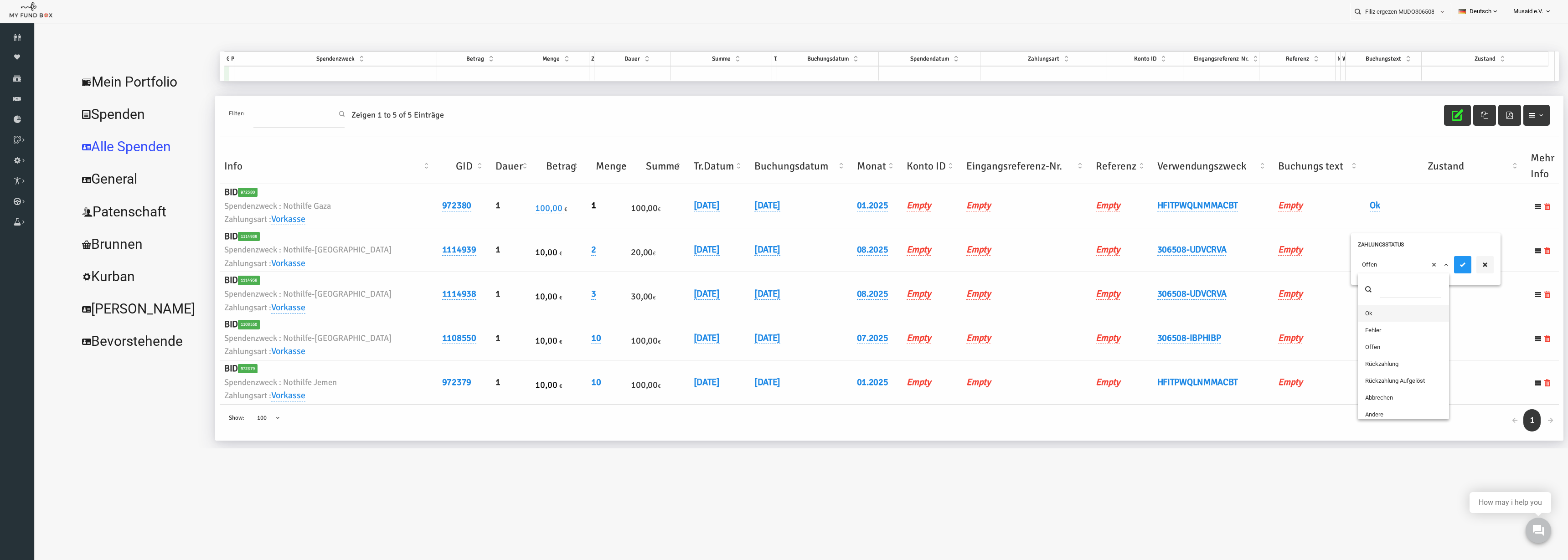
click at [1349, 264] on span "× Offen" at bounding box center [1373, 265] width 83 height 9
click at [1435, 263] on icon "submit" at bounding box center [1432, 265] width 7 height 7
click at [1420, 105] on button "button" at bounding box center [1426, 115] width 27 height 21
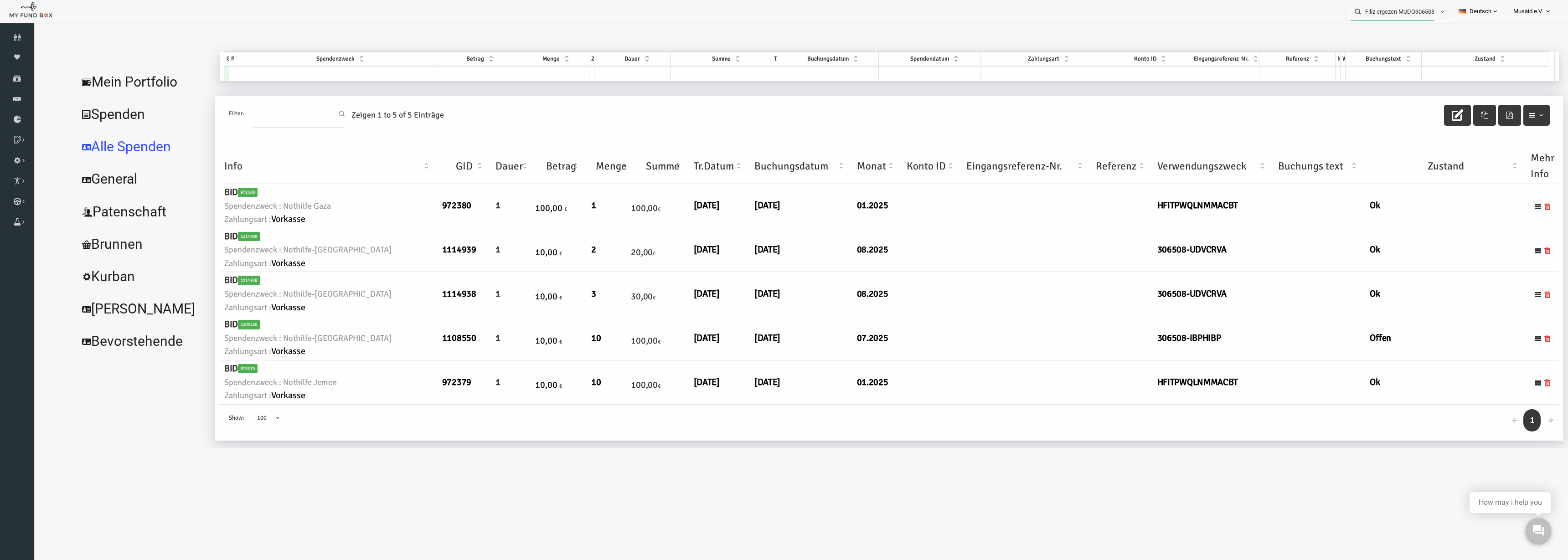
click at [1401, 13] on input "Filiz ergezen MUDO306508" at bounding box center [1392, 12] width 83 height 17
click at [1395, 37] on div "[PERSON_NAME] MUDO281245" at bounding box center [1397, 30] width 107 height 19
type input "[PERSON_NAME] MUDO281245"
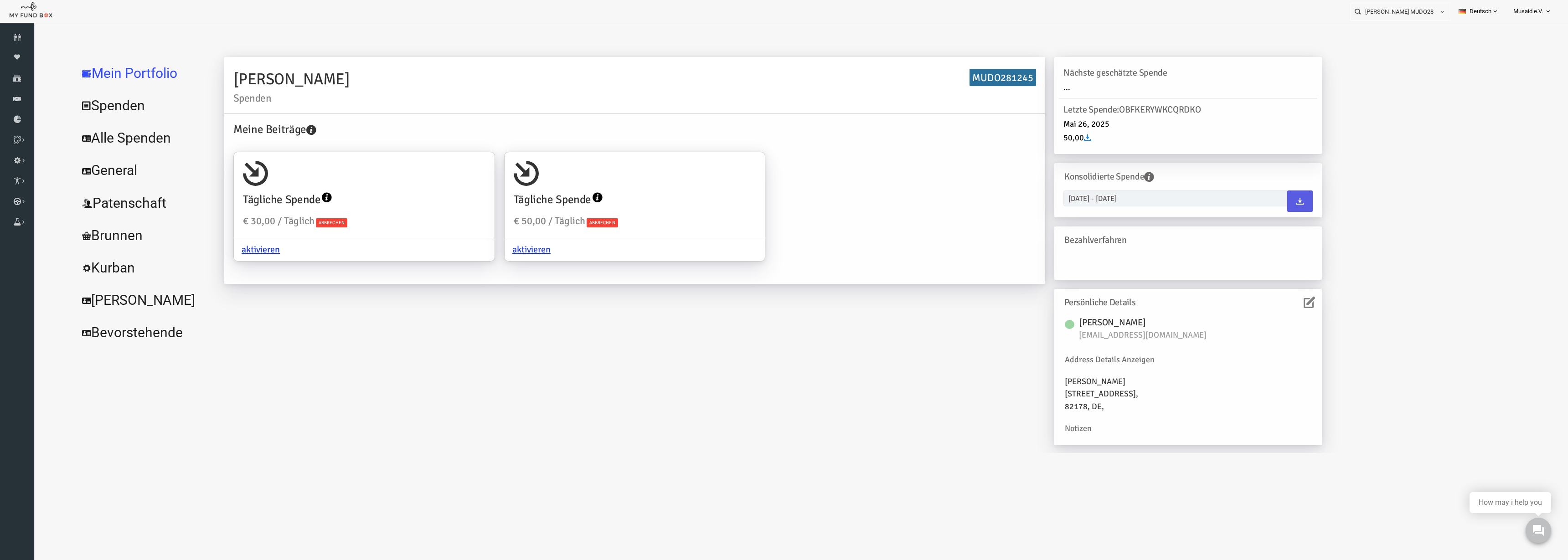
click at [129, 137] on link "Alle Spenden" at bounding box center [111, 138] width 137 height 33
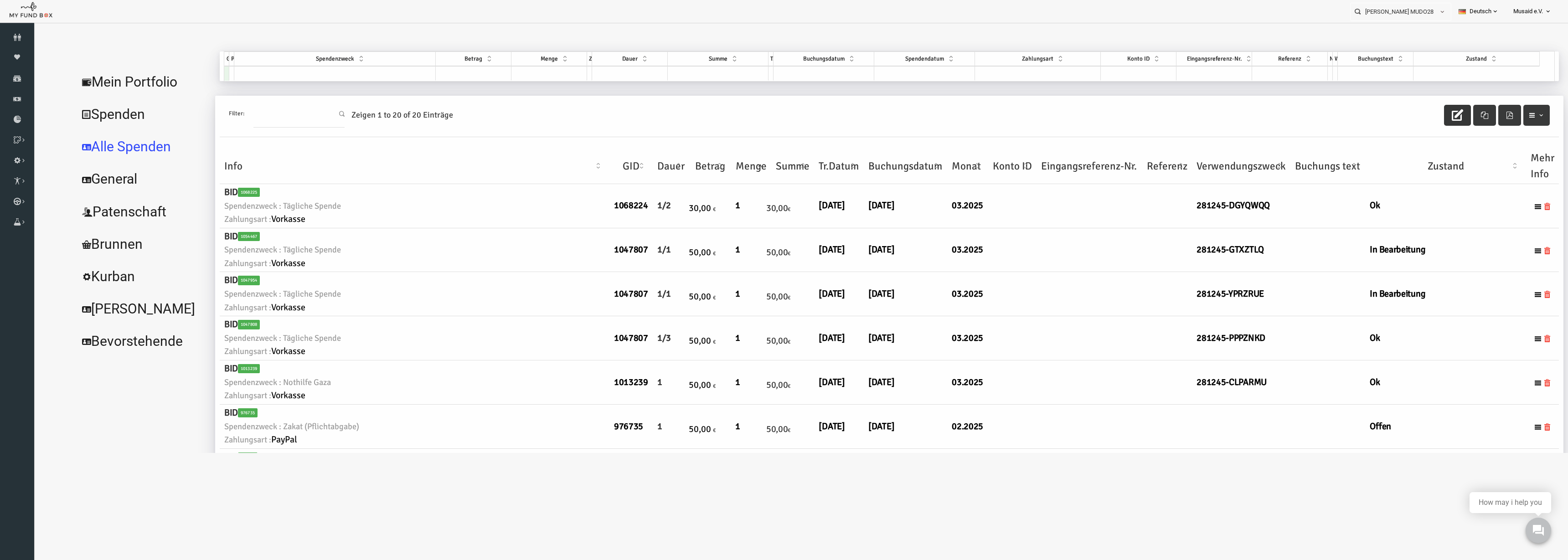
click at [1427, 113] on button "button" at bounding box center [1426, 115] width 27 height 21
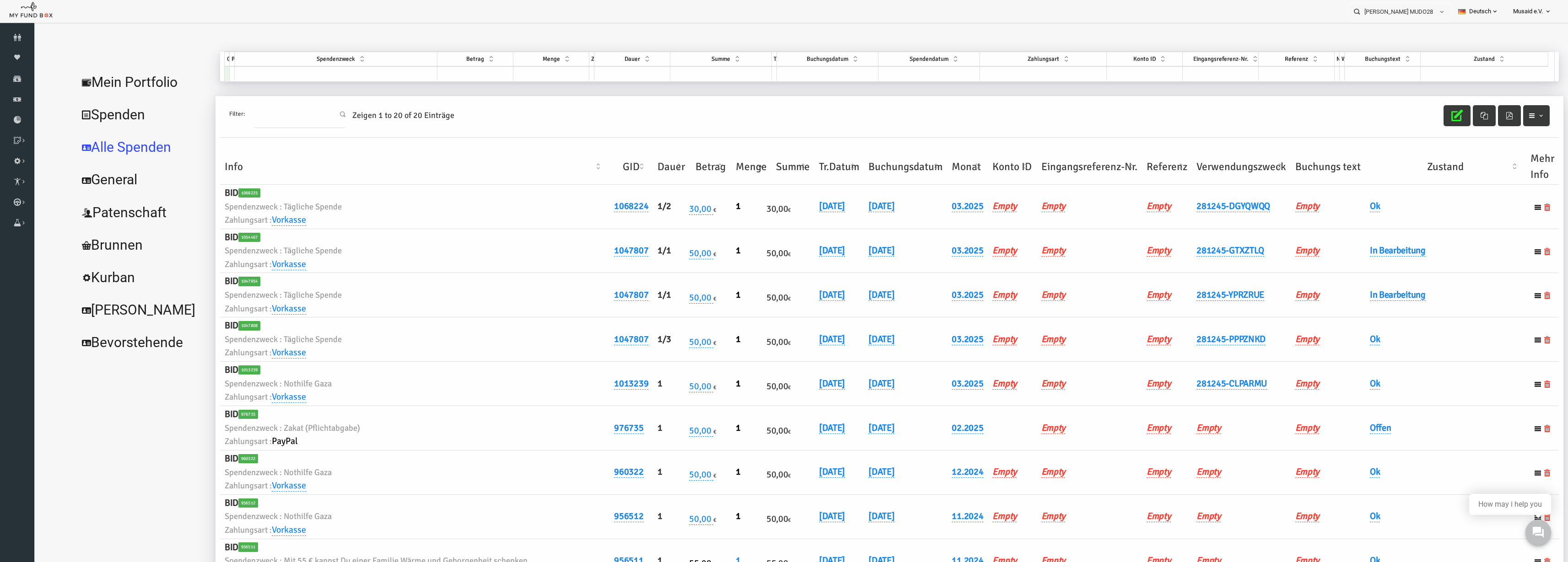
click at [1207, 174] on th "Verwendungszweck" at bounding box center [1211, 167] width 98 height 35
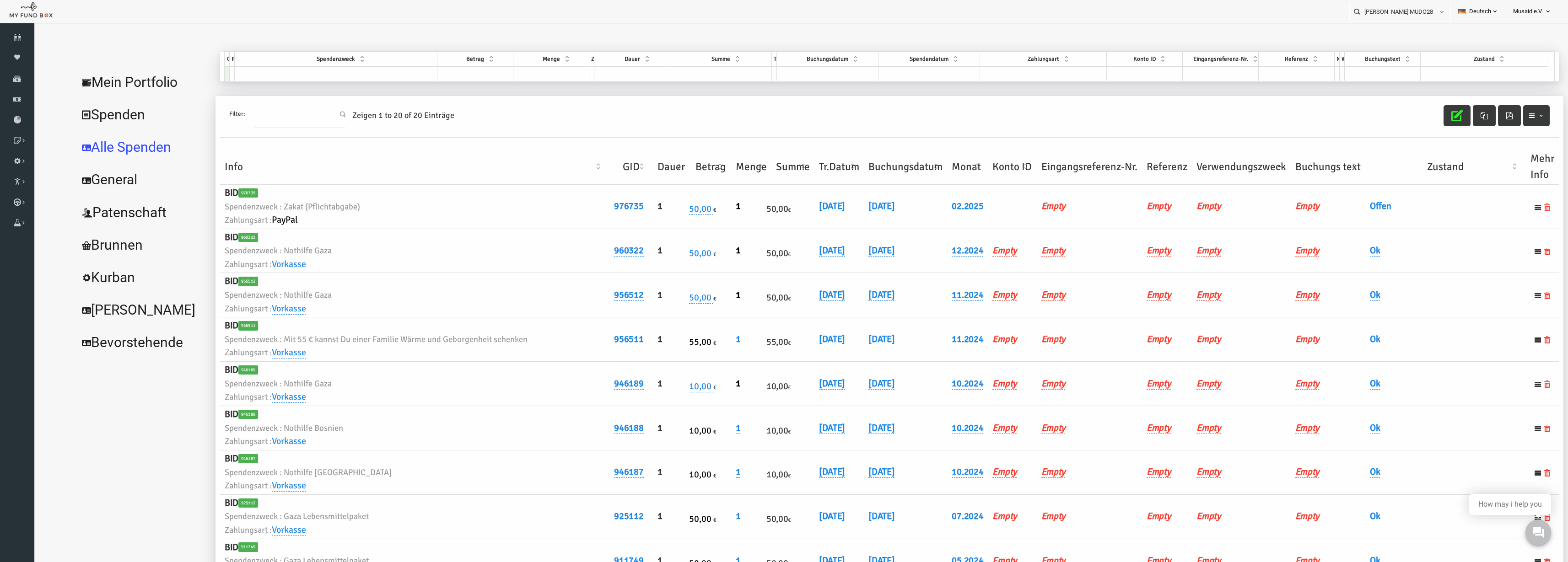
click at [1206, 173] on th "Verwendungszweck" at bounding box center [1211, 167] width 98 height 35
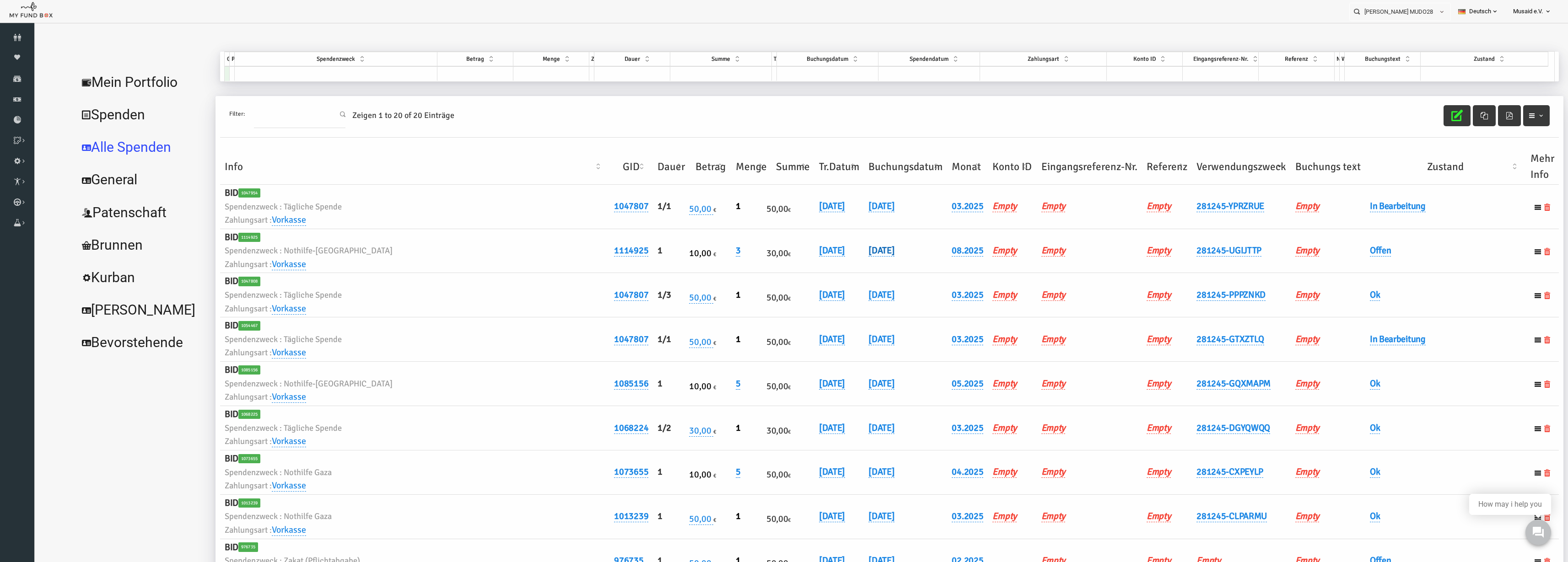
click at [864, 256] on link "[DATE]" at bounding box center [851, 250] width 26 height 12
click at [926, 257] on input "[DATE]" at bounding box center [899, 257] width 110 height 16
click at [947, 258] on span at bounding box center [950, 258] width 7 height 7
type input "[DATE]"
click at [959, 259] on button "submit" at bounding box center [968, 258] width 17 height 17
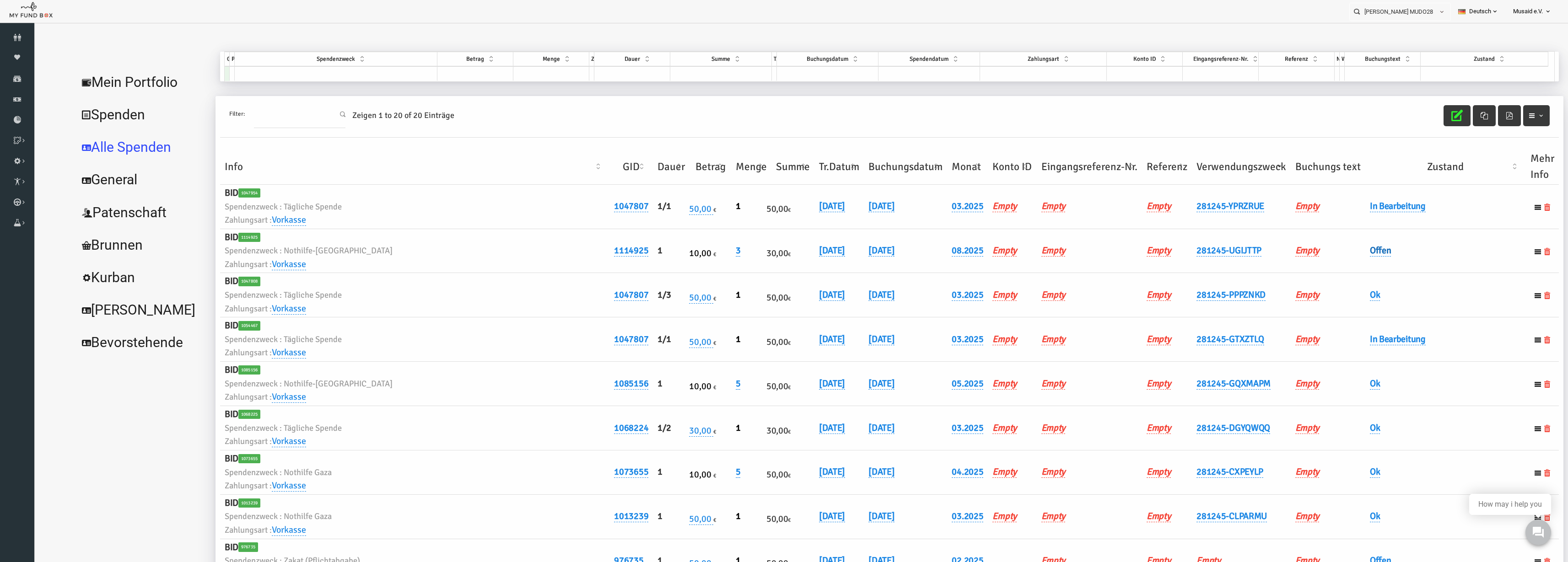
click at [1349, 252] on link "Offen" at bounding box center [1350, 250] width 21 height 12
click at [1431, 269] on icon "submit" at bounding box center [1432, 266] width 7 height 7
click at [1413, 119] on button "button" at bounding box center [1426, 115] width 27 height 21
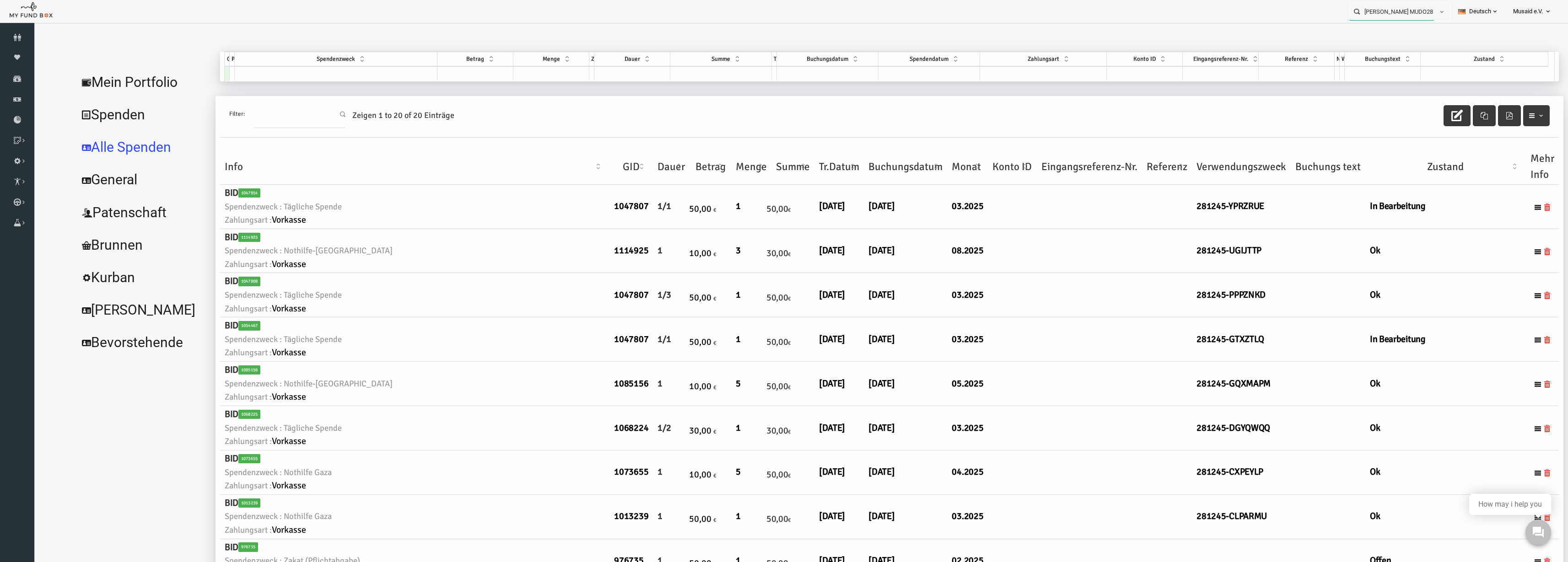
click at [1391, 16] on input "[PERSON_NAME] MUDO281245" at bounding box center [1391, 12] width 84 height 17
click at [1393, 24] on label "[PERSON_NAME] MUDO338891" at bounding box center [1390, 27] width 90 height 10
type input "[PERSON_NAME] MUDO338891"
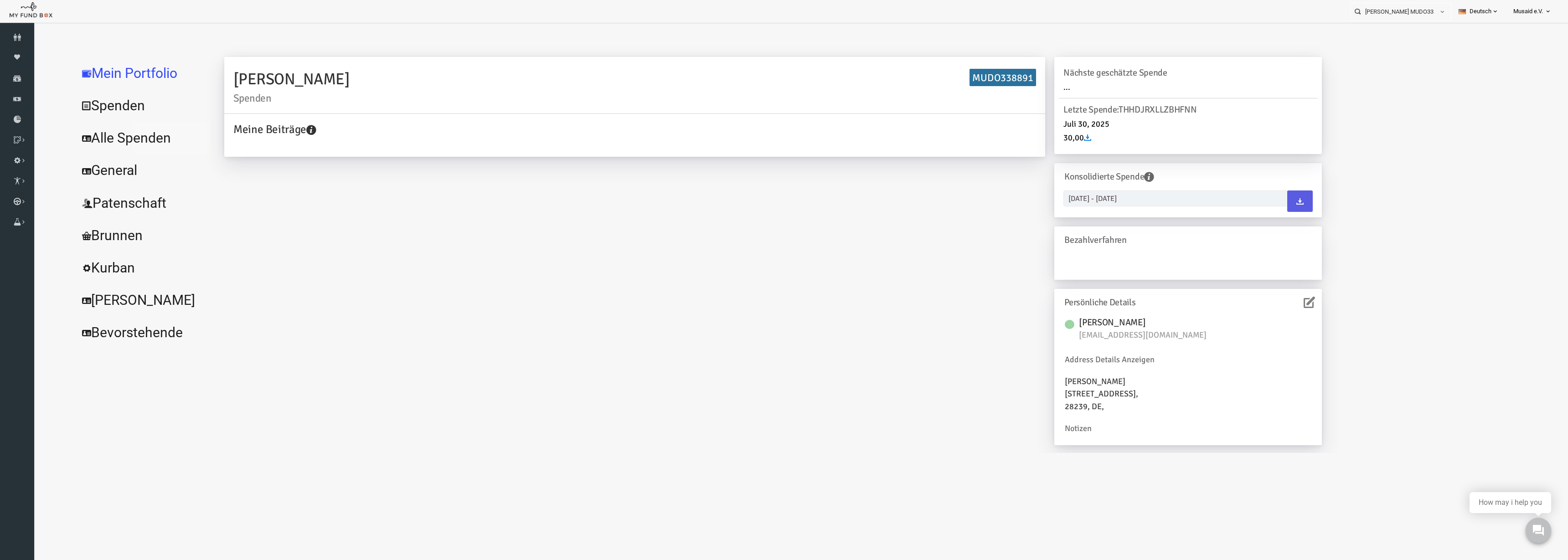
click at [124, 133] on link "Alle Spenden" at bounding box center [111, 138] width 137 height 33
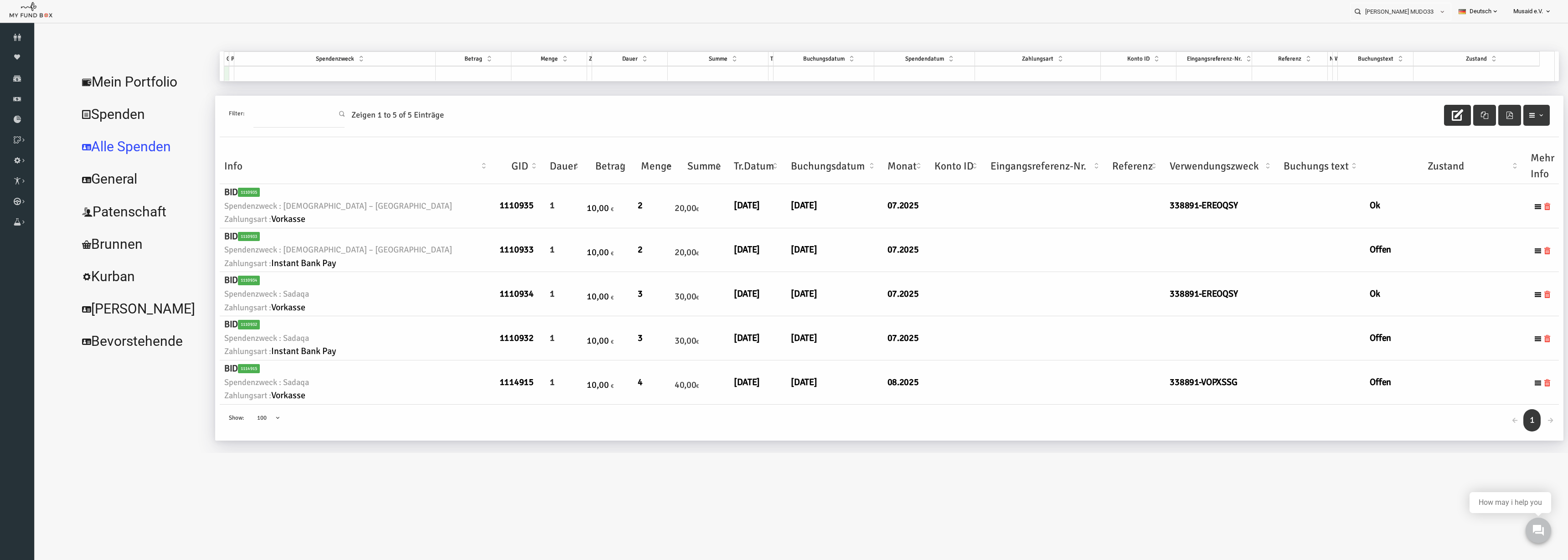
click at [1421, 111] on icon "button" at bounding box center [1426, 115] width 12 height 12
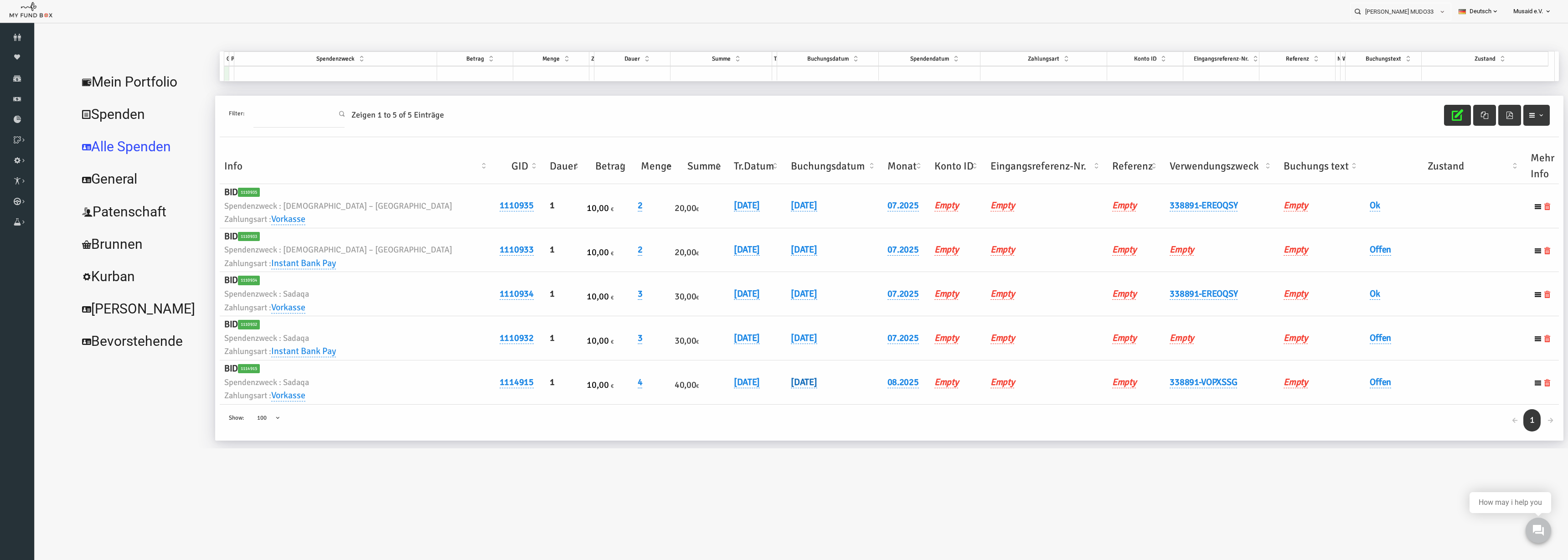
click at [760, 383] on link "[DATE]" at bounding box center [772, 382] width 26 height 12
click at [824, 393] on span at bounding box center [828, 390] width 7 height 7
type input "[DATE]"
click at [836, 390] on button "submit" at bounding box center [845, 390] width 17 height 17
click at [1357, 383] on h6 "Offen" at bounding box center [1414, 382] width 152 height 14
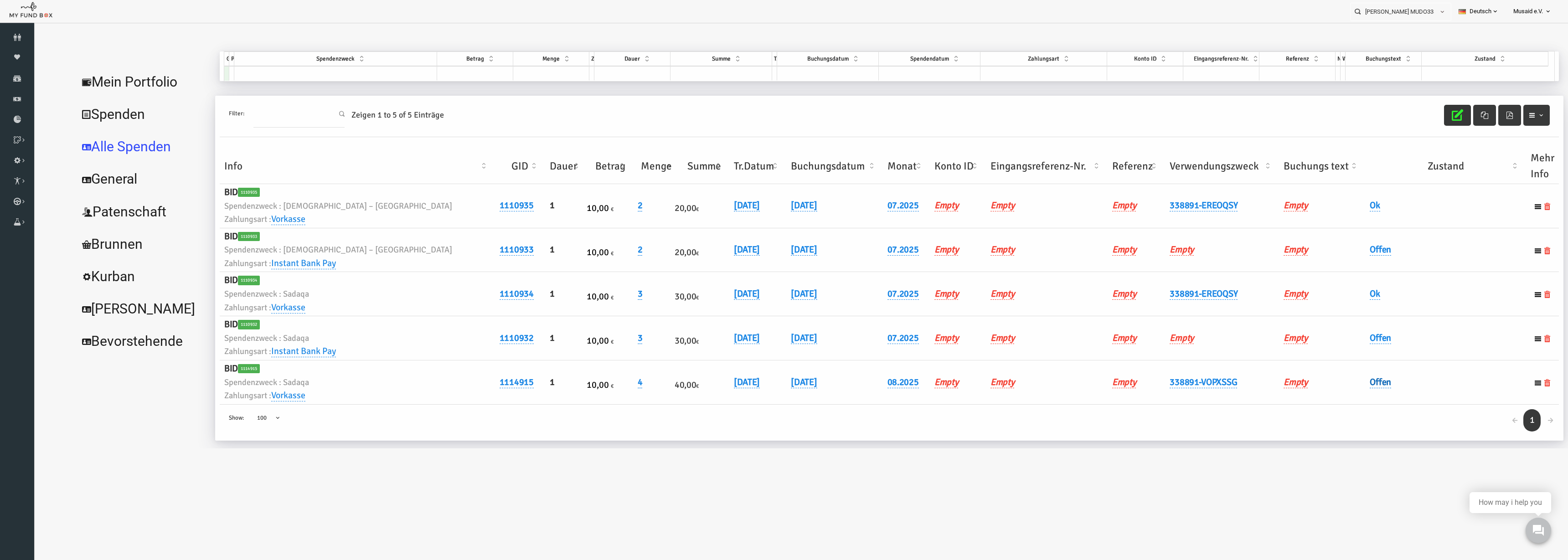
click at [1347, 381] on link "Offen" at bounding box center [1349, 382] width 21 height 12
click at [1346, 396] on span "× Offen" at bounding box center [1373, 397] width 83 height 9
click at [1438, 396] on button "submit" at bounding box center [1432, 397] width 17 height 17
click at [1423, 124] on button "button" at bounding box center [1426, 115] width 27 height 21
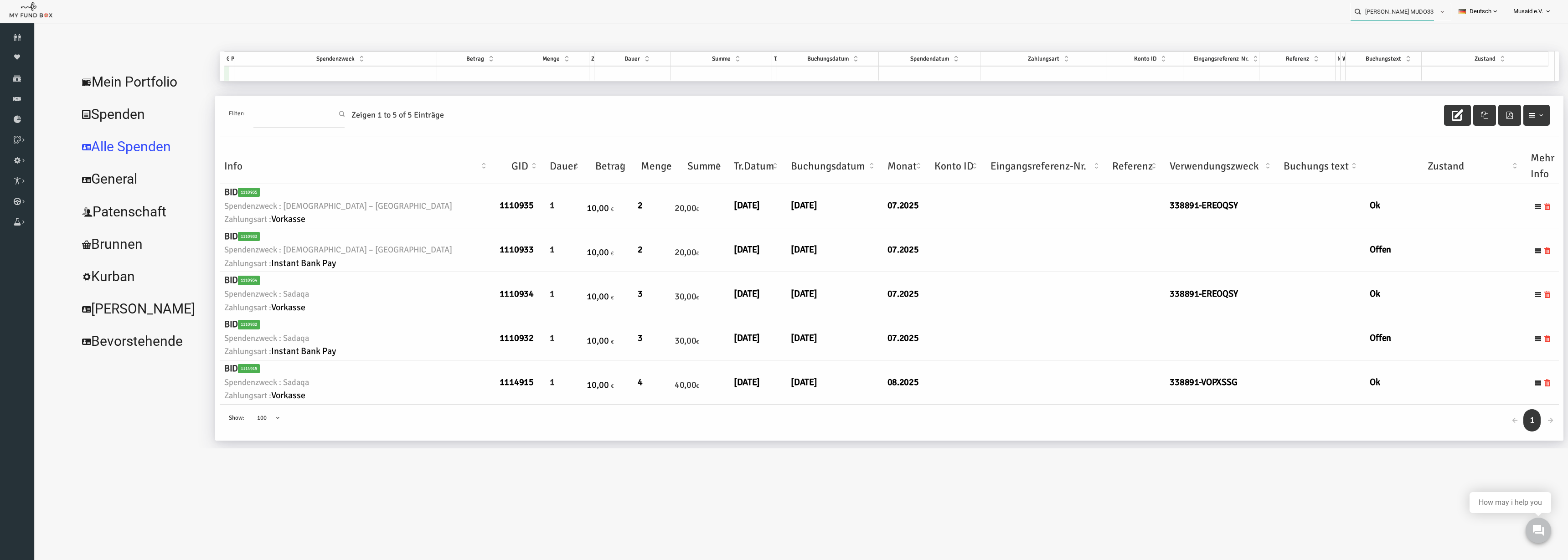
click at [1381, 10] on input "[PERSON_NAME] MUDO338891" at bounding box center [1392, 12] width 83 height 17
click at [1351, 34] on div "[PERSON_NAME] MUDO274470" at bounding box center [1397, 30] width 107 height 19
type input "[PERSON_NAME] MUDO274470"
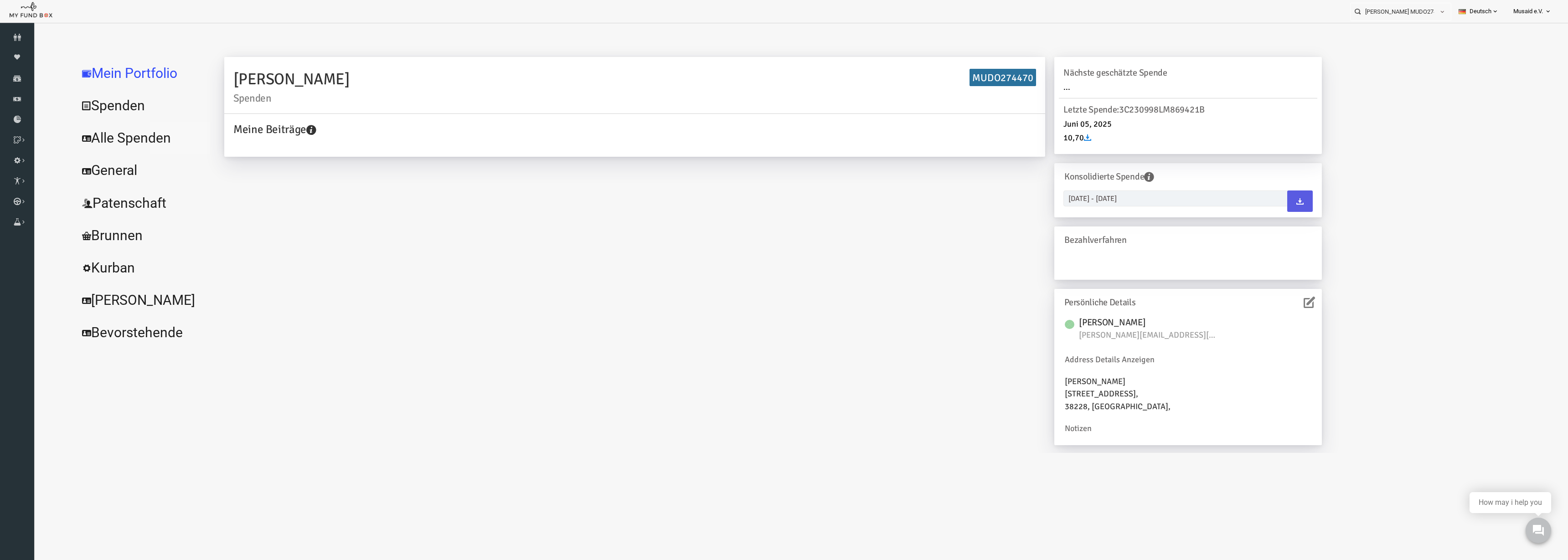
click at [142, 140] on link "Alle Spenden" at bounding box center [111, 138] width 137 height 33
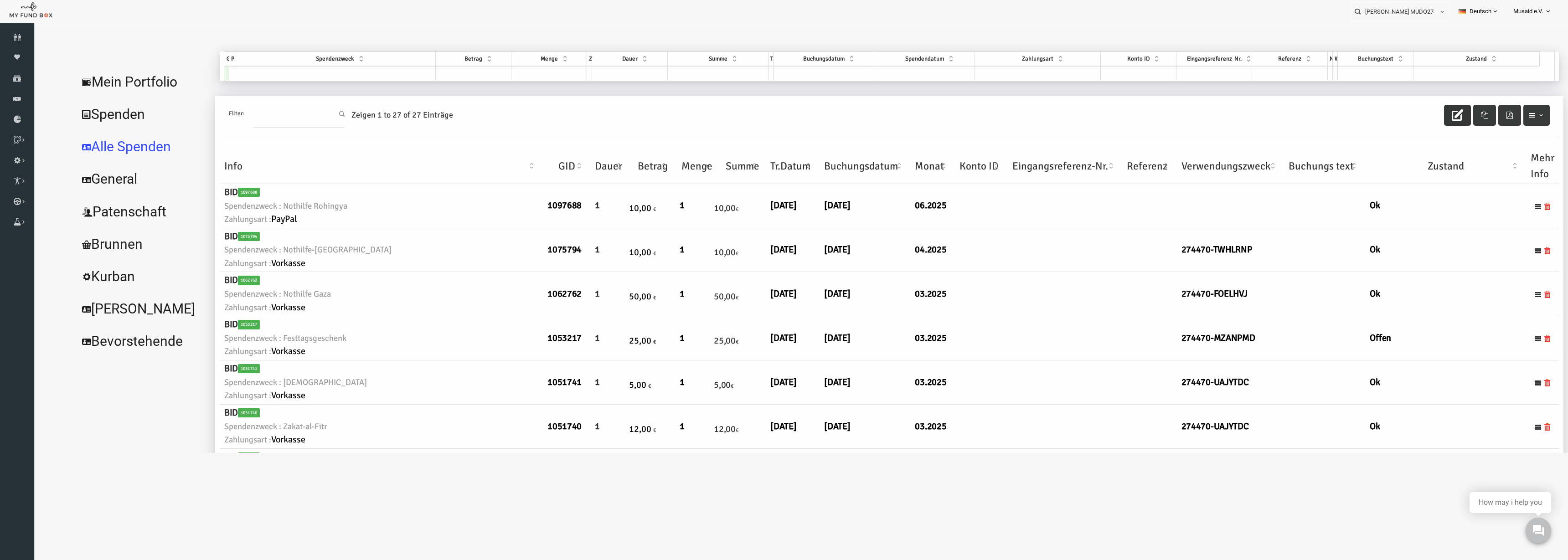
click at [1421, 114] on icon "button" at bounding box center [1426, 115] width 12 height 12
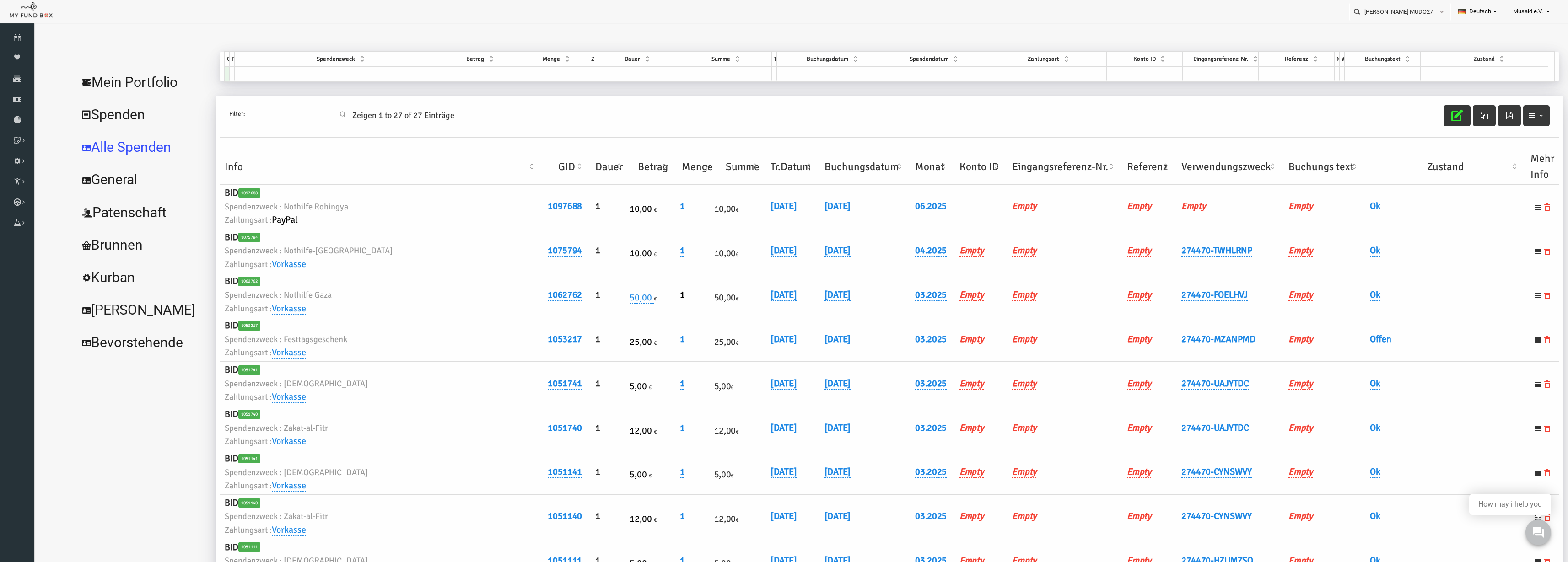
click at [1165, 173] on th "Verwendungszweck" at bounding box center [1200, 167] width 107 height 35
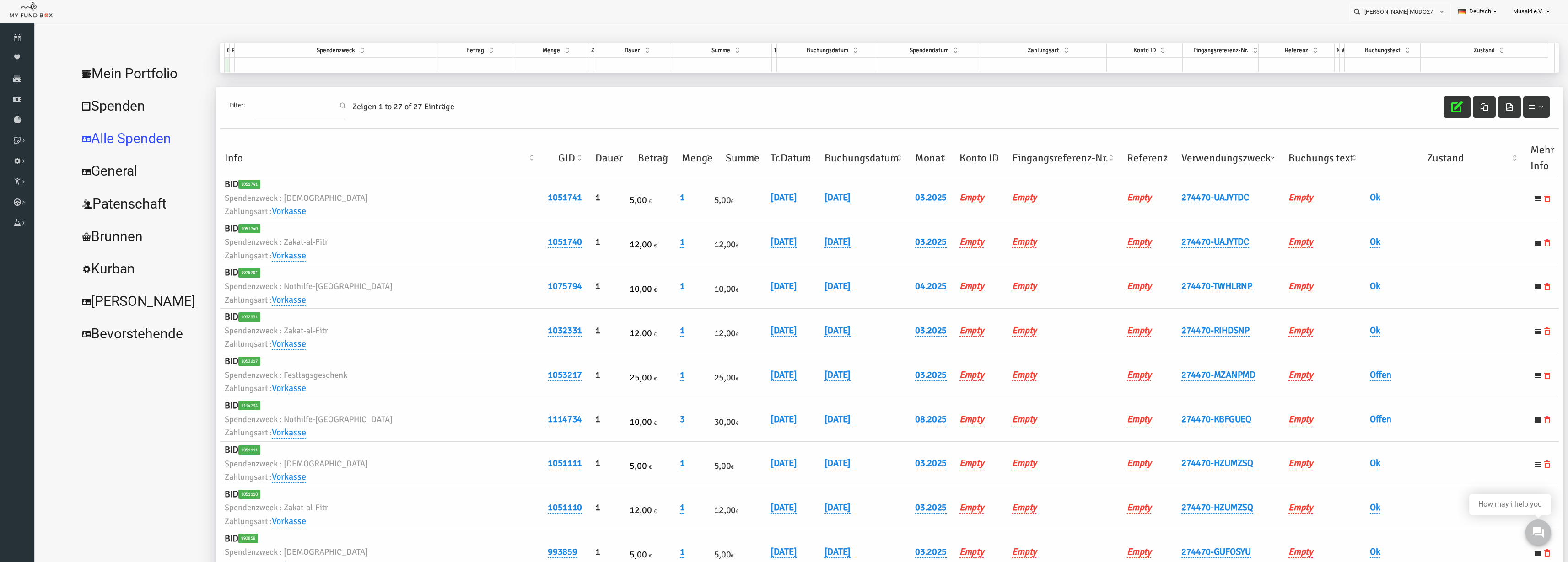
scroll to position [10, 0]
click at [794, 422] on link "[DATE]" at bounding box center [807, 417] width 26 height 12
click at [849, 425] on span at bounding box center [852, 425] width 7 height 7
type input "[DATE]"
click at [861, 431] on button "submit" at bounding box center [870, 425] width 17 height 17
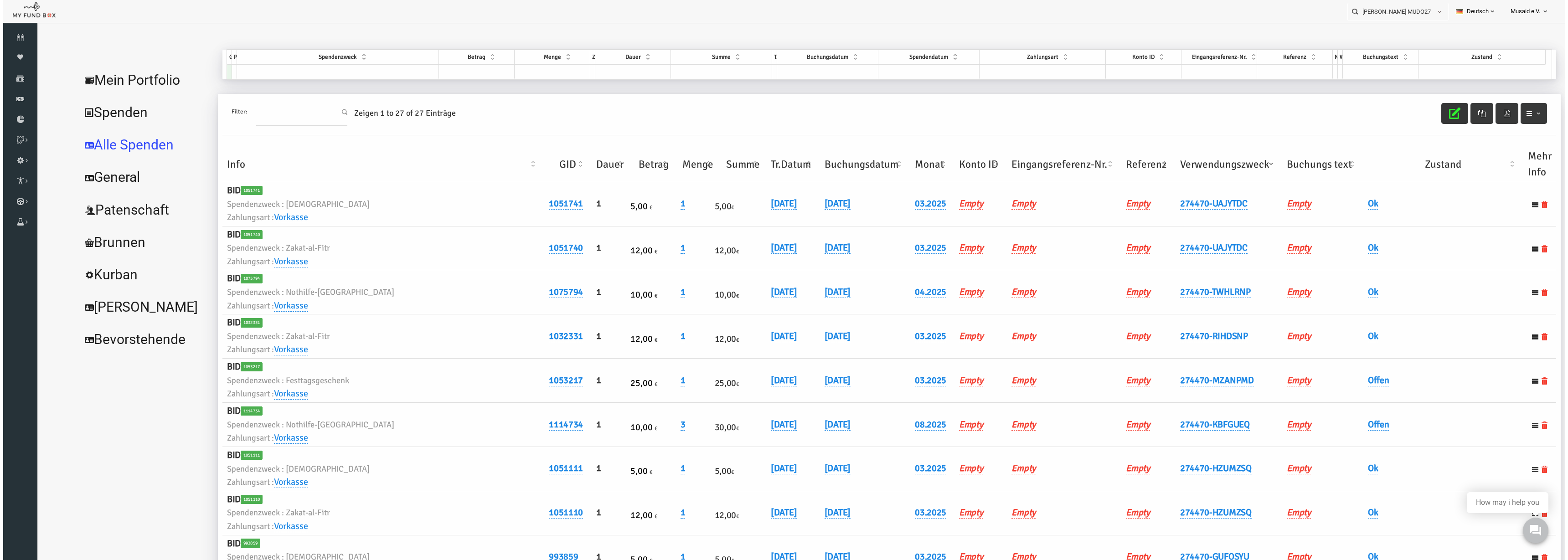
scroll to position [0, 0]
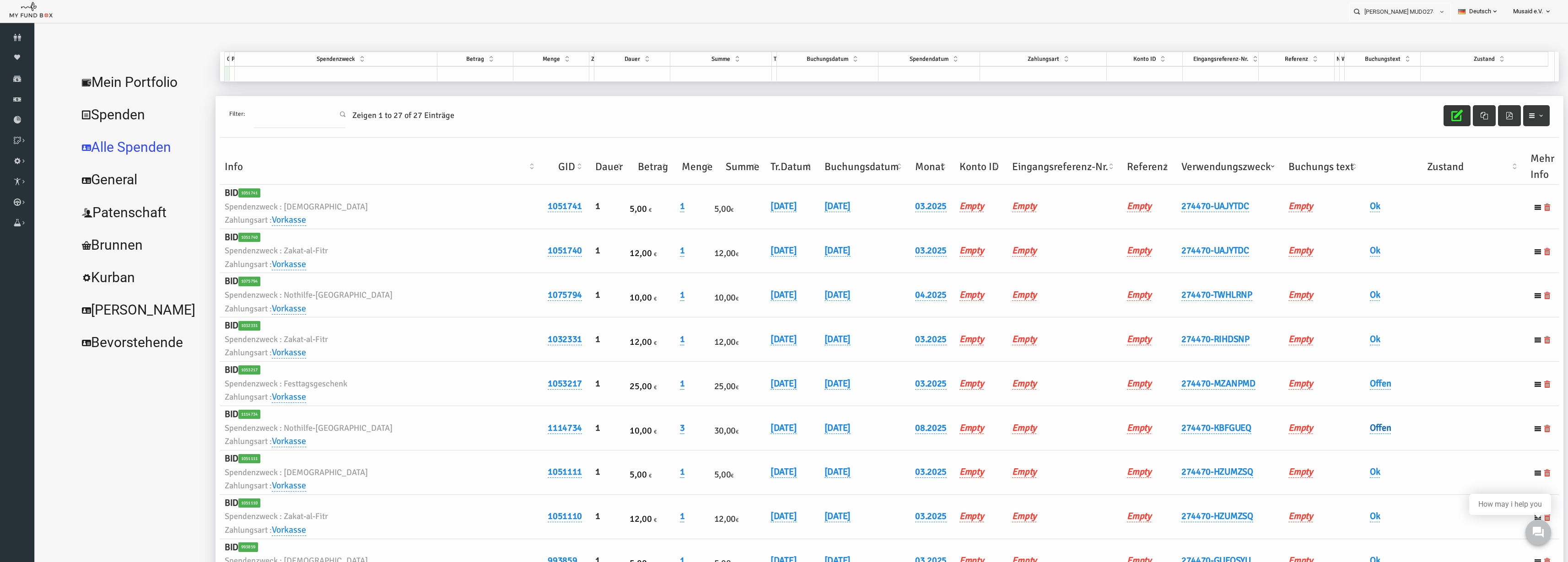
click at [1347, 427] on link "Offen" at bounding box center [1350, 428] width 21 height 12
click at [1342, 436] on span "× Offen" at bounding box center [1373, 443] width 92 height 17
click at [1364, 484] on td "Ok" at bounding box center [1415, 473] width 161 height 45
click at [1339, 431] on link "Offen" at bounding box center [1350, 428] width 21 height 12
click at [1343, 441] on span "× Offen" at bounding box center [1372, 443] width 83 height 9
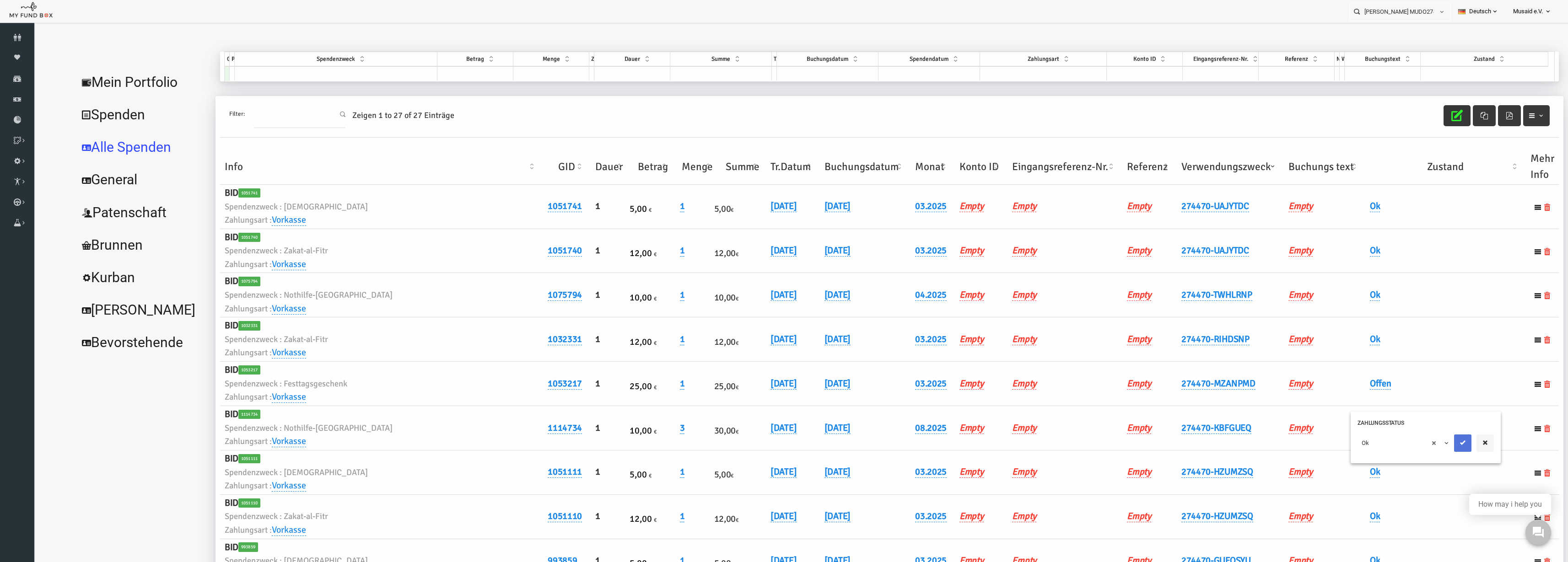
click at [1424, 449] on button "submit" at bounding box center [1432, 443] width 17 height 17
click at [1429, 114] on button "button" at bounding box center [1426, 115] width 27 height 21
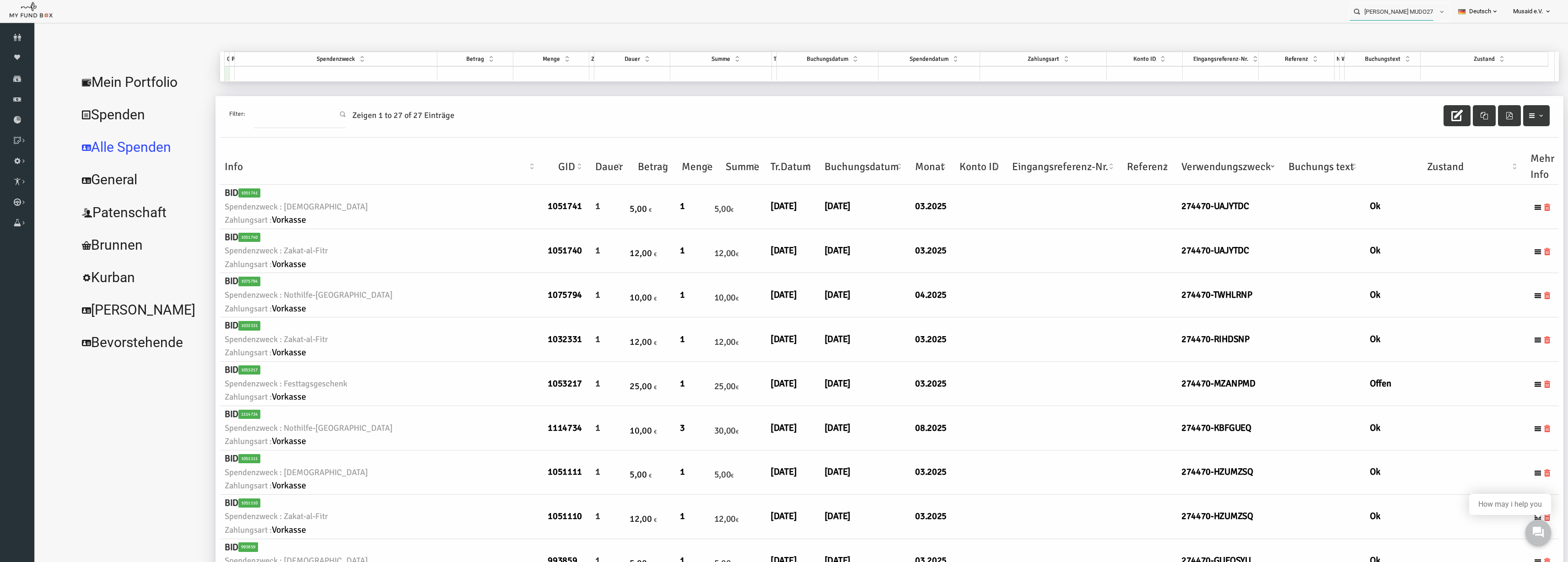
click at [1402, 16] on input "[PERSON_NAME] MUDO274470" at bounding box center [1391, 12] width 84 height 17
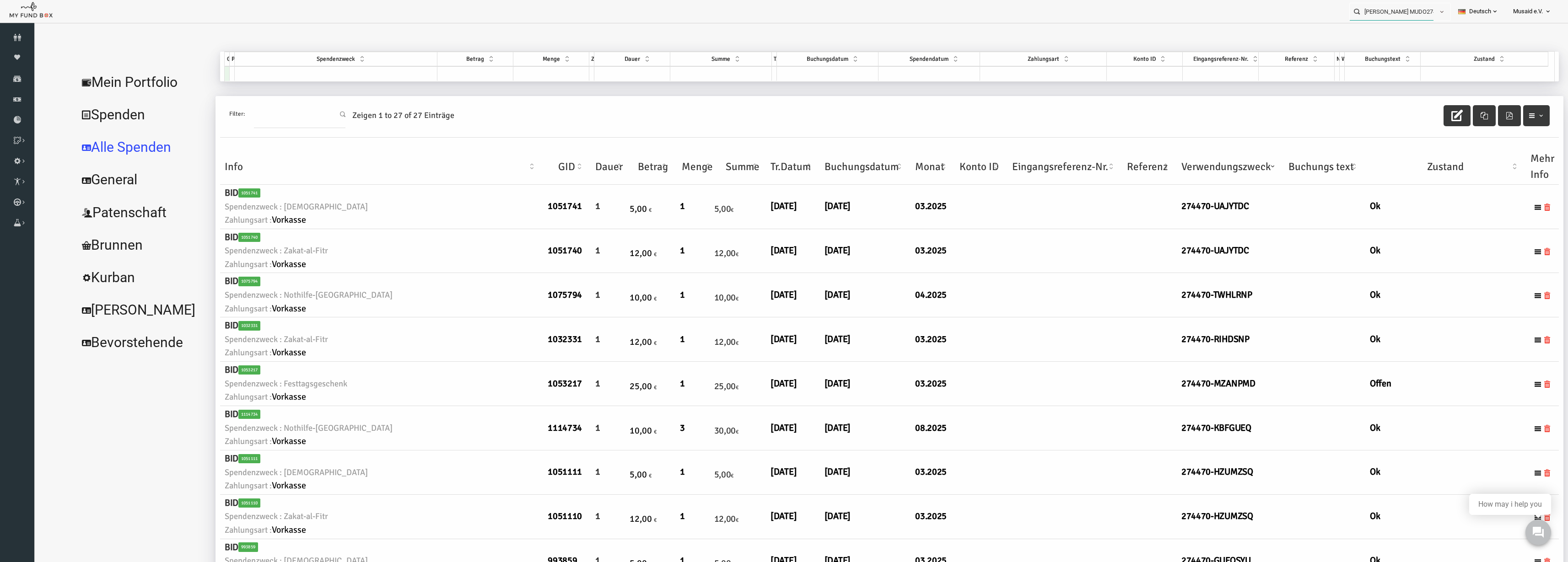
click at [1402, 16] on input "[PERSON_NAME] MUDO274470" at bounding box center [1391, 12] width 84 height 17
click at [1388, 24] on label "[PERSON_NAME] MUDO324604" at bounding box center [1390, 27] width 90 height 10
type input "[PERSON_NAME] MUDO324604"
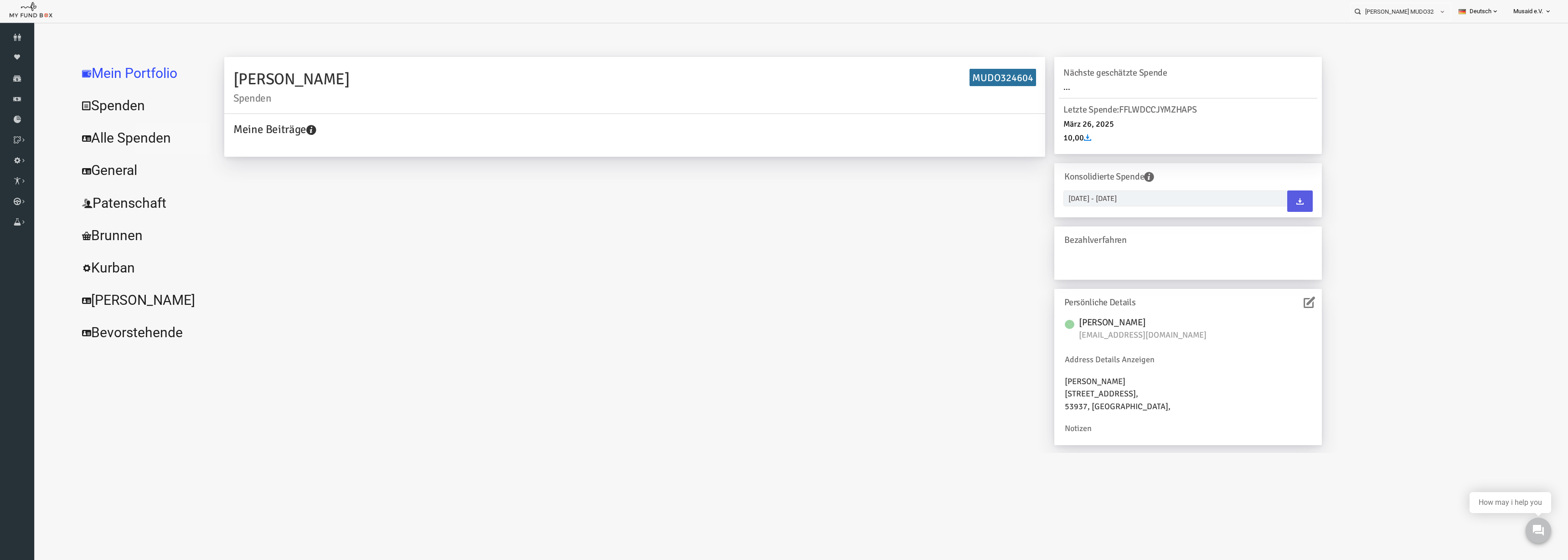
click at [127, 147] on link "Alle Spenden" at bounding box center [111, 138] width 137 height 33
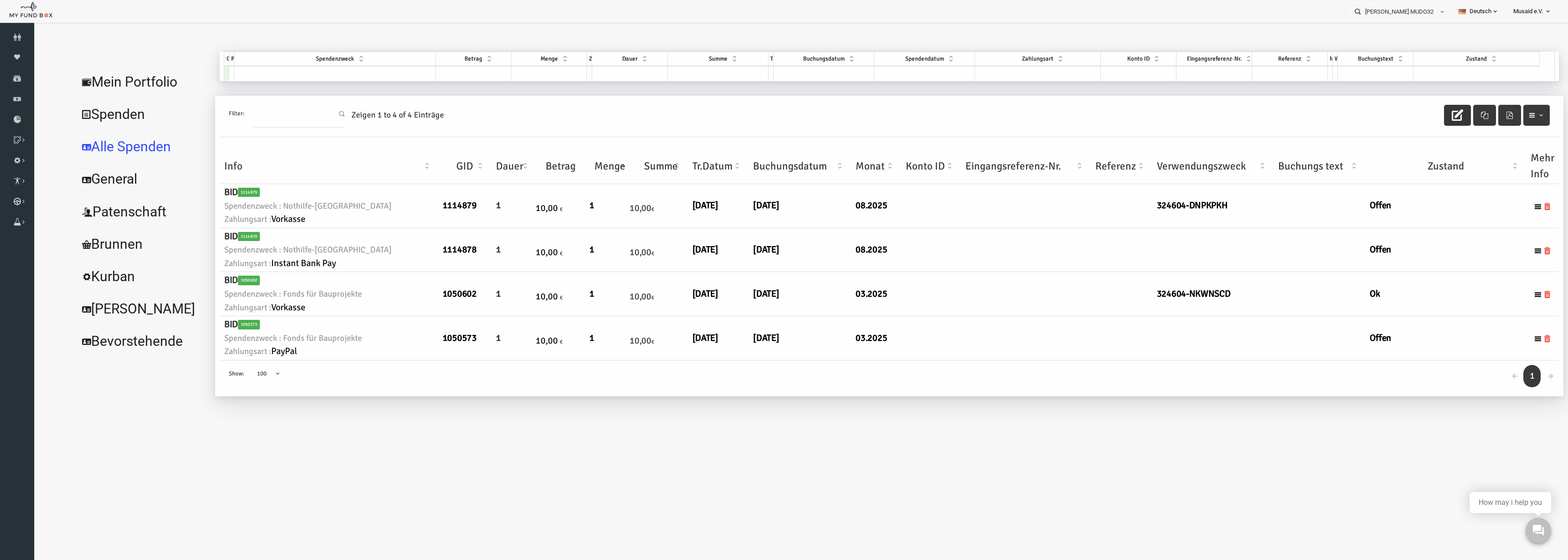
click at [1420, 119] on button "button" at bounding box center [1426, 115] width 27 height 21
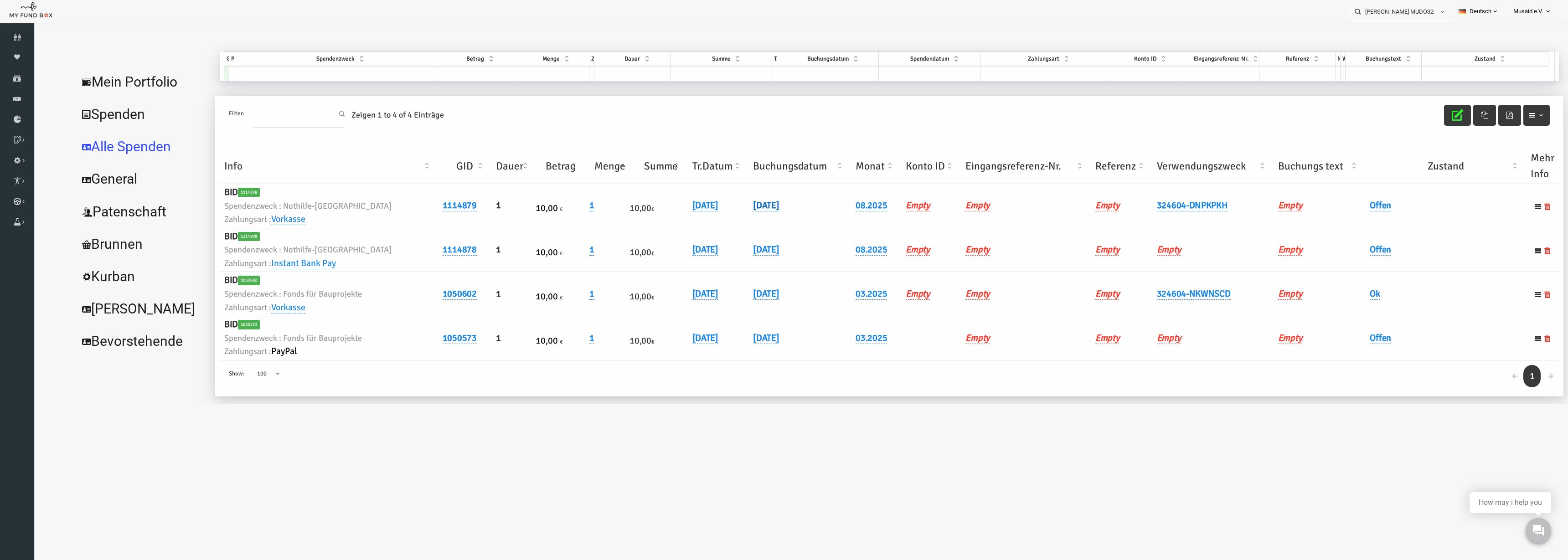
click at [727, 206] on link "[DATE]" at bounding box center [735, 205] width 26 height 12
click at [810, 211] on span at bounding box center [814, 213] width 7 height 7
type input "[DATE]"
click at [822, 211] on button "submit" at bounding box center [831, 212] width 17 height 17
click at [1351, 208] on link "Offen" at bounding box center [1349, 205] width 21 height 12
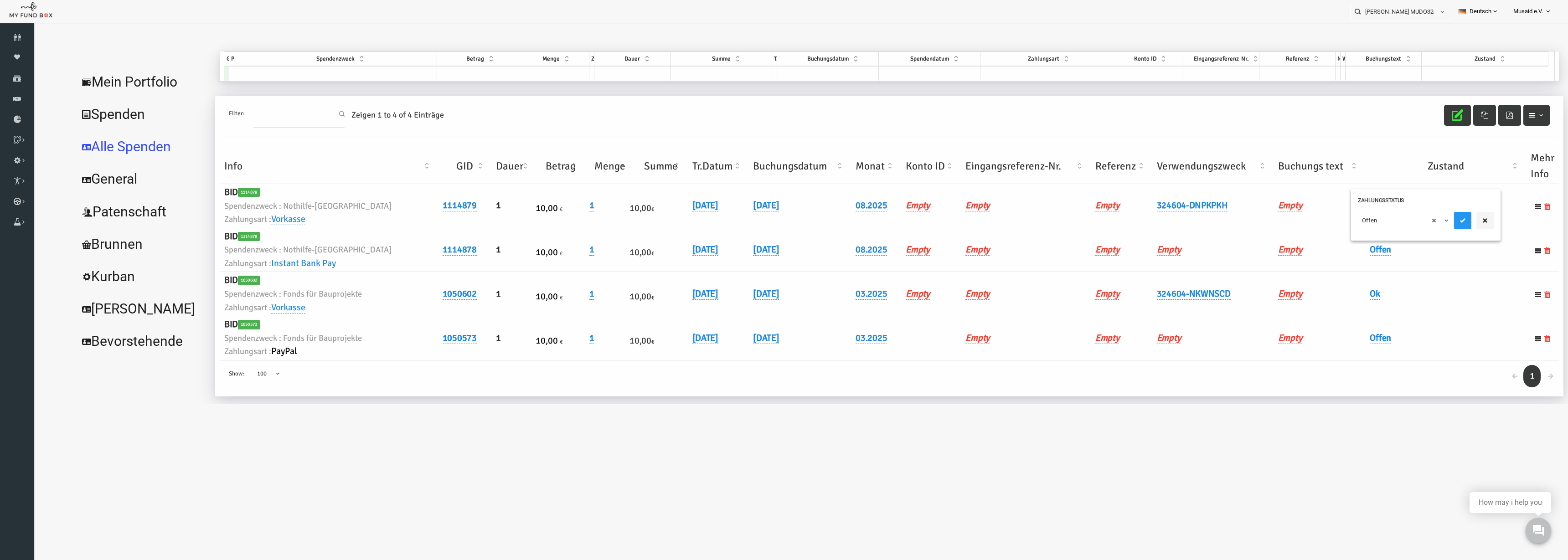
click at [1351, 225] on span "× Offen" at bounding box center [1373, 220] width 91 height 17
click at [1440, 222] on div at bounding box center [1443, 220] width 40 height 17
click at [1432, 220] on icon "submit" at bounding box center [1432, 220] width 7 height 7
click at [1423, 116] on icon "button" at bounding box center [1426, 115] width 12 height 12
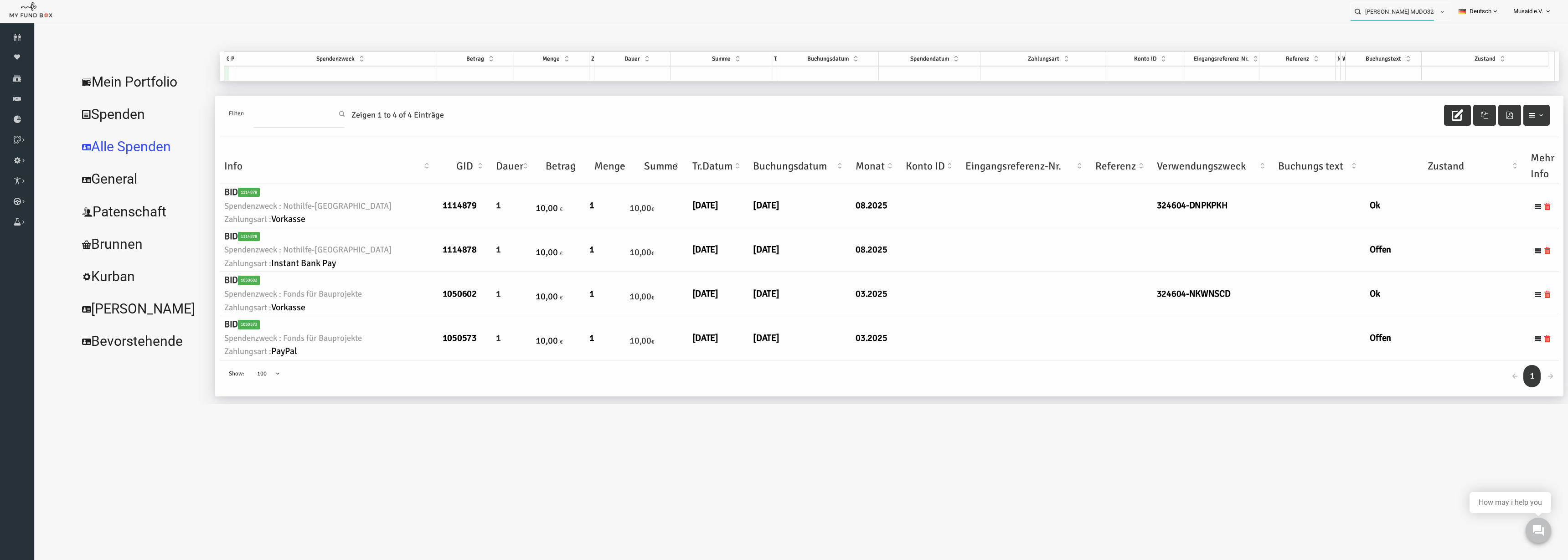
click at [1400, 19] on input "[PERSON_NAME] MUDO324604" at bounding box center [1392, 12] width 83 height 17
click at [1398, 10] on input "[PERSON_NAME] MUDO324604" at bounding box center [1392, 12] width 83 height 17
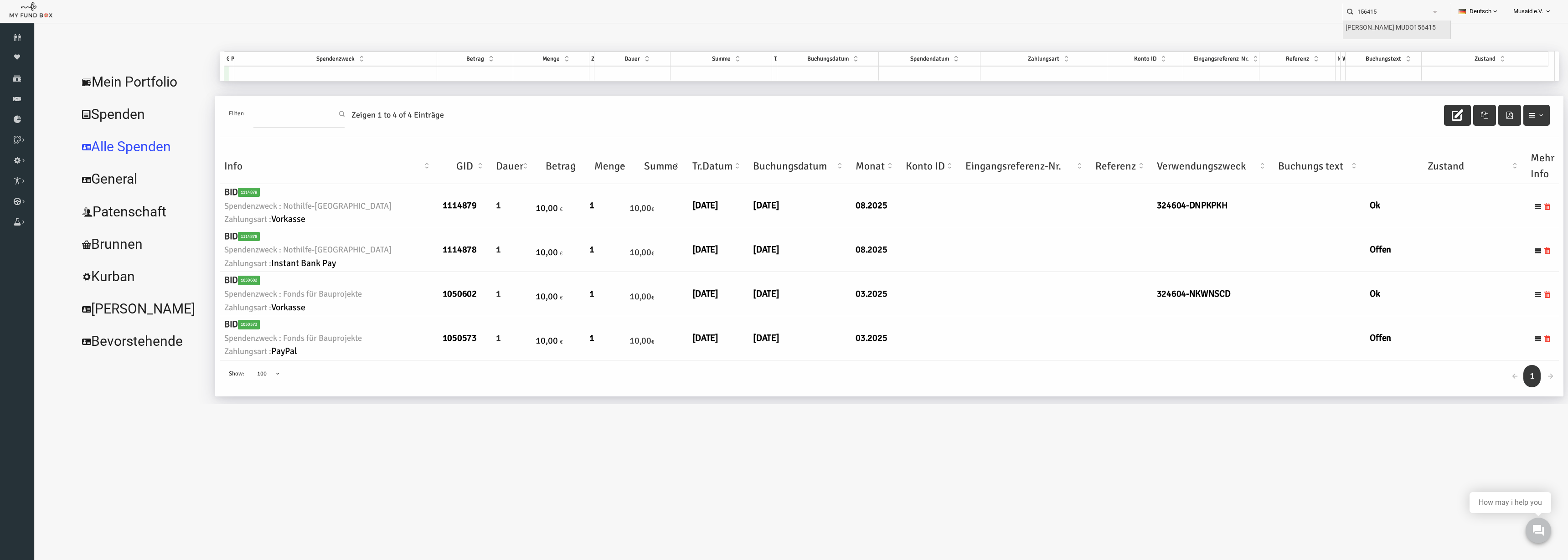
click at [1387, 33] on label "[PERSON_NAME] MUDO156415" at bounding box center [1391, 27] width 90 height 10
type input "[PERSON_NAME] MUDO156415"
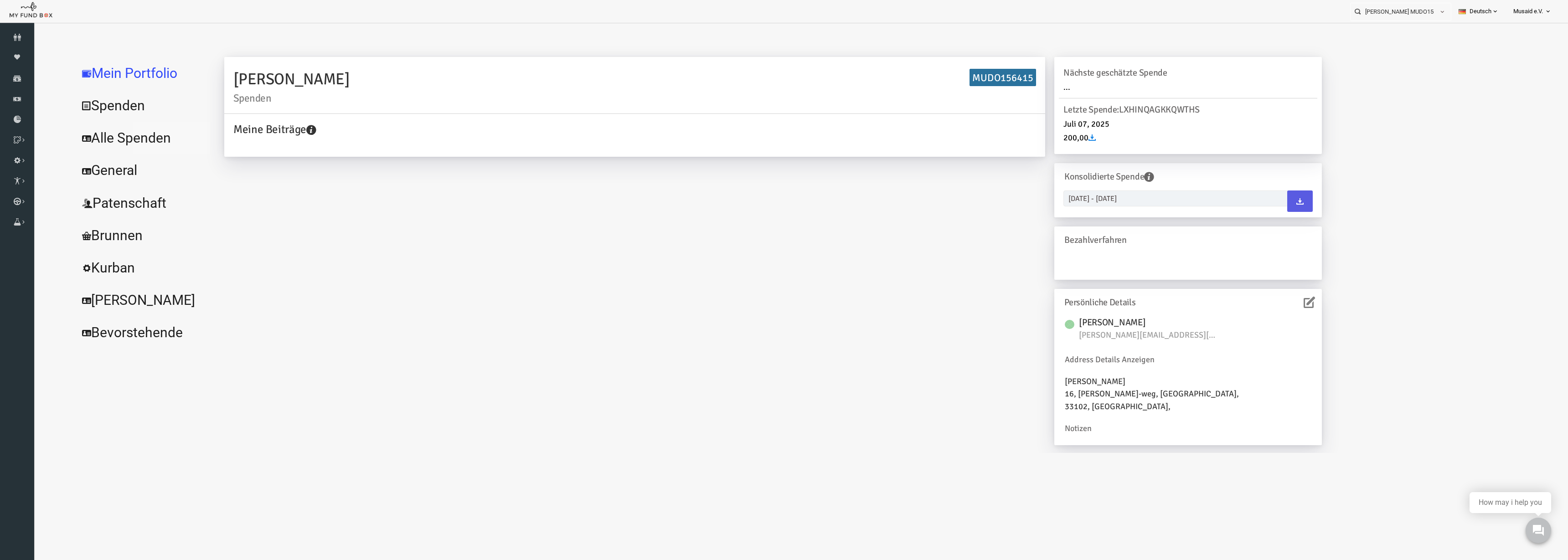
click at [125, 127] on link "Alle Spenden" at bounding box center [111, 138] width 137 height 33
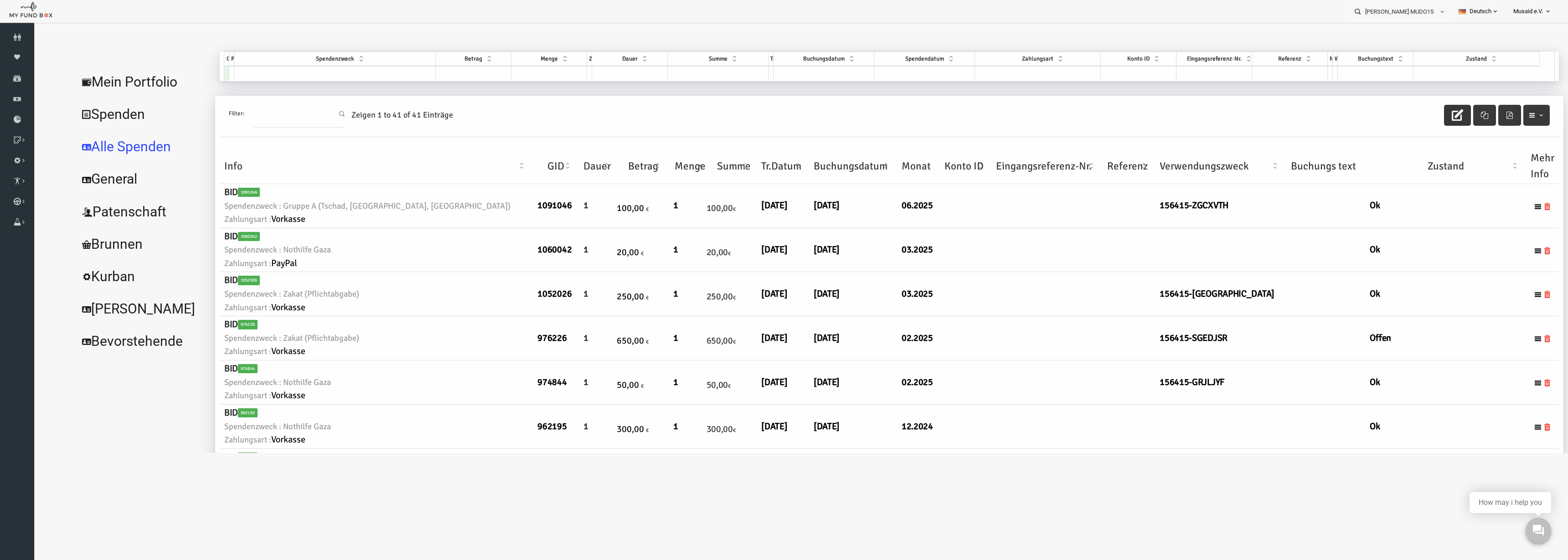
click at [1413, 117] on button "button" at bounding box center [1426, 115] width 27 height 21
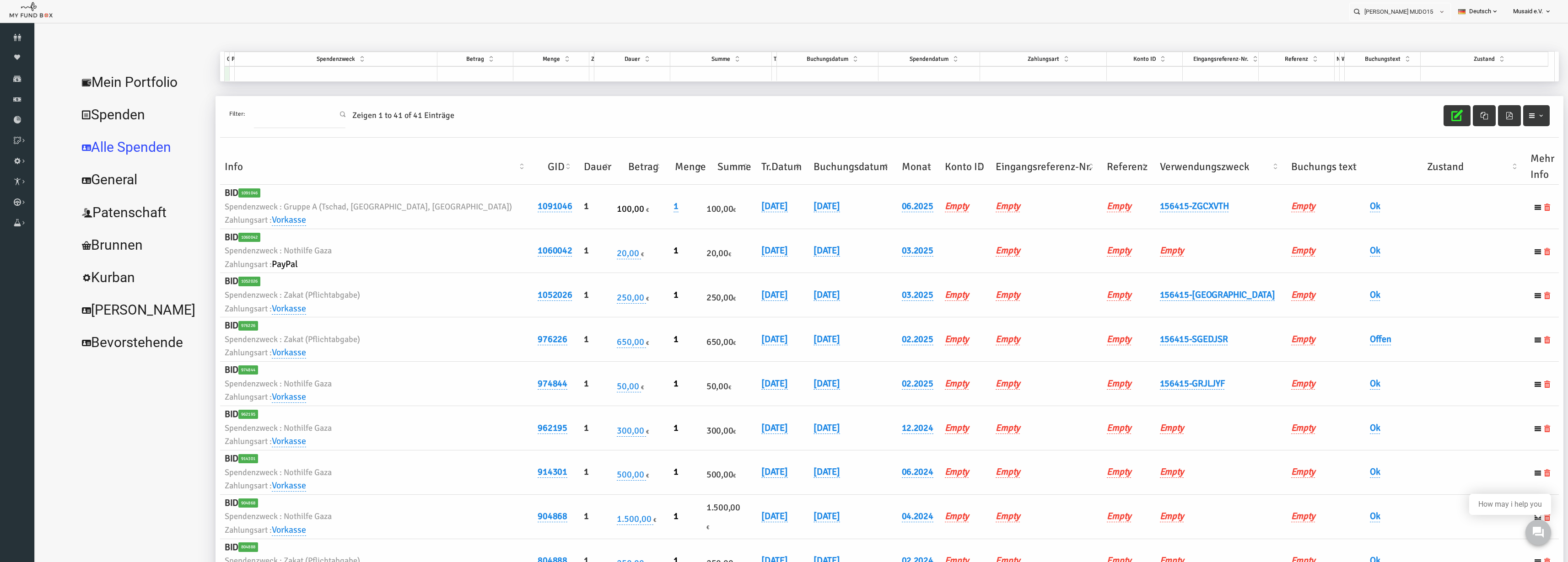
click at [1169, 169] on th "Verwendungszweck" at bounding box center [1190, 167] width 131 height 35
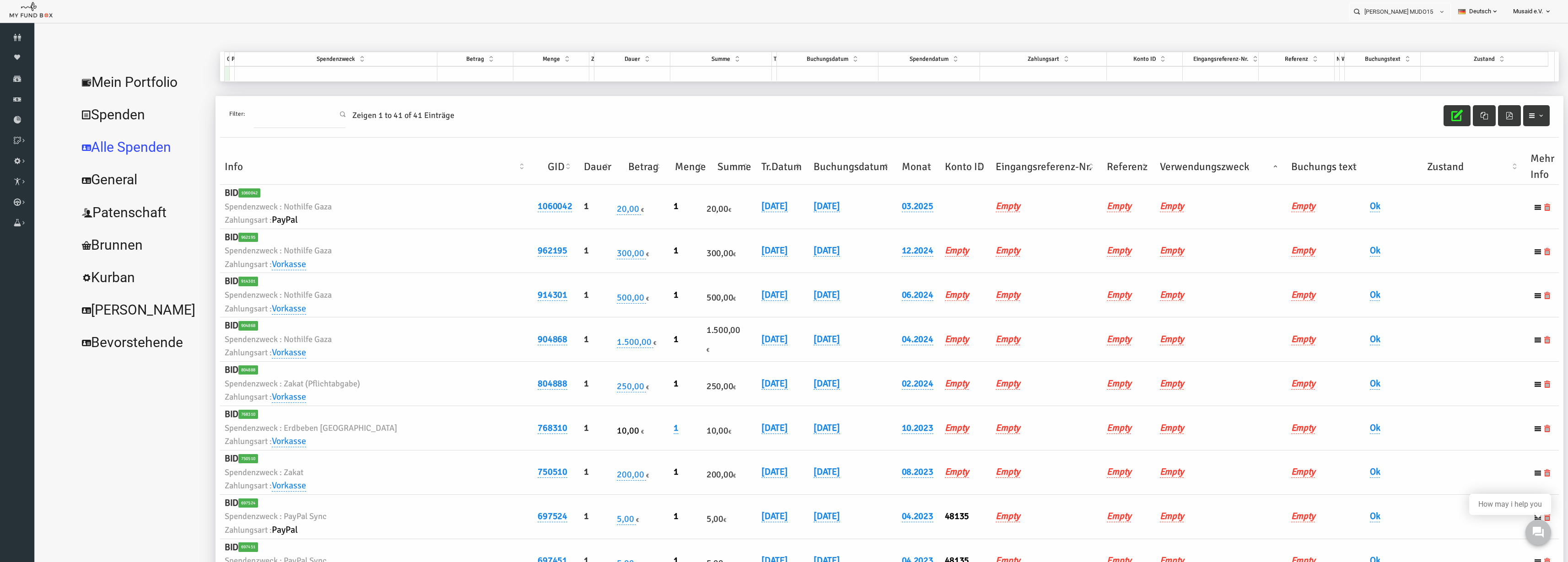
click at [1169, 169] on th "Verwendungszweck" at bounding box center [1190, 167] width 131 height 35
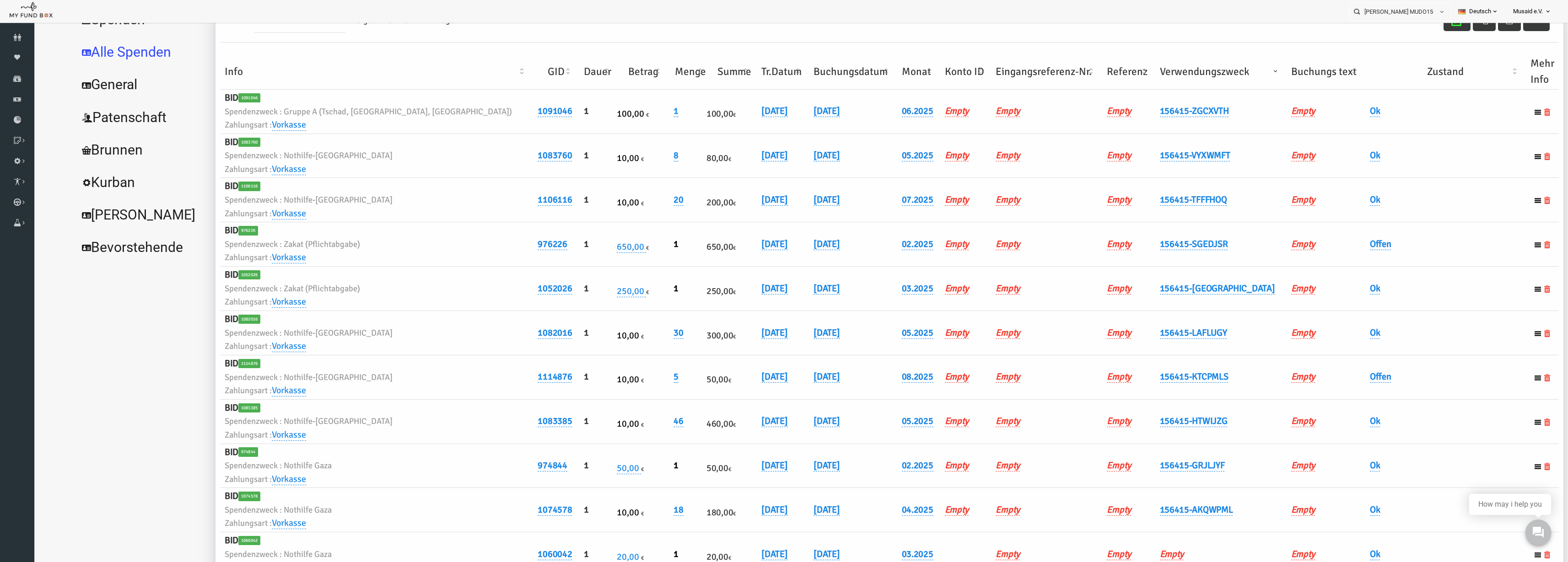
scroll to position [114, 0]
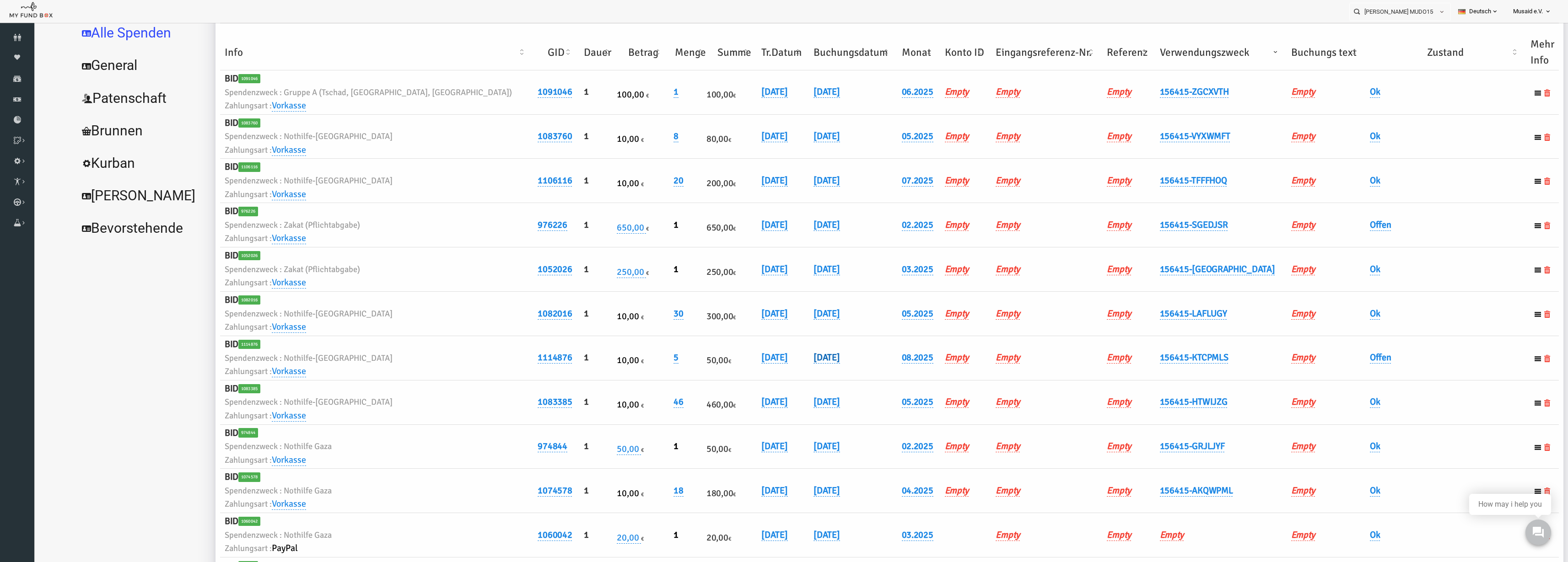
click at [783, 356] on link "[DATE]" at bounding box center [796, 357] width 26 height 12
click at [859, 364] on span at bounding box center [863, 365] width 7 height 7
type input "[DATE]"
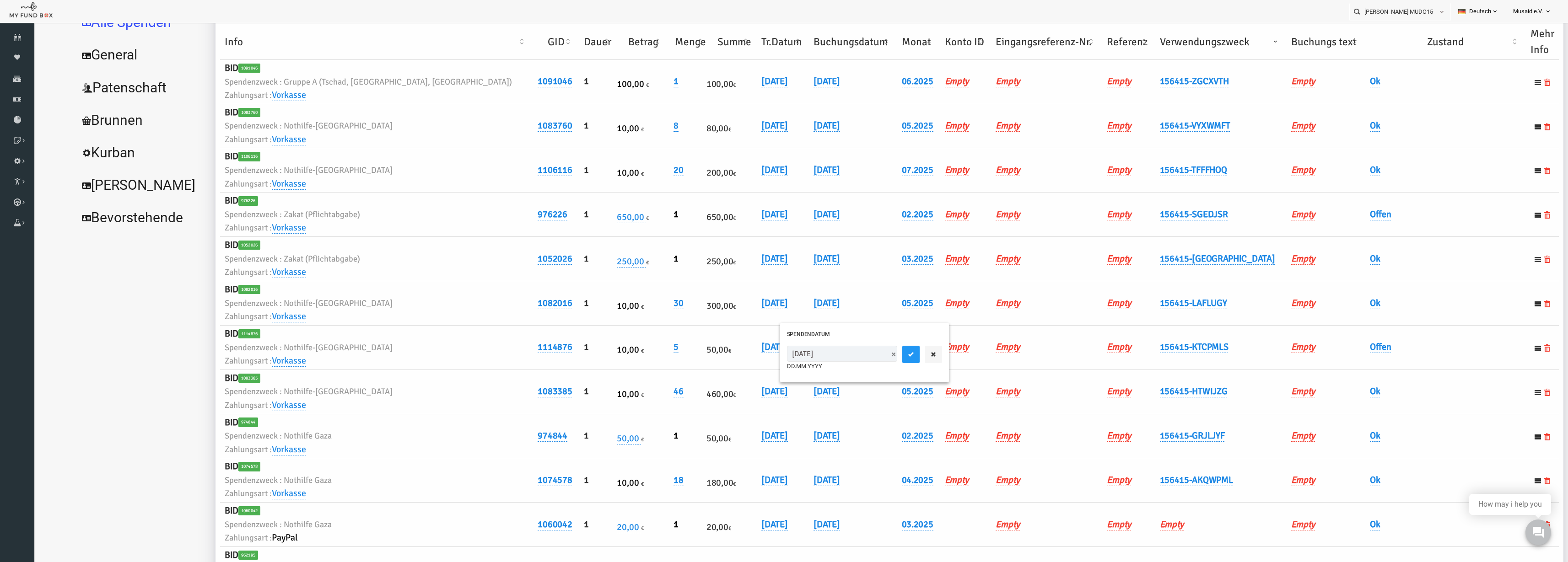
click at [861, 345] on div "[DATE] DD.MM.YYYY" at bounding box center [834, 360] width 169 height 43
click at [872, 349] on button "submit" at bounding box center [881, 354] width 17 height 17
click at [1341, 346] on link "Offen" at bounding box center [1350, 347] width 21 height 12
click at [1343, 357] on span "× Offen" at bounding box center [1373, 362] width 92 height 17
click at [1429, 359] on icon "submit" at bounding box center [1432, 362] width 7 height 7
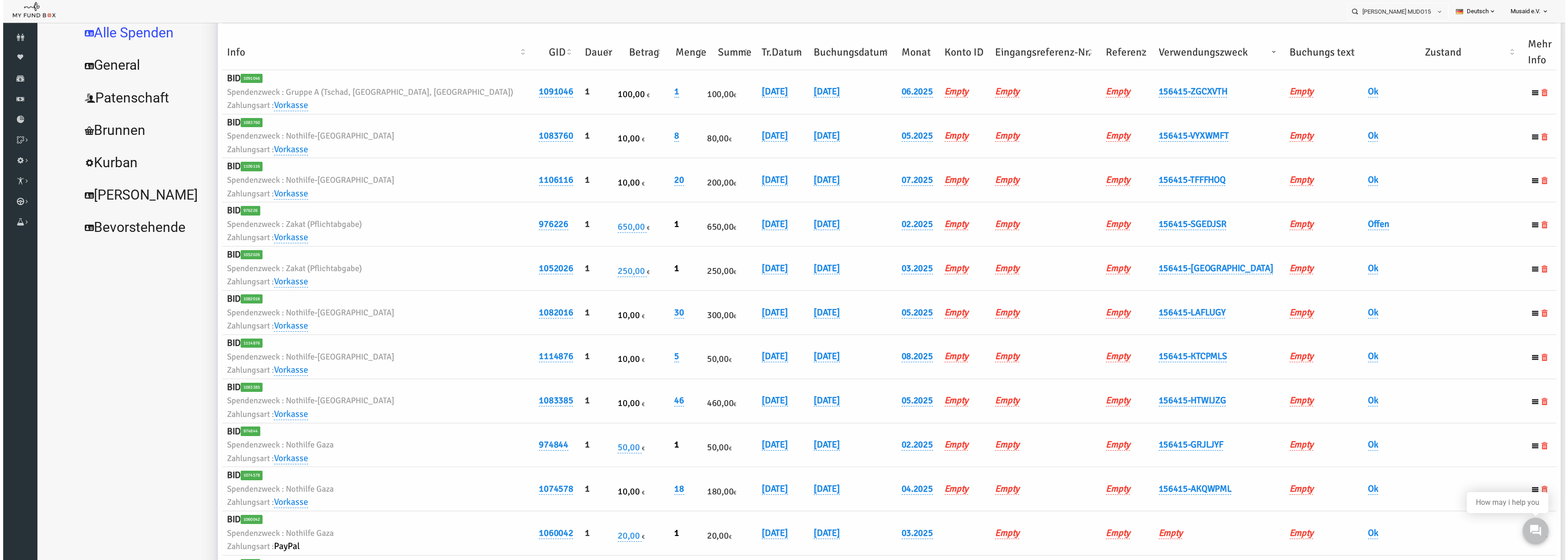
scroll to position [0, 0]
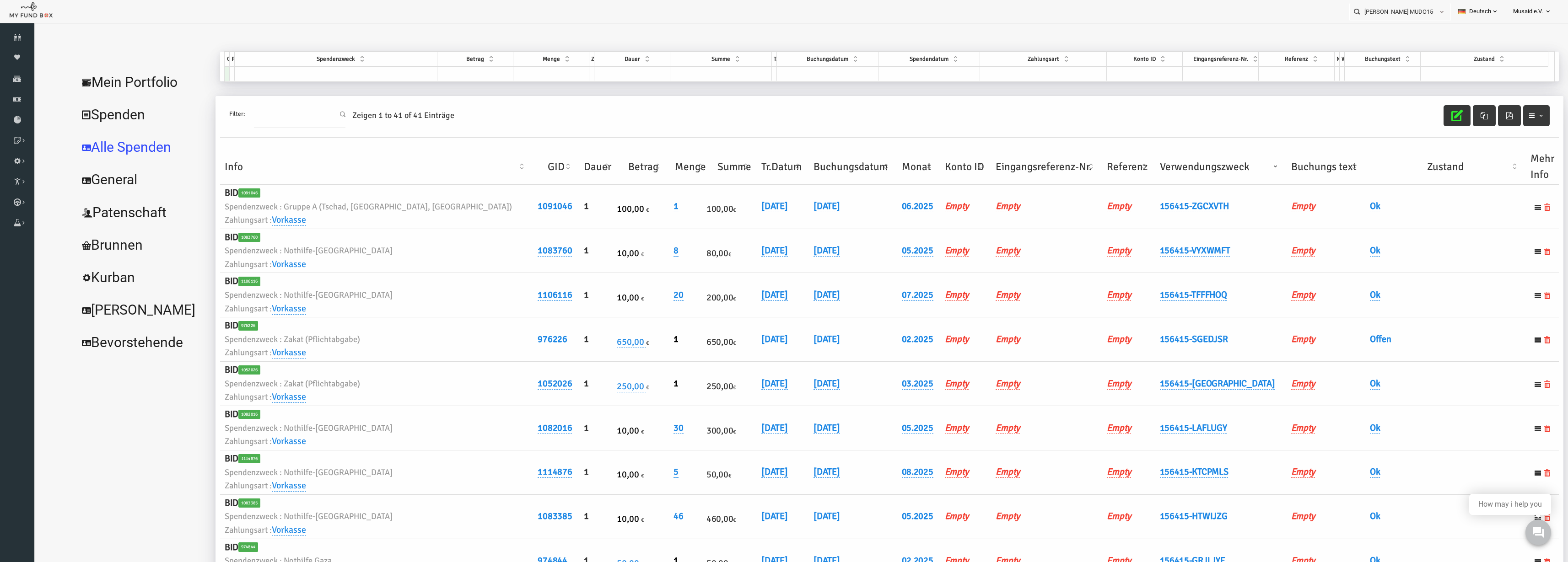
click at [1421, 117] on icon "button" at bounding box center [1426, 115] width 12 height 12
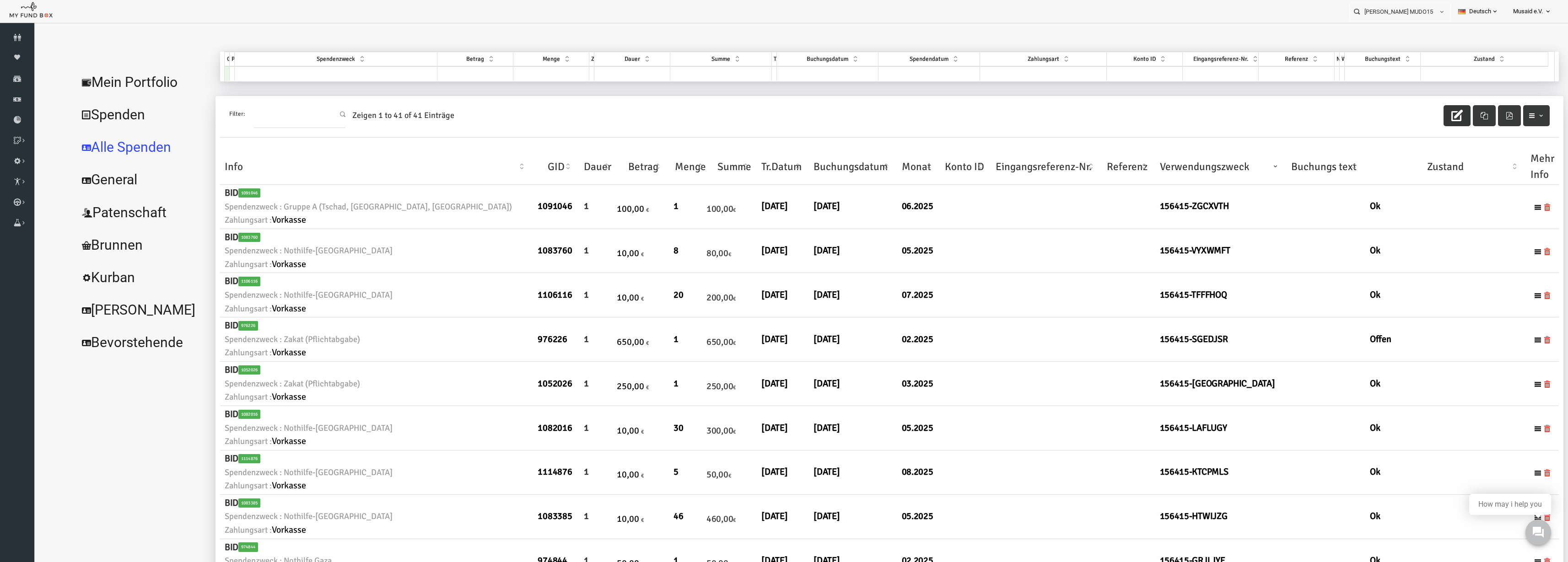
click at [1423, 1] on li "[PERSON_NAME] MUDO156415 Personal Contact BID Orphan GID Zahlungsstatus Partner…" at bounding box center [1400, 10] width 101 height 21
click at [1409, 10] on input "[PERSON_NAME] MUDO156415" at bounding box center [1391, 12] width 84 height 17
click at [1400, 12] on input "[PERSON_NAME] MUDO156415" at bounding box center [1391, 12] width 84 height 17
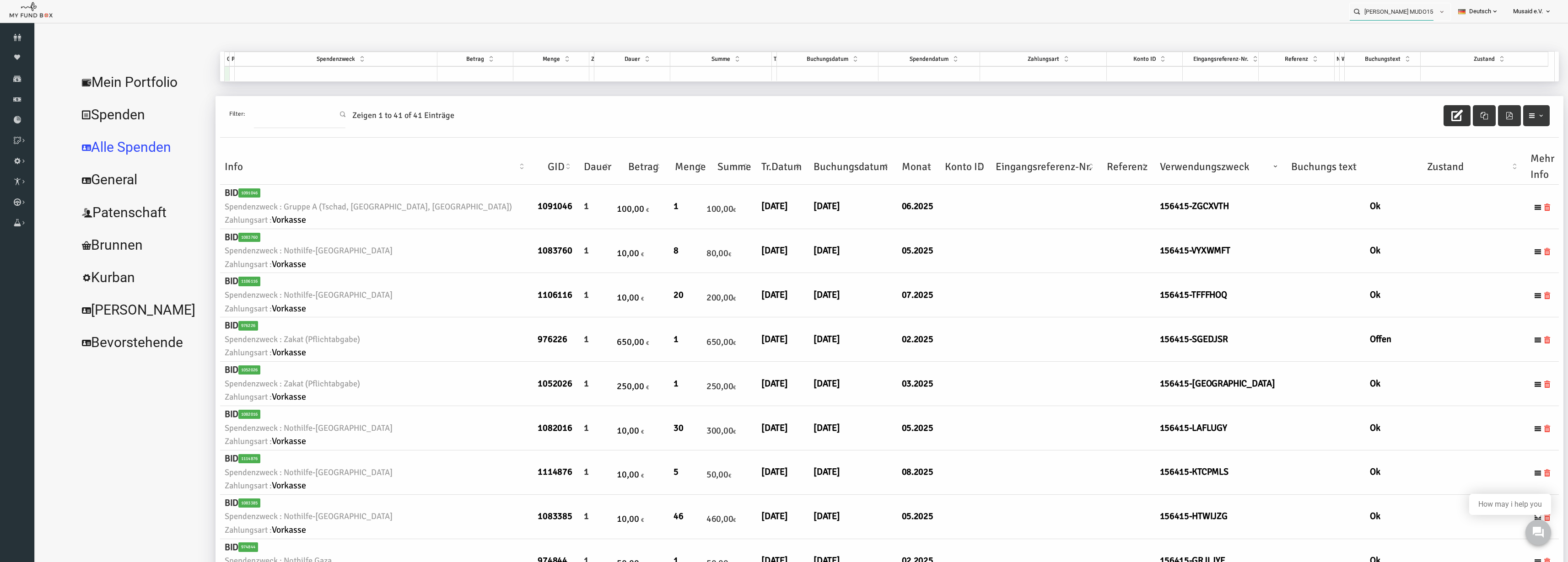
click at [1400, 12] on input "[PERSON_NAME] MUDO156415" at bounding box center [1391, 12] width 84 height 17
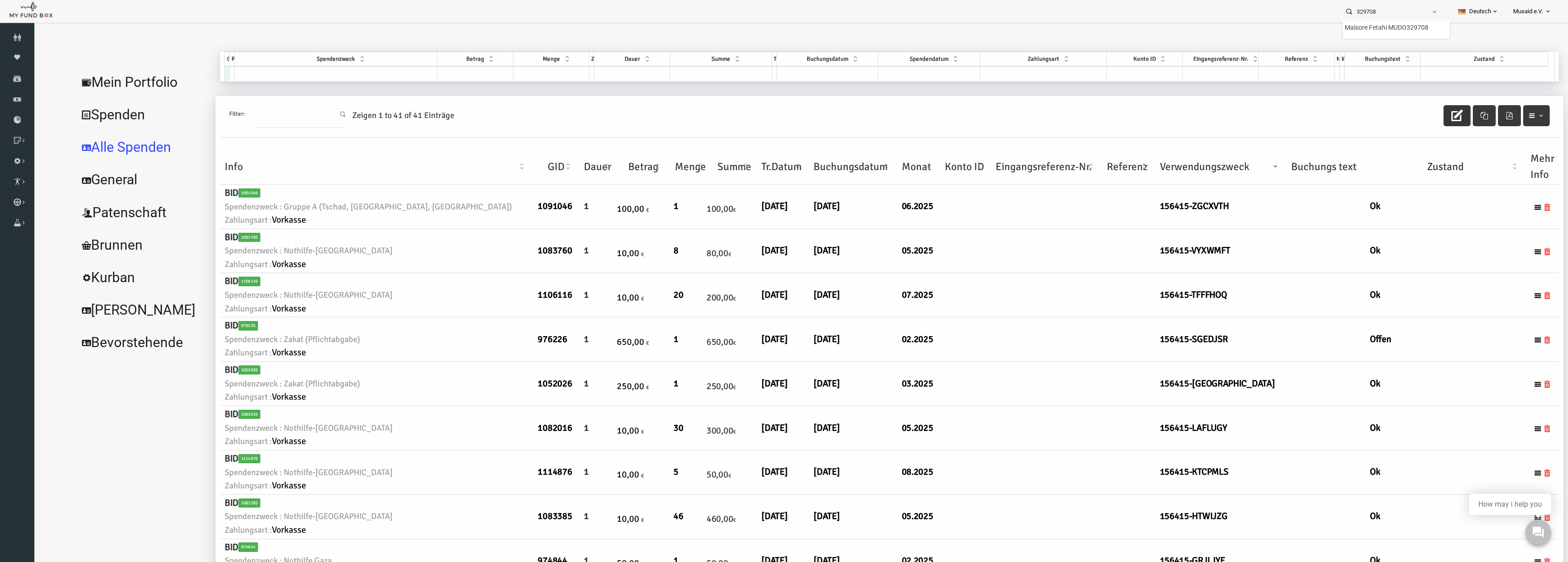
click at [1388, 39] on div at bounding box center [785, 46] width 1486 height 37
click at [1421, 29] on label "Malsore Fetahi MUDO329708" at bounding box center [1387, 27] width 84 height 10
type input "Malsore Fetahi MUDO329708"
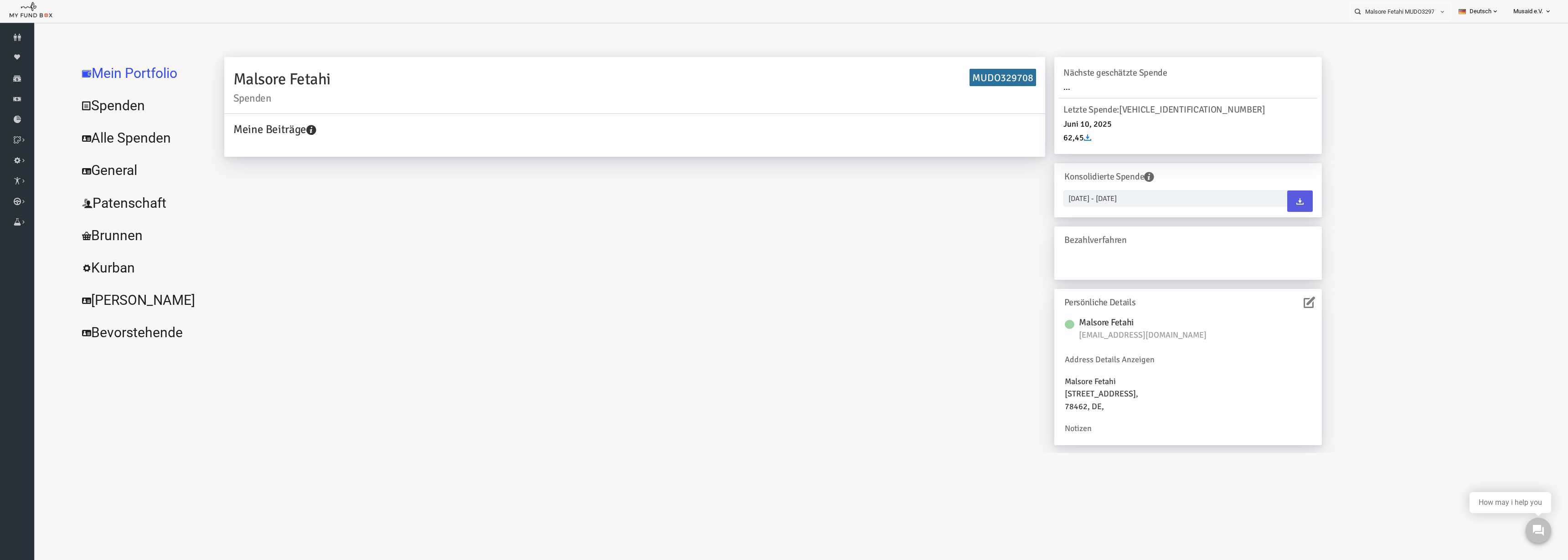
click at [100, 122] on link "Alle Spenden" at bounding box center [111, 138] width 137 height 33
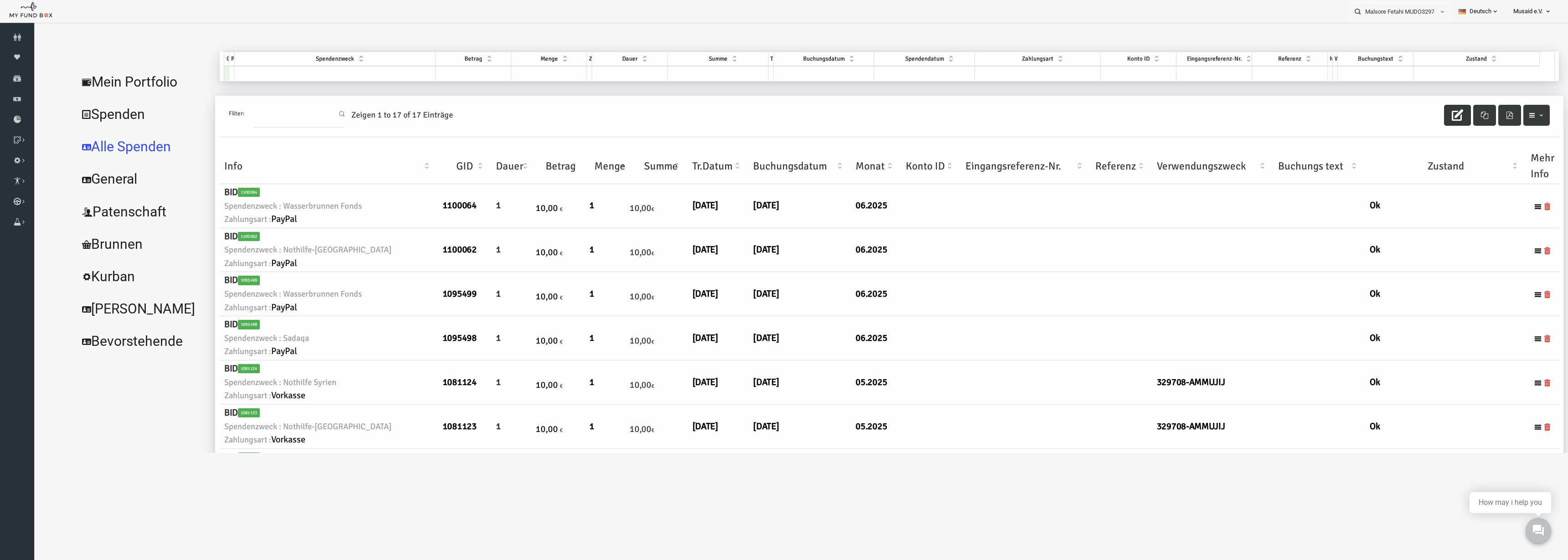
click at [1413, 121] on button "button" at bounding box center [1426, 115] width 27 height 21
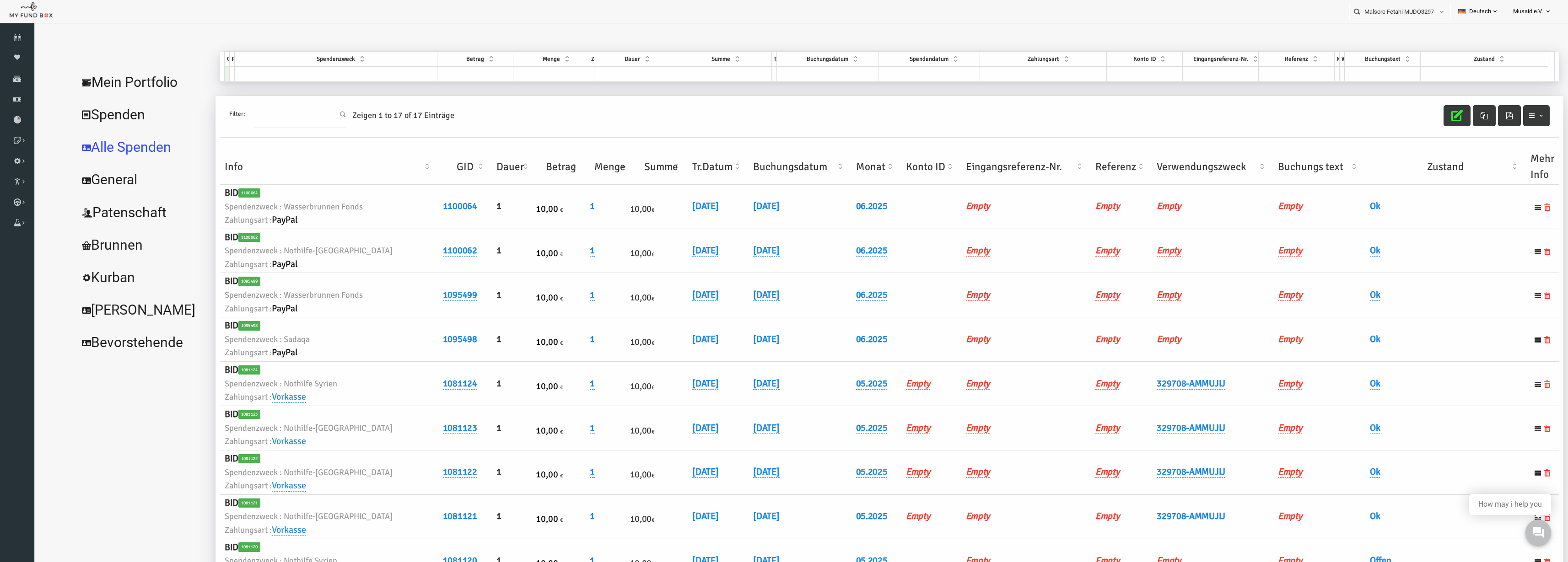
click at [1163, 169] on th "Verwendungszweck" at bounding box center [1182, 167] width 121 height 35
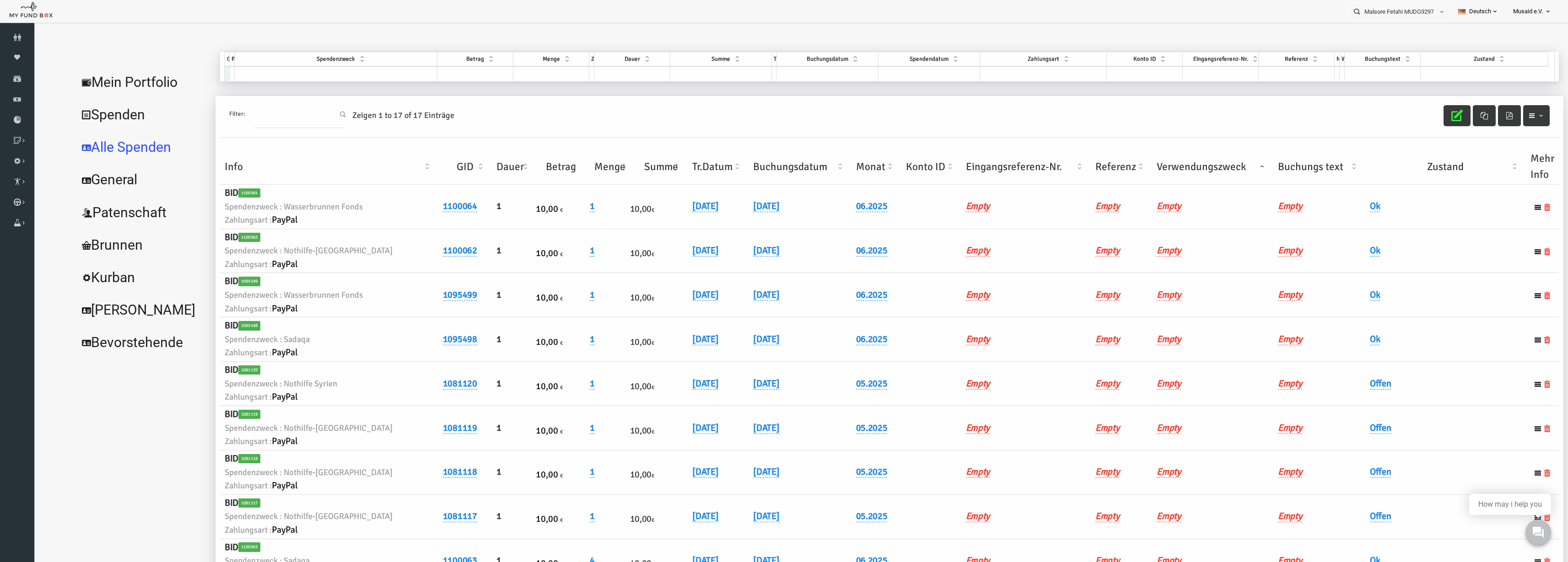
click at [1163, 169] on th "Verwendungszweck" at bounding box center [1182, 167] width 121 height 35
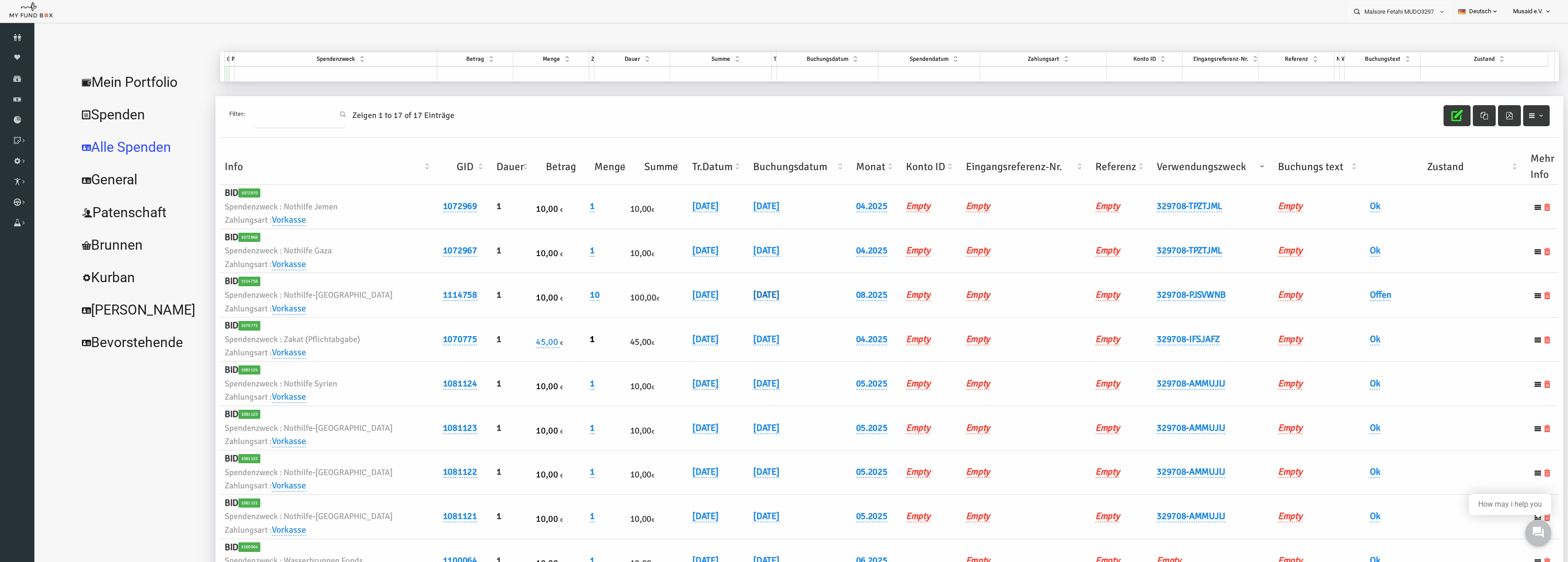
click at [722, 296] on link "[DATE]" at bounding box center [735, 294] width 26 height 12
click at [811, 304] on span at bounding box center [815, 302] width 7 height 7
type input "[DATE]"
click at [829, 302] on icon "submit" at bounding box center [832, 302] width 7 height 7
click at [1340, 295] on link "Offen" at bounding box center [1350, 294] width 21 height 12
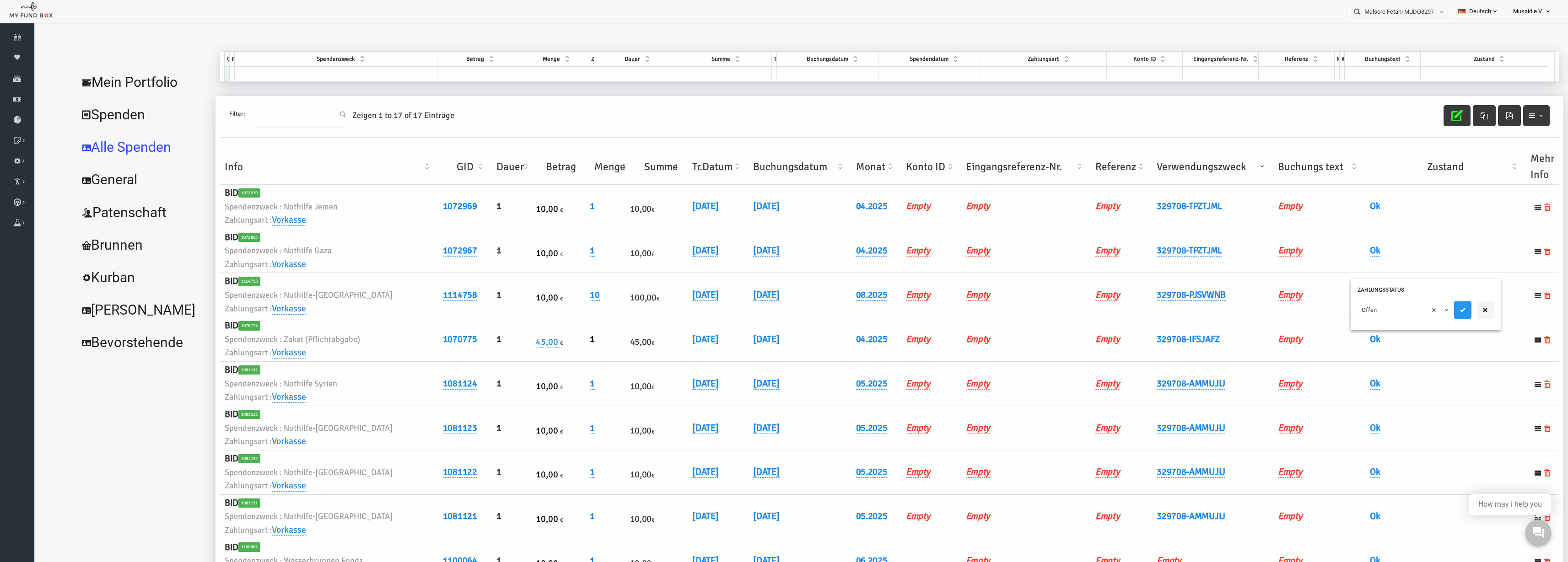
click at [1346, 319] on div "× Offen" at bounding box center [1395, 312] width 150 height 35
click at [1351, 307] on span "× Offen" at bounding box center [1372, 310] width 83 height 9
click at [1433, 307] on icon "submit" at bounding box center [1432, 310] width 7 height 7
click at [1421, 112] on icon "button" at bounding box center [1426, 115] width 12 height 12
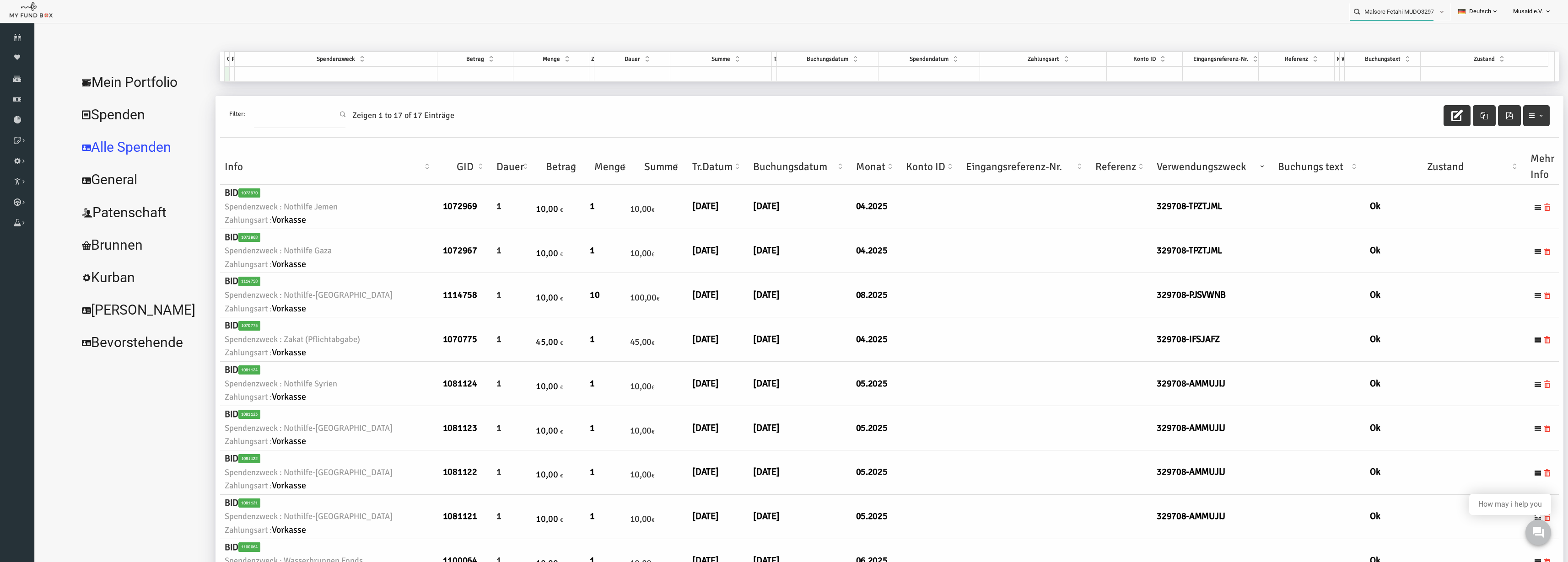
click at [1391, 10] on input "Malsore Fetahi MUDO329708" at bounding box center [1391, 12] width 84 height 17
click at [1408, 26] on label "[PERSON_NAME] MUDO284694" at bounding box center [1390, 27] width 90 height 10
type input "[PERSON_NAME] MUDO284694"
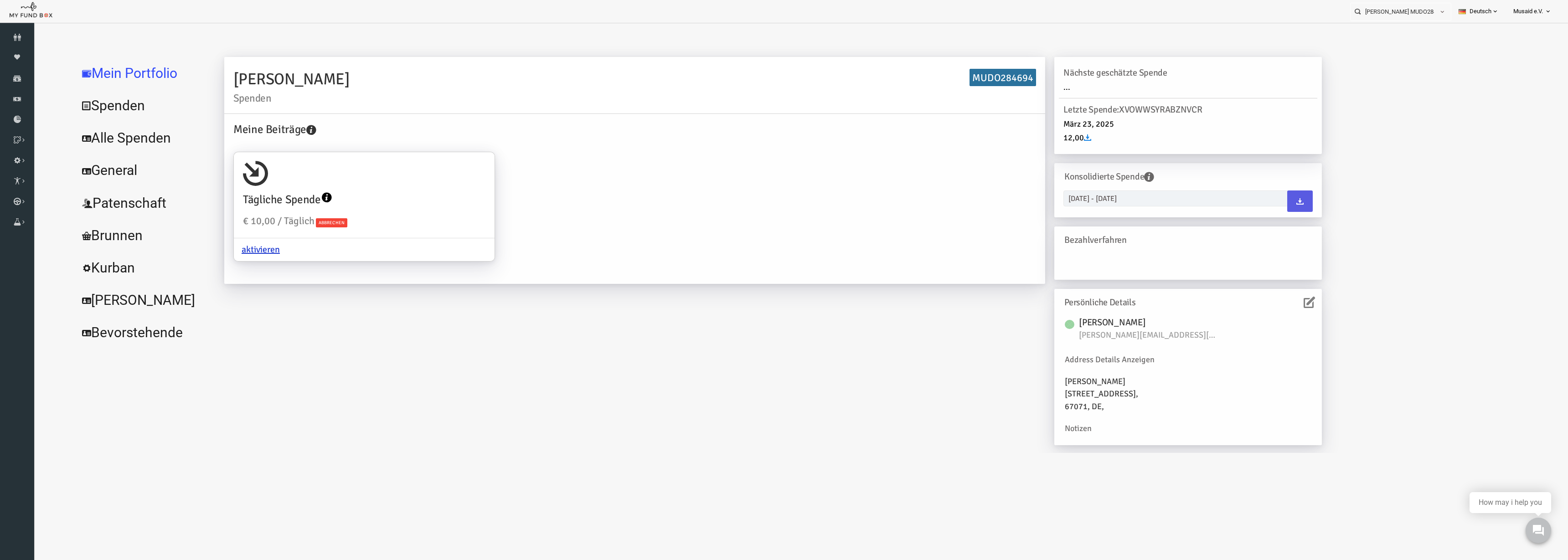
drag, startPoint x: 123, startPoint y: 133, endPoint x: 405, endPoint y: 125, distance: 282.1
click at [124, 133] on link "Alle Spenden" at bounding box center [111, 138] width 137 height 33
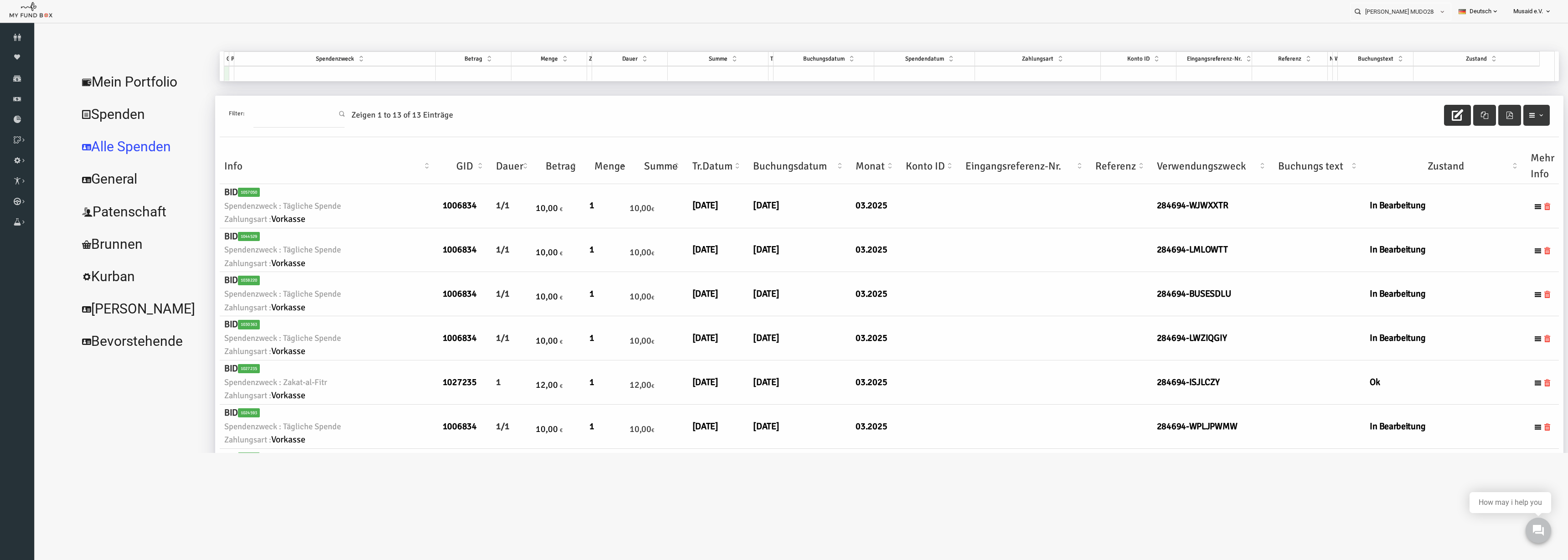
click at [1427, 117] on button "button" at bounding box center [1426, 115] width 27 height 21
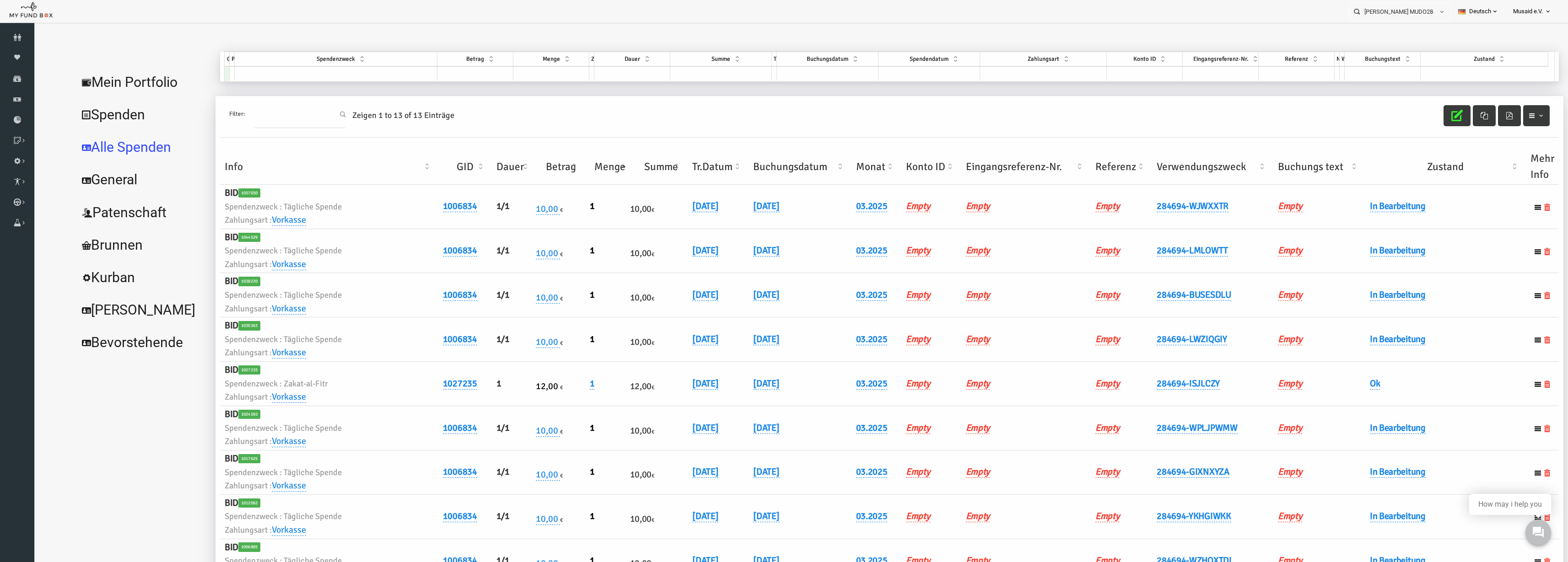
click at [1130, 176] on th "Verwendungszweck" at bounding box center [1182, 167] width 121 height 35
click at [731, 384] on link "[DATE]" at bounding box center [735, 384] width 26 height 12
click at [796, 389] on span at bounding box center [800, 391] width 7 height 7
type input "[DATE]"
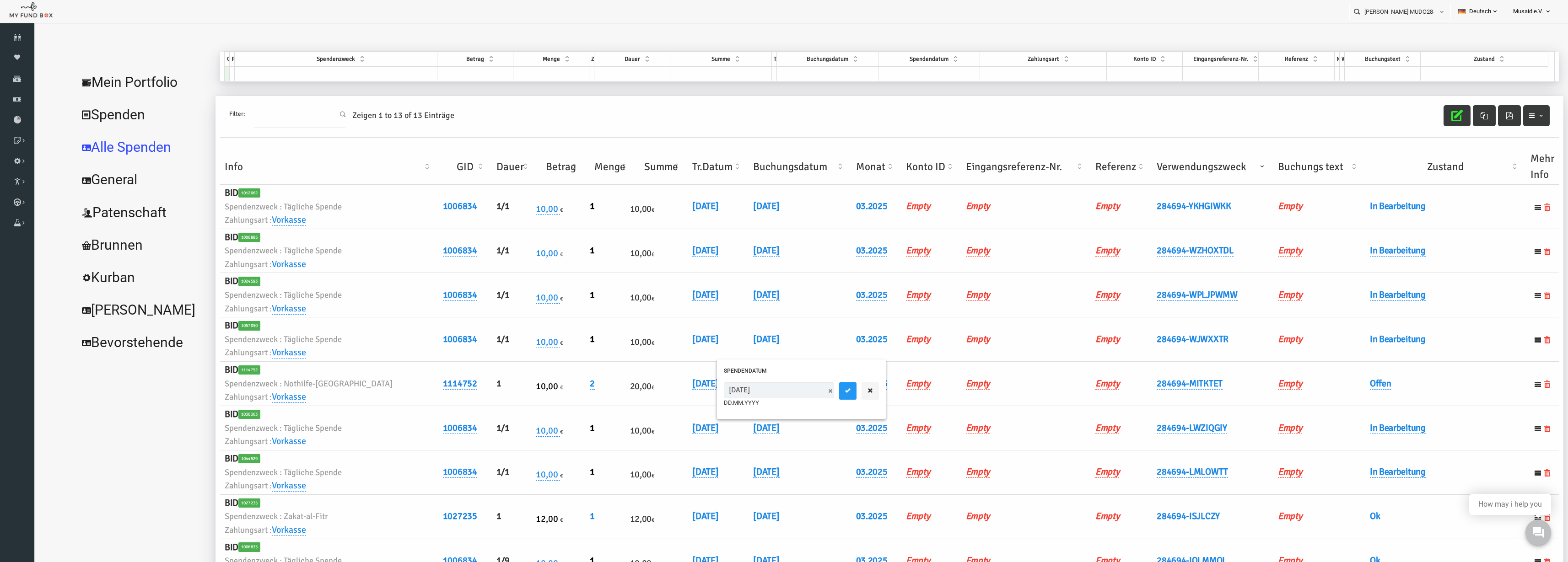
click at [786, 389] on div "[DATE] DD.MM.YYYY" at bounding box center [771, 395] width 155 height 25
click at [808, 390] on button "submit" at bounding box center [817, 391] width 17 height 17
click at [1339, 389] on link "Offen" at bounding box center [1350, 384] width 21 height 12
click at [1340, 404] on span "× Offen" at bounding box center [1373, 399] width 92 height 17
click at [1429, 396] on icon "submit" at bounding box center [1432, 398] width 7 height 7
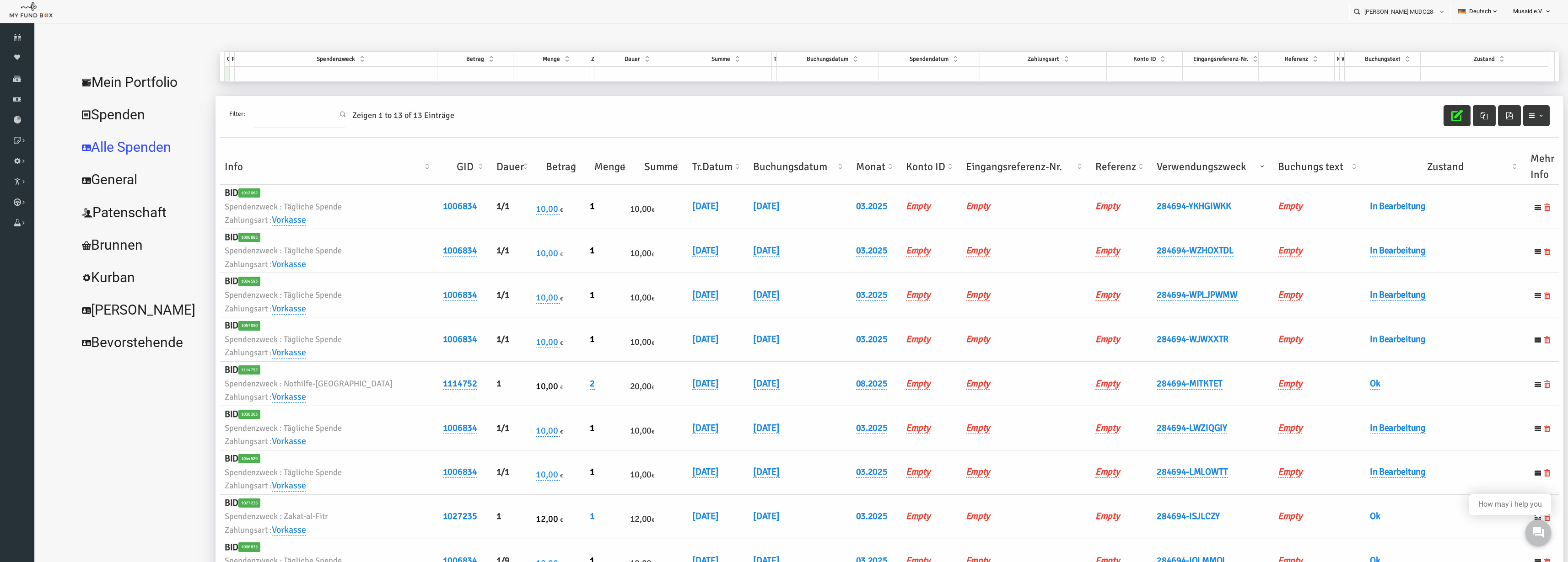
click at [1421, 115] on icon "button" at bounding box center [1426, 115] width 12 height 12
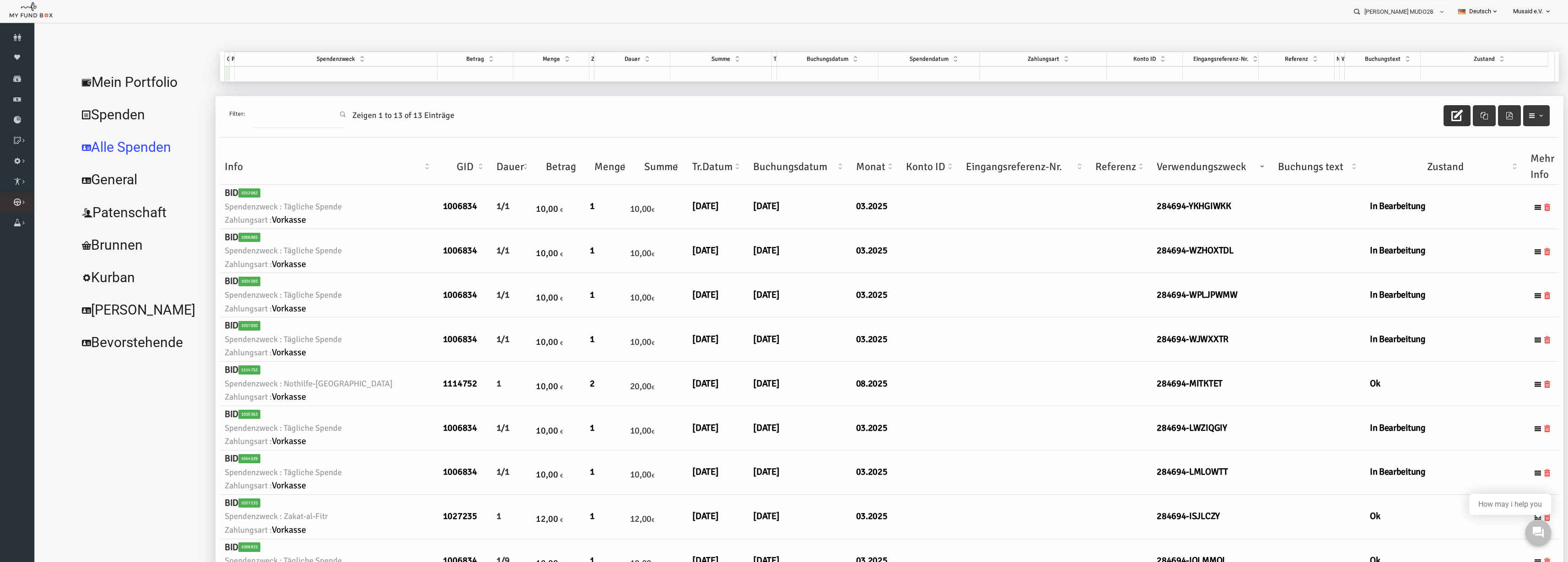
click at [0, 0] on link "Kurban Liste" at bounding box center [0, 0] width 0 height 0
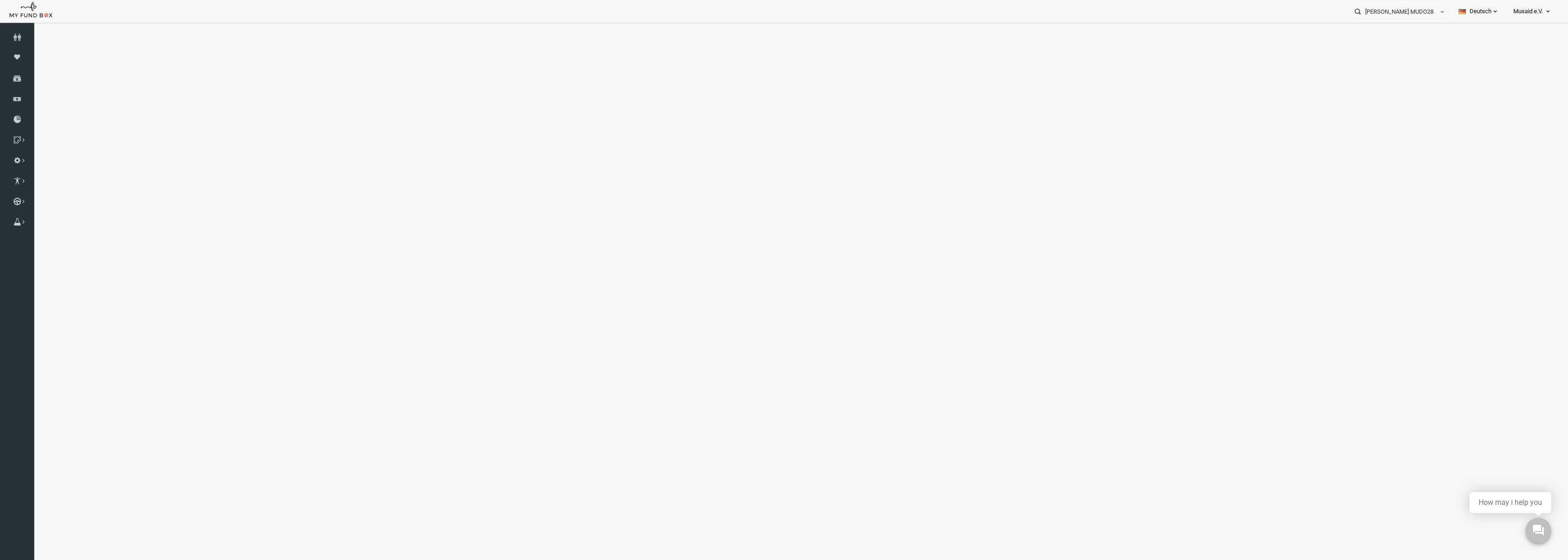
select select "100"
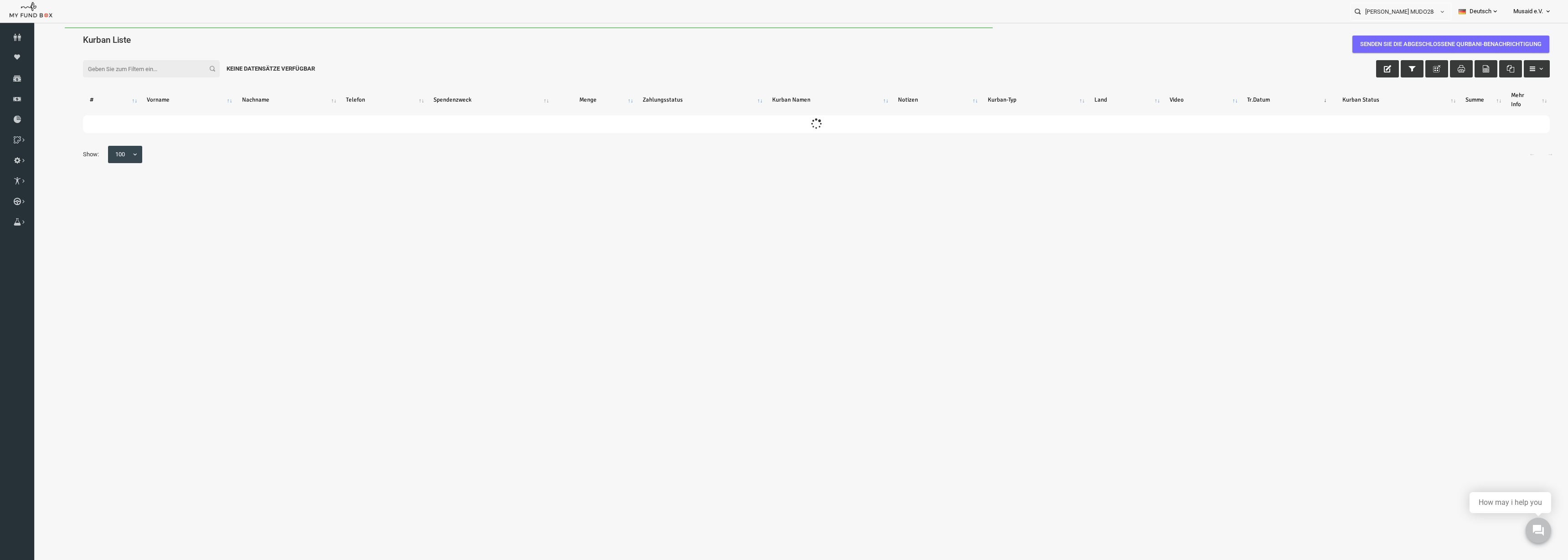
click at [13, 225] on icon at bounding box center [17, 222] width 34 height 7
click at [0, 0] on icon at bounding box center [0, 0] width 0 height 0
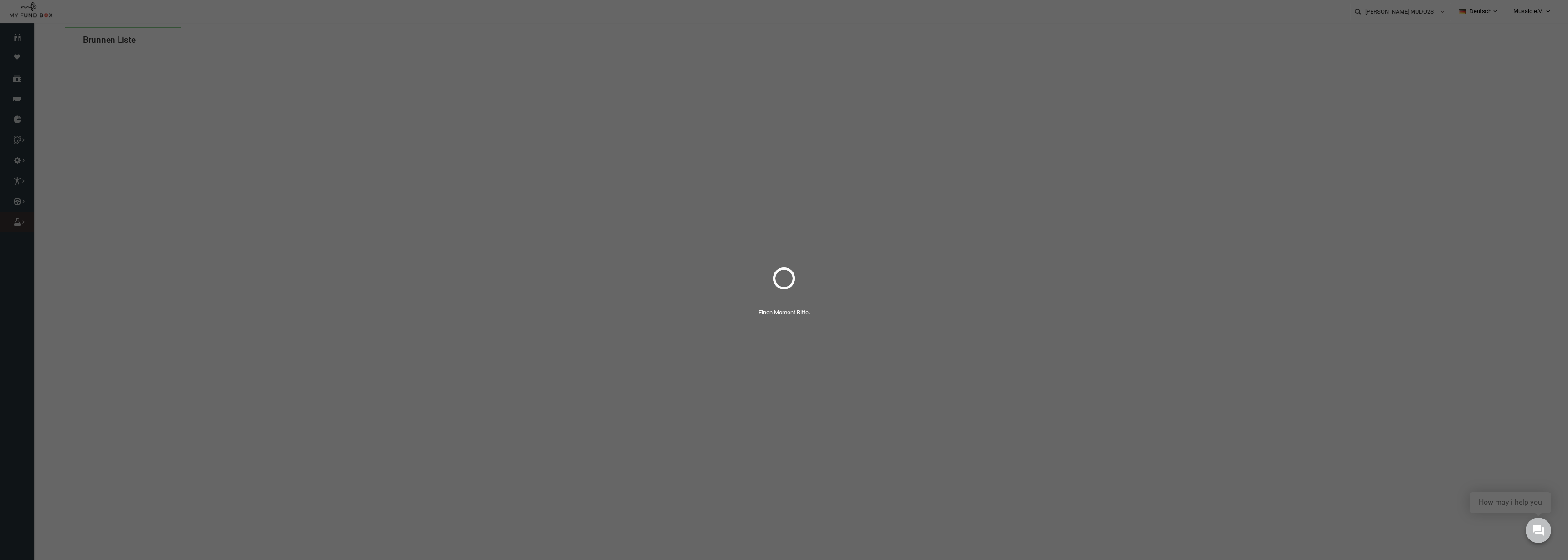
select select "100"
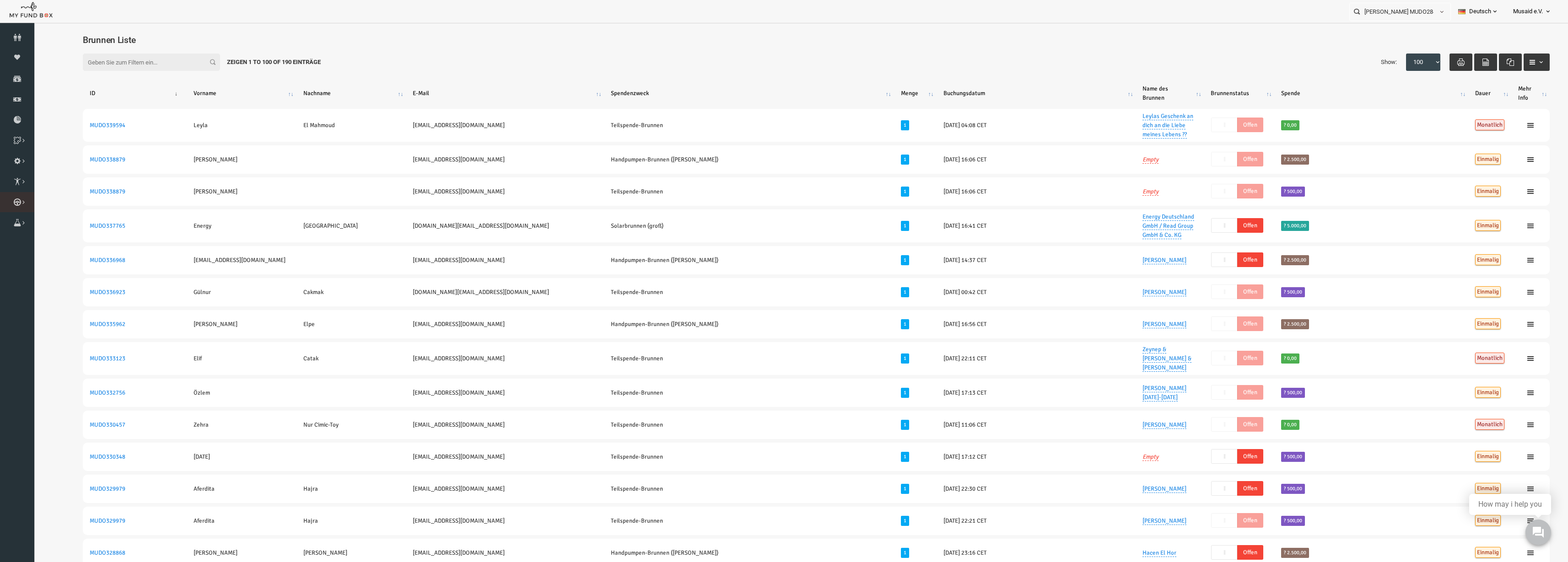
click at [0, 0] on icon at bounding box center [0, 0] width 0 height 0
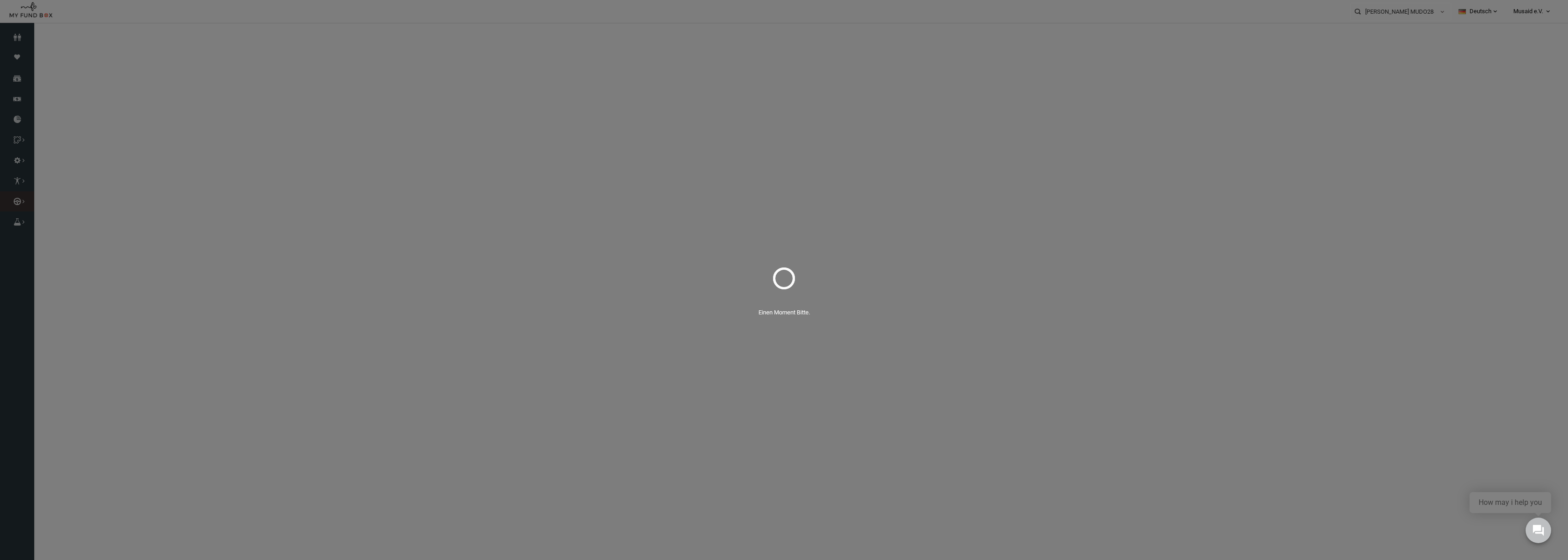
select select "100"
